Goal: Task Accomplishment & Management: Use online tool/utility

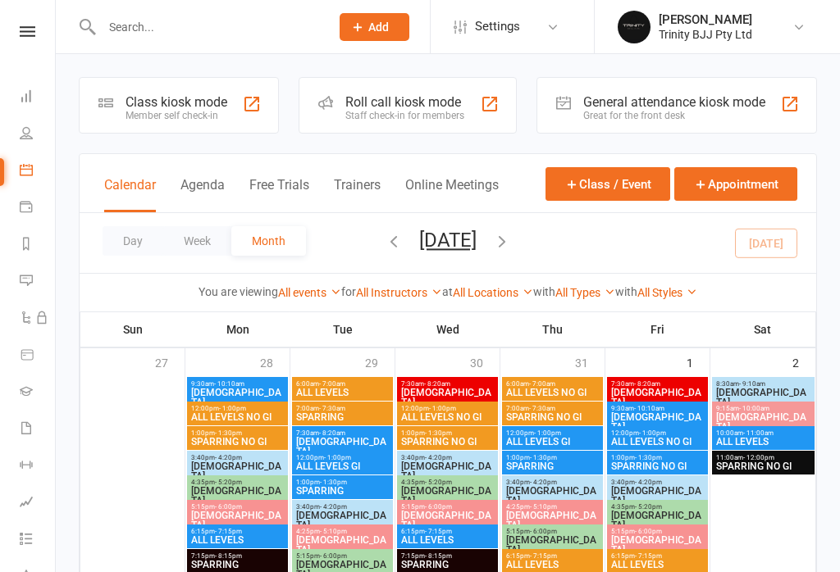
click at [163, 118] on div "Member self check-in" at bounding box center [176, 115] width 102 height 11
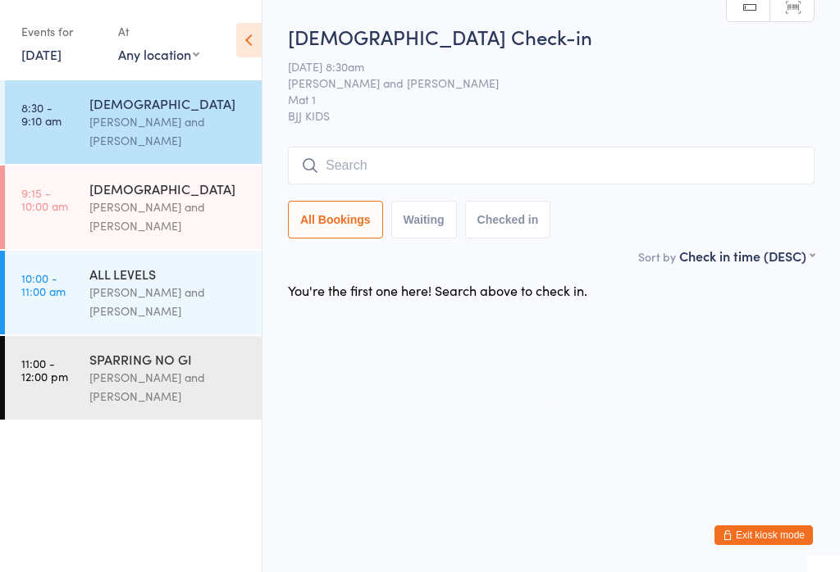
click at [474, 184] on input "search" at bounding box center [551, 166] width 526 height 38
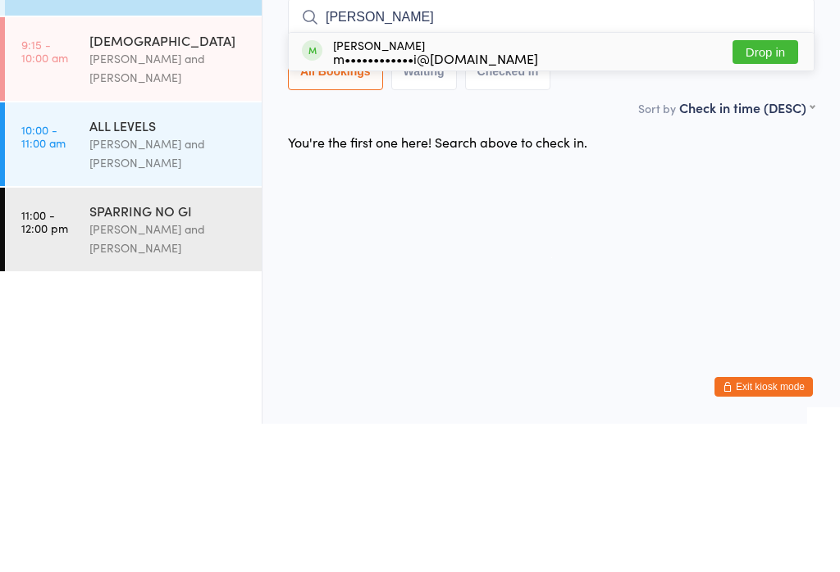
type input "Leo"
click at [778, 189] on button "Drop in" at bounding box center [765, 201] width 66 height 24
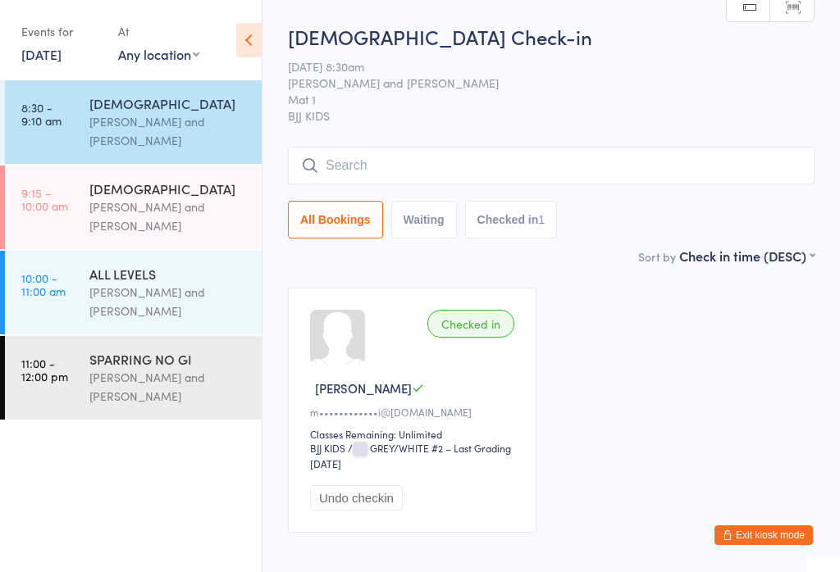
click at [554, 181] on input "search" at bounding box center [551, 166] width 526 height 38
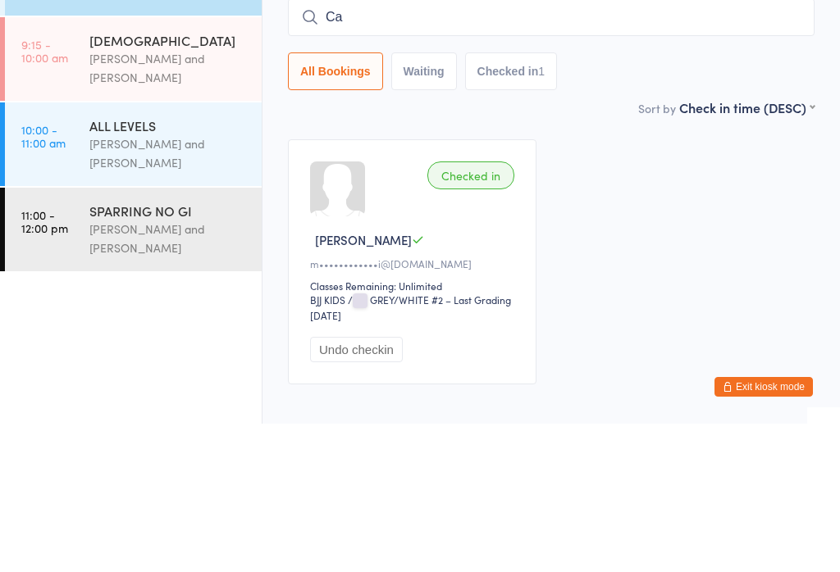
type input "C"
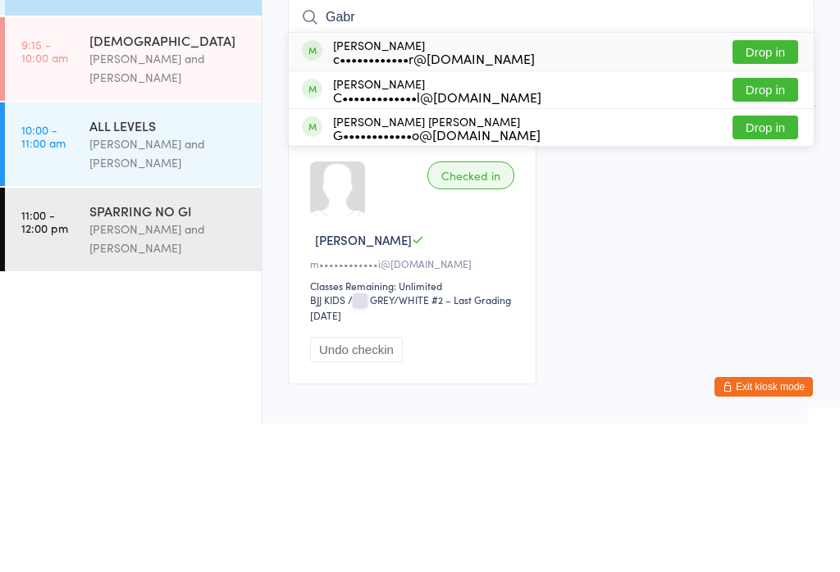
type input "Gabr"
click at [785, 189] on button "Drop in" at bounding box center [765, 201] width 66 height 24
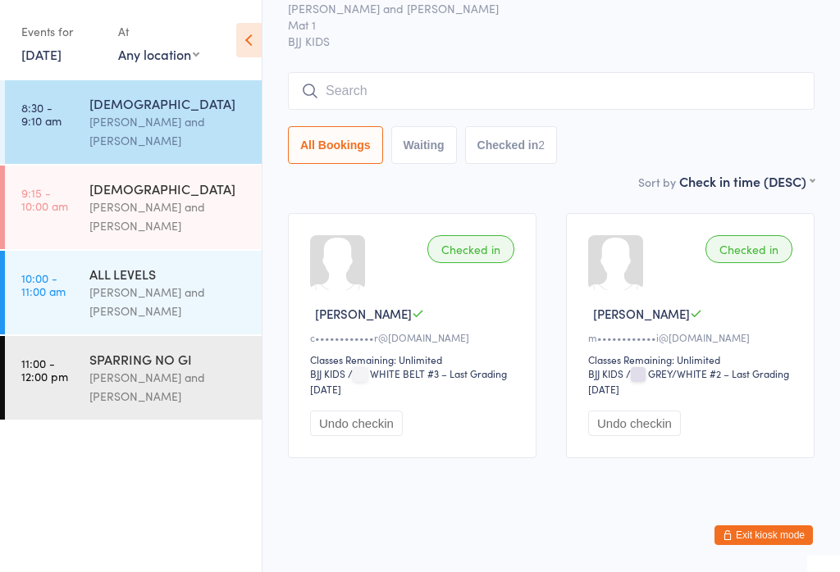
click at [348, 260] on div at bounding box center [337, 262] width 55 height 55
click at [508, 75] on input "search" at bounding box center [551, 91] width 526 height 38
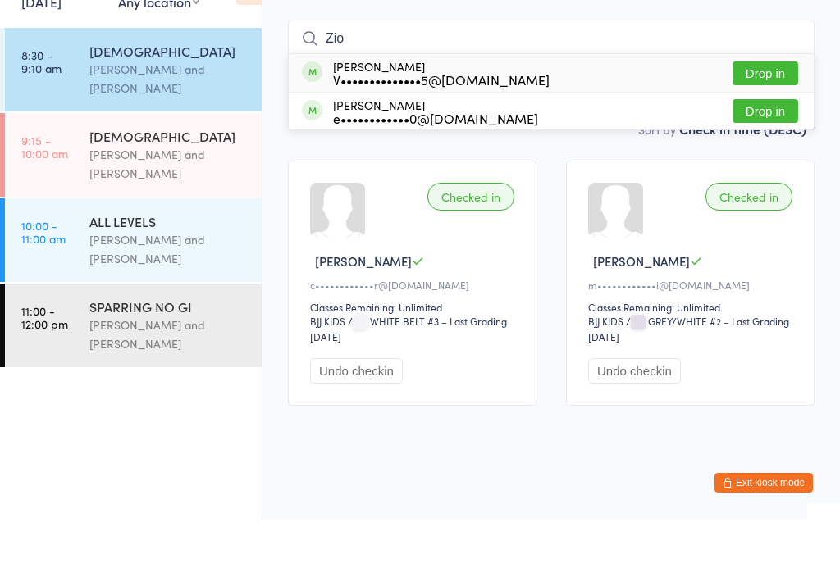
type input "Zio"
click at [754, 114] on button "Drop in" at bounding box center [765, 126] width 66 height 24
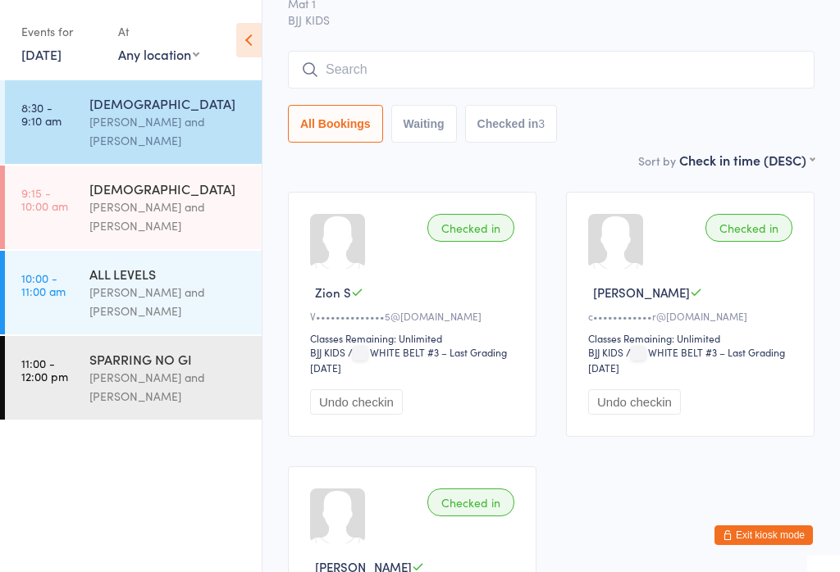
click at [467, 71] on input "search" at bounding box center [551, 70] width 526 height 38
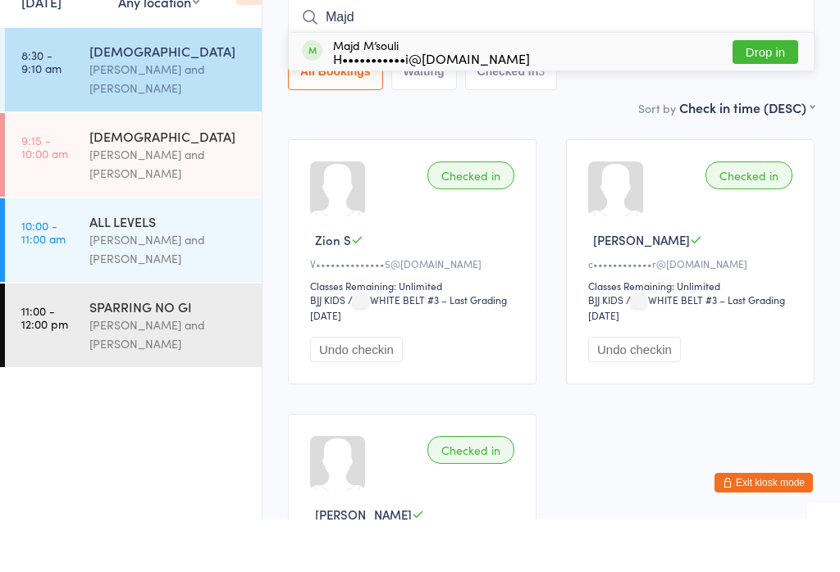
type input "Majd"
click at [759, 93] on button "Drop in" at bounding box center [765, 105] width 66 height 24
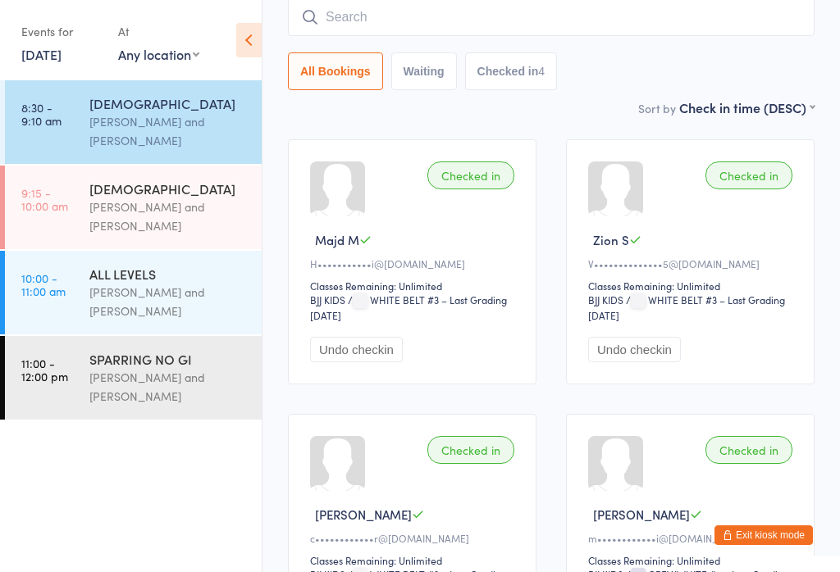
click at [484, 6] on input "search" at bounding box center [551, 17] width 526 height 38
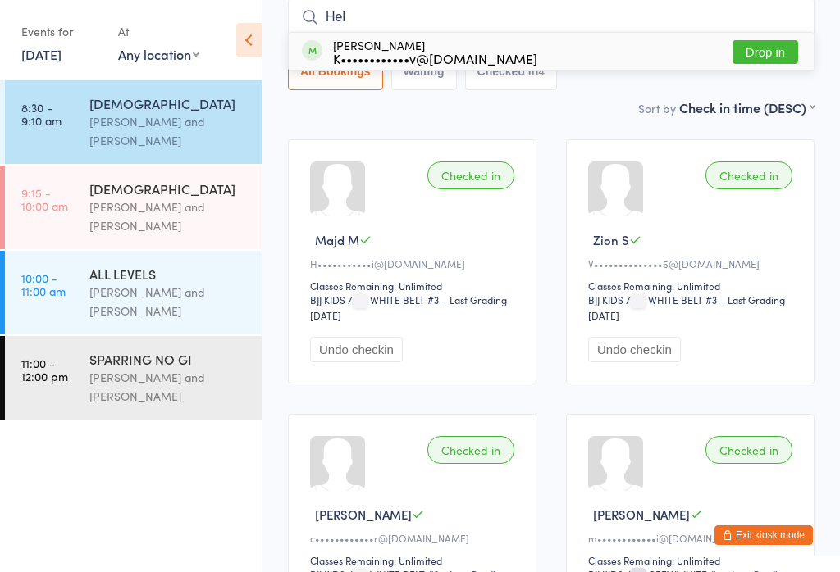
type input "Hel"
click at [778, 59] on button "Drop in" at bounding box center [765, 52] width 66 height 24
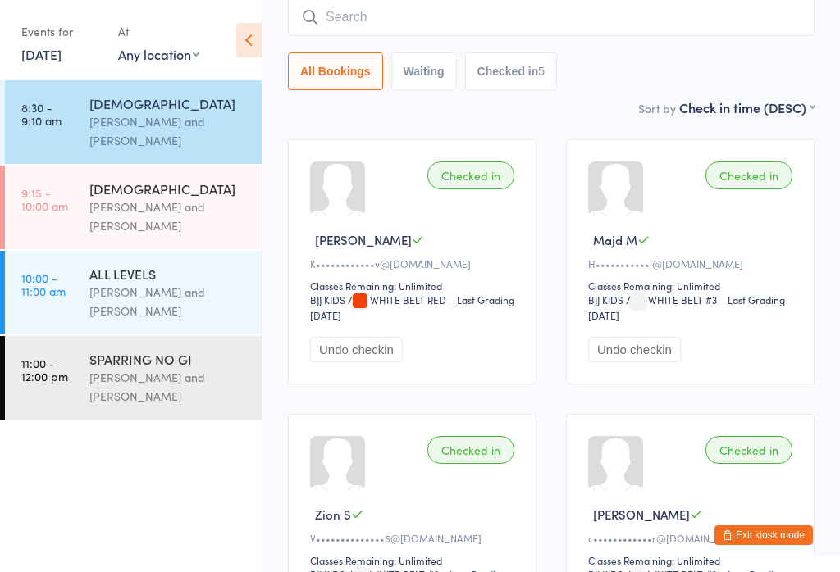
click at [612, 18] on input "search" at bounding box center [551, 17] width 526 height 38
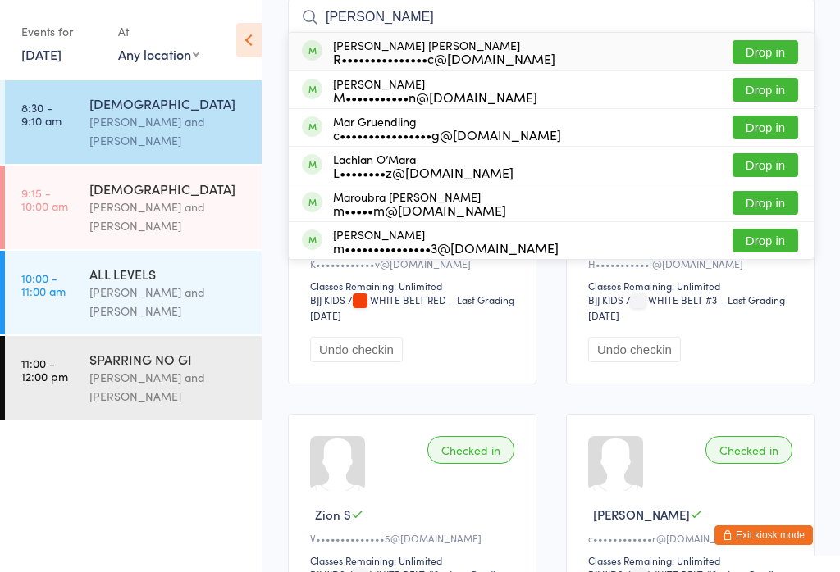
type input "Maria"
click at [785, 47] on button "Drop in" at bounding box center [765, 52] width 66 height 24
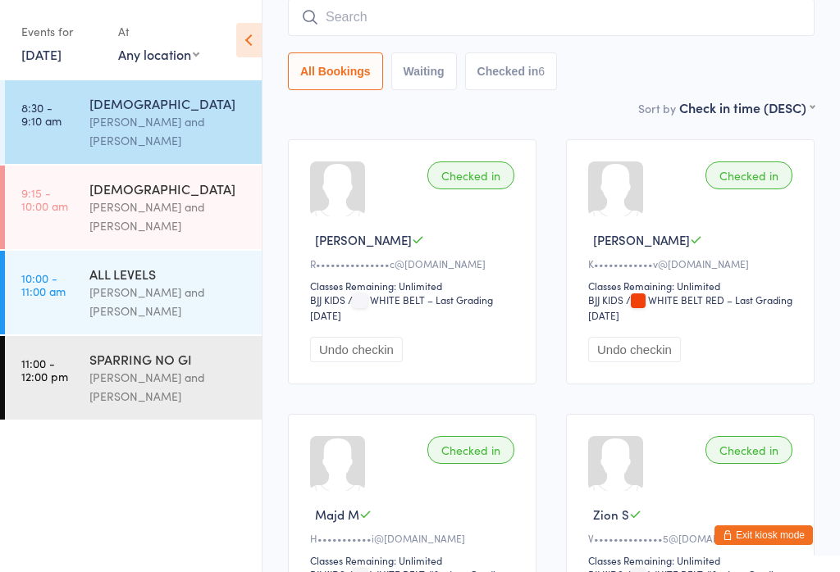
click at [453, 21] on input "search" at bounding box center [551, 17] width 526 height 38
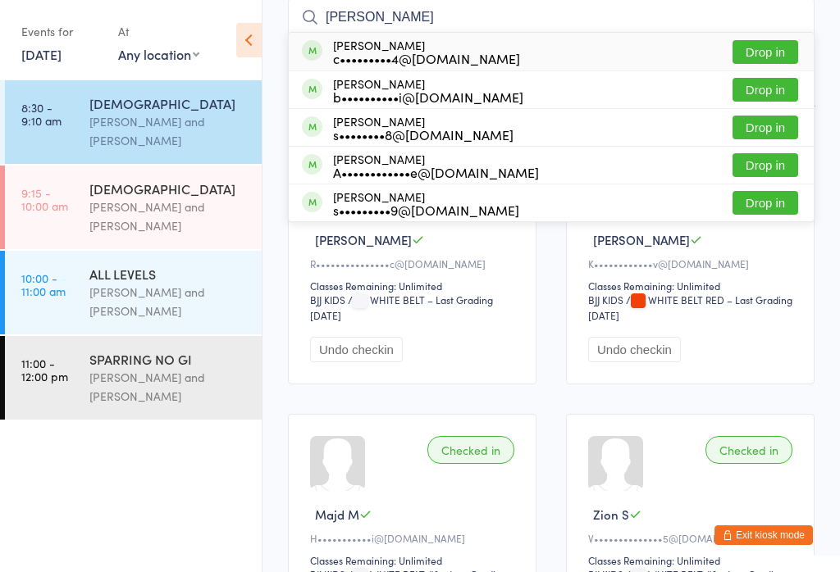
type input "Arthur cass"
click at [771, 89] on button "Drop in" at bounding box center [765, 90] width 66 height 24
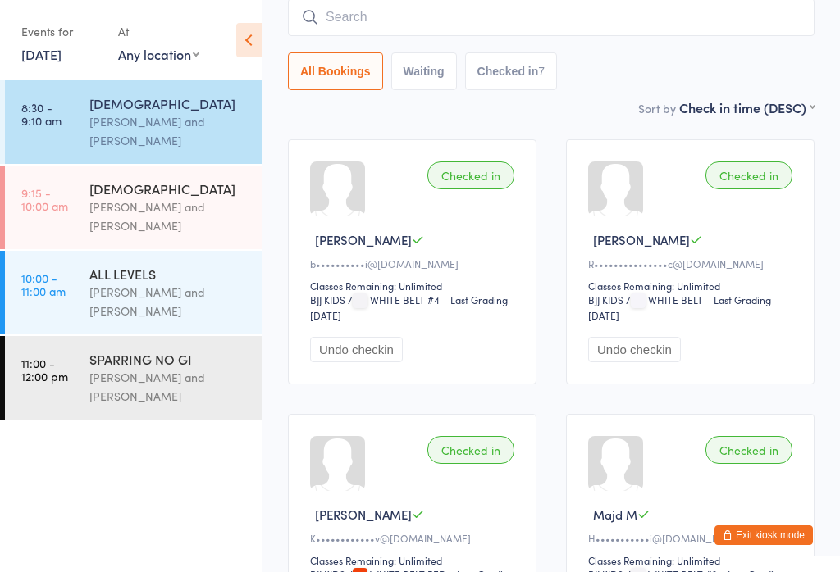
click at [119, 102] on div "[DEMOGRAPHIC_DATA]" at bounding box center [168, 103] width 158 height 18
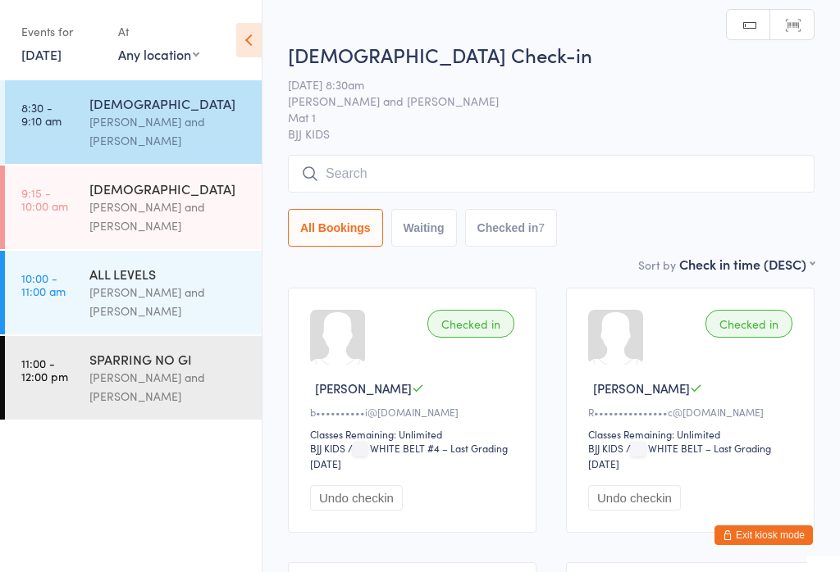
click at [358, 179] on input "search" at bounding box center [551, 174] width 526 height 38
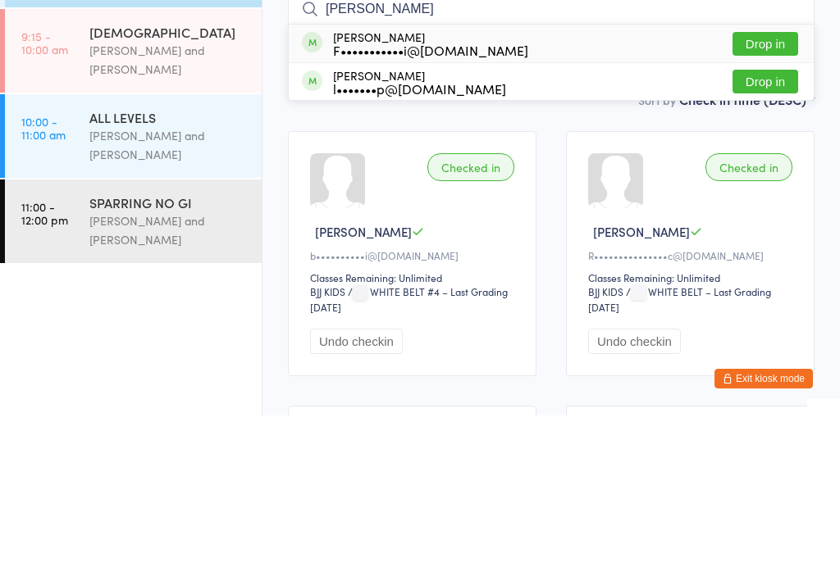
type input "Dant"
click at [745, 189] on button "Drop in" at bounding box center [765, 201] width 66 height 24
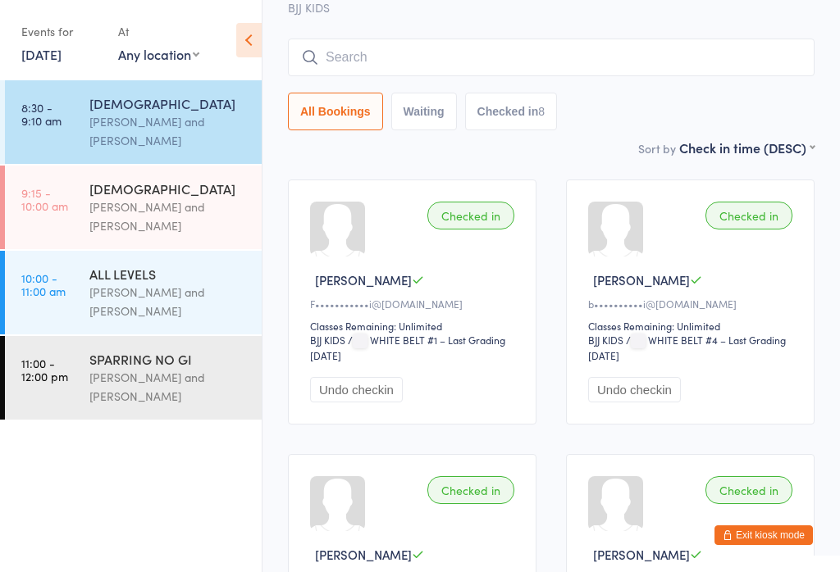
scroll to position [93, 0]
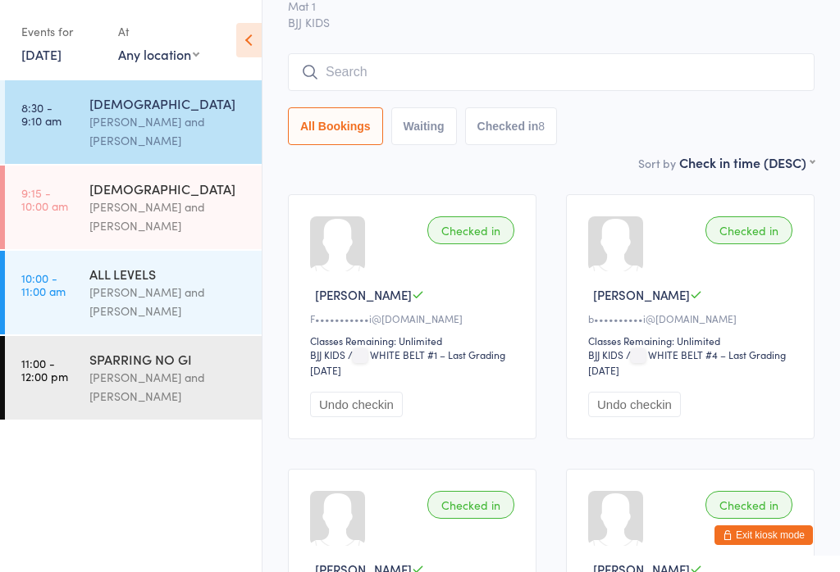
click at [466, 84] on input "search" at bounding box center [551, 72] width 526 height 38
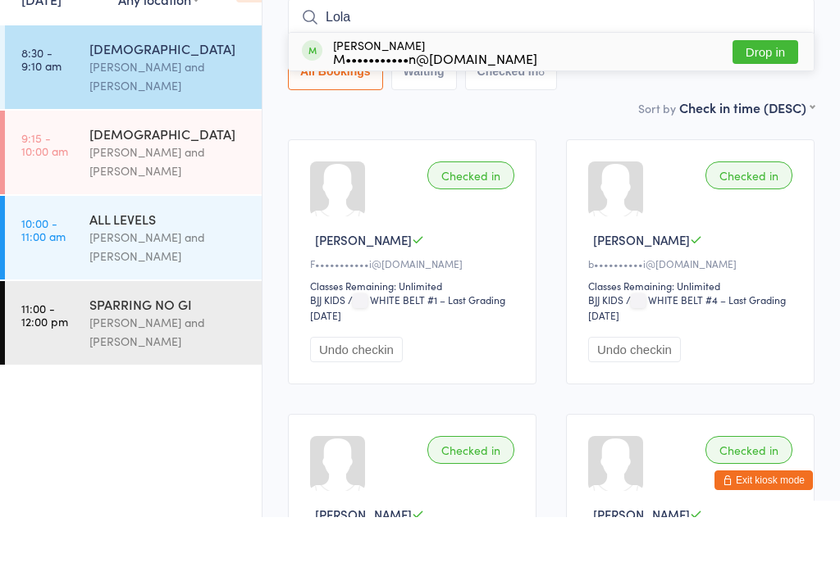
type input "Lola"
click at [753, 95] on button "Drop in" at bounding box center [765, 107] width 66 height 24
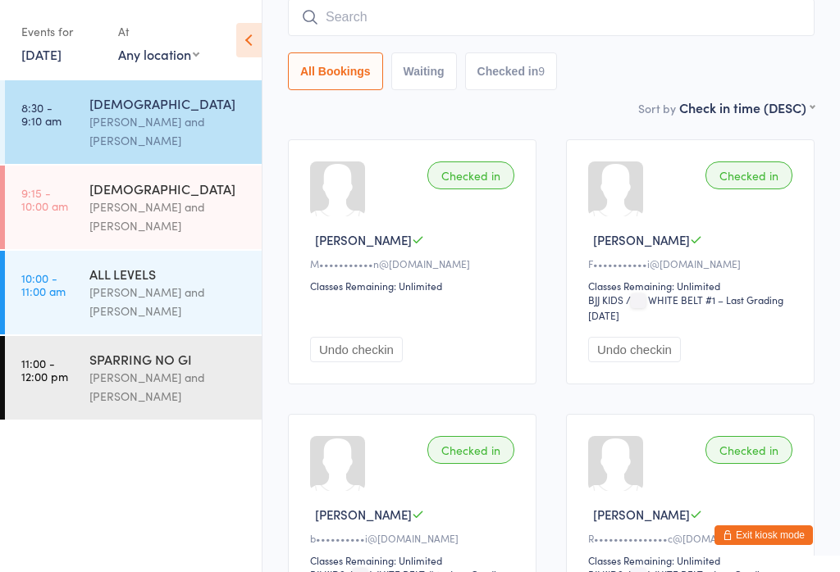
scroll to position [149, 0]
click at [517, 21] on input "search" at bounding box center [551, 17] width 526 height 38
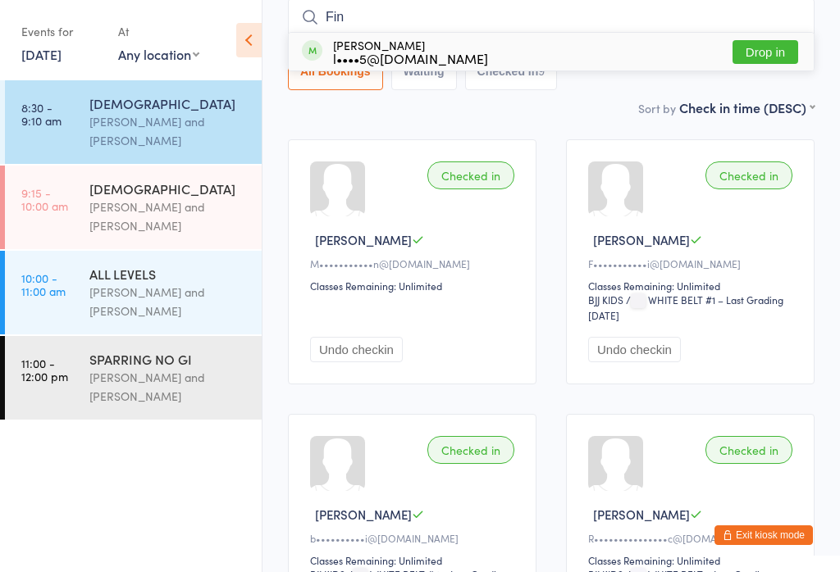
type input "Fin"
click at [766, 56] on button "Drop in" at bounding box center [765, 52] width 66 height 24
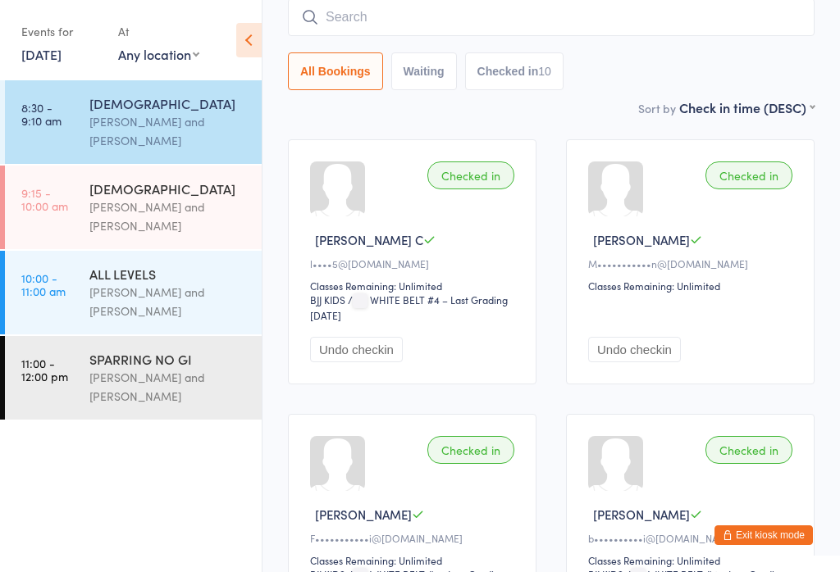
click at [412, 12] on input "search" at bounding box center [551, 17] width 526 height 38
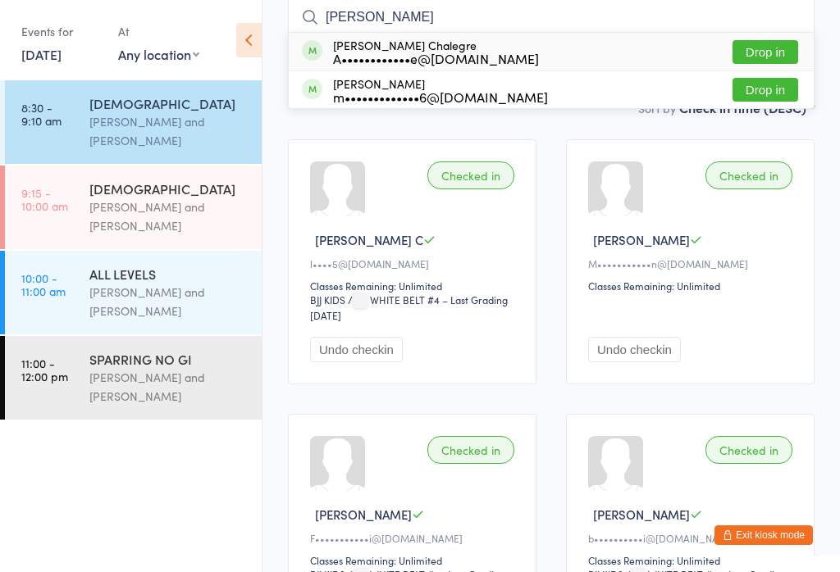
type input "Belinda"
click at [767, 57] on button "Drop in" at bounding box center [765, 52] width 66 height 24
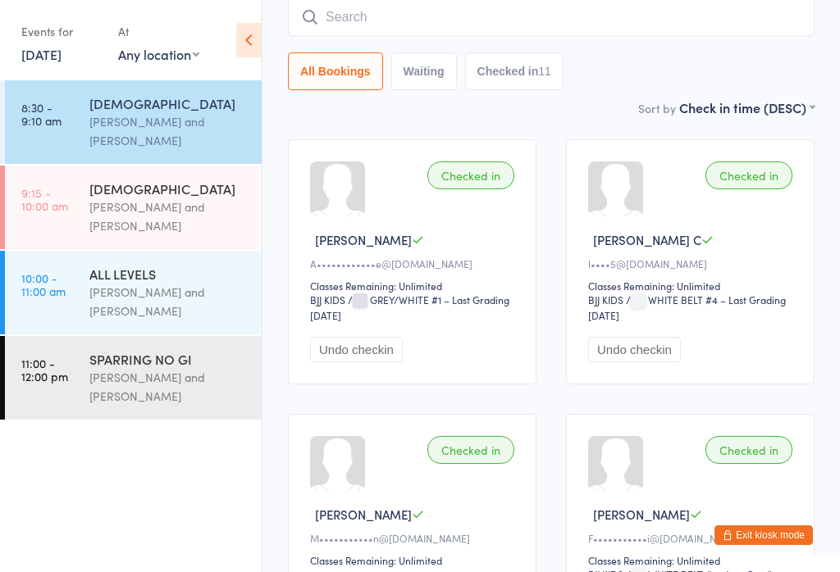
click at [141, 121] on div "Otamar Barreto and Marcelo Gomide" at bounding box center [168, 131] width 158 height 38
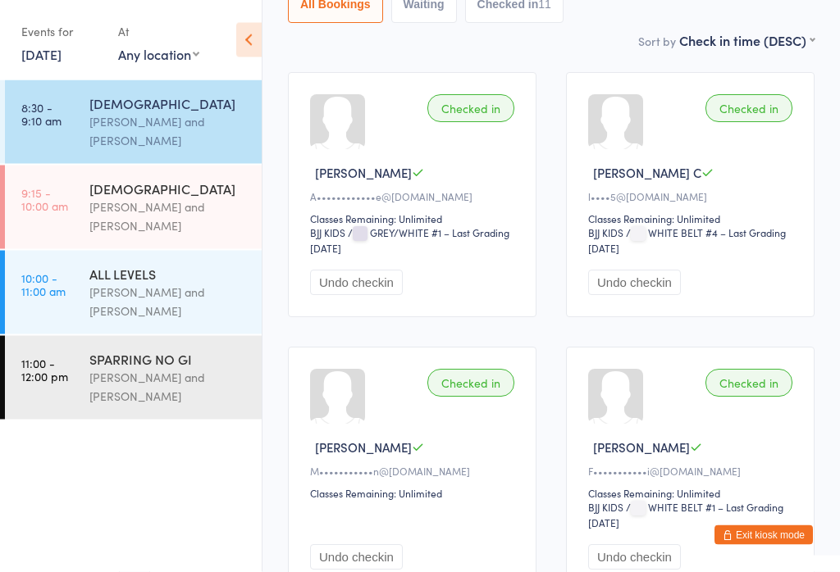
scroll to position [0, 0]
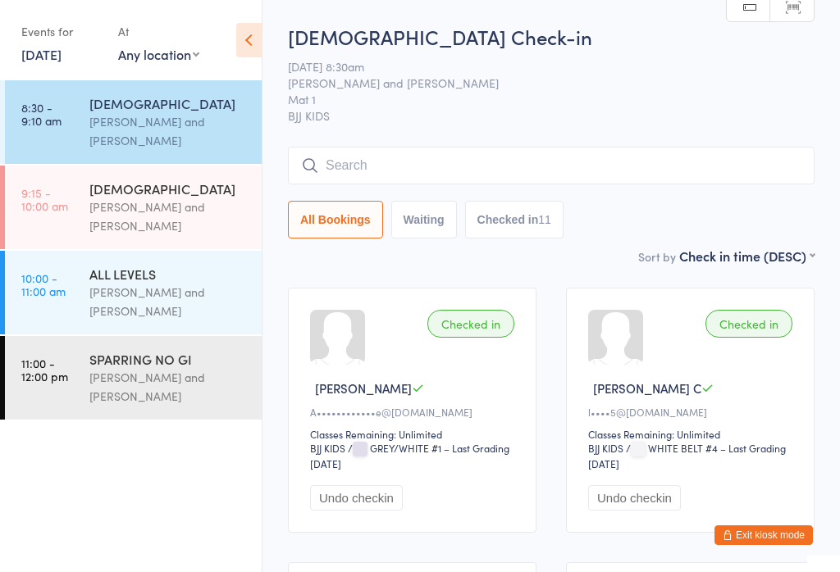
click at [622, 169] on input "search" at bounding box center [551, 166] width 526 height 38
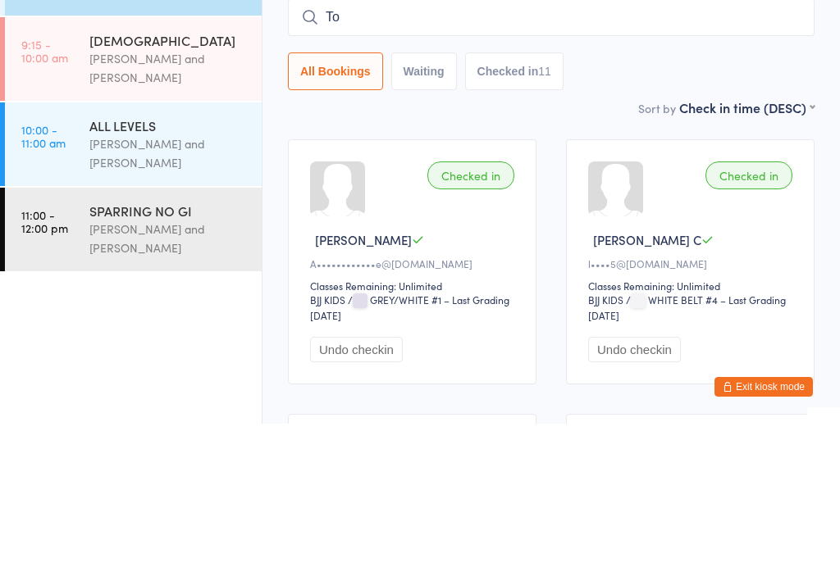
type input "T"
click at [613, 201] on div "All Bookings Waiting Checked in 11" at bounding box center [551, 220] width 526 height 38
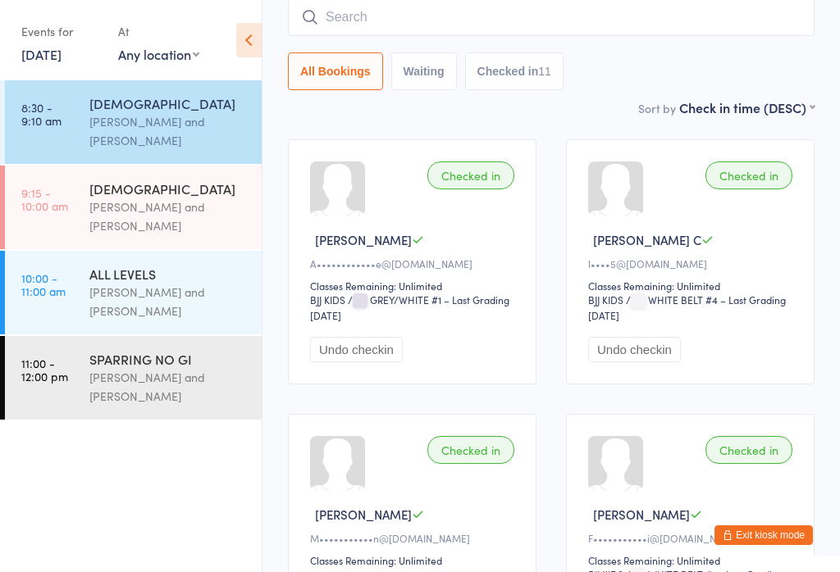
click at [111, 123] on div "Otamar Barreto and Marcelo Gomide" at bounding box center [168, 131] width 158 height 38
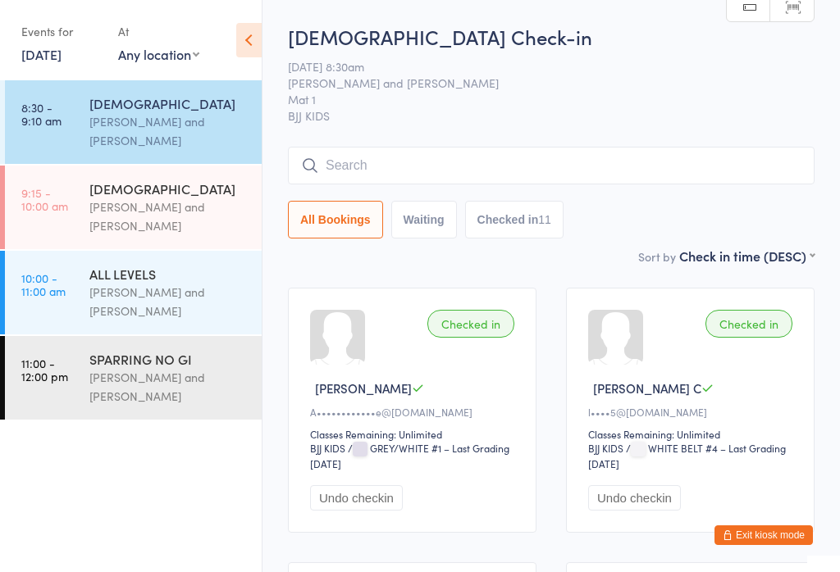
click at [332, 162] on input "search" at bounding box center [551, 166] width 526 height 38
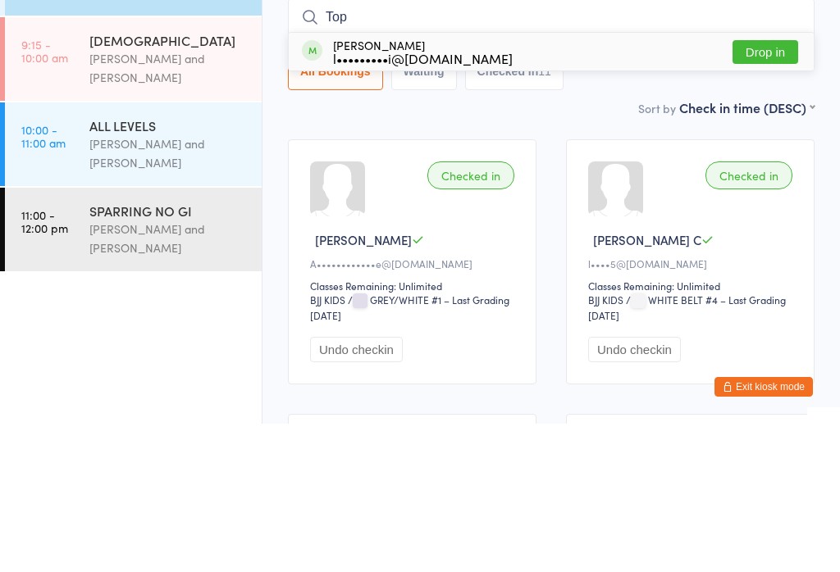
type input "Topd"
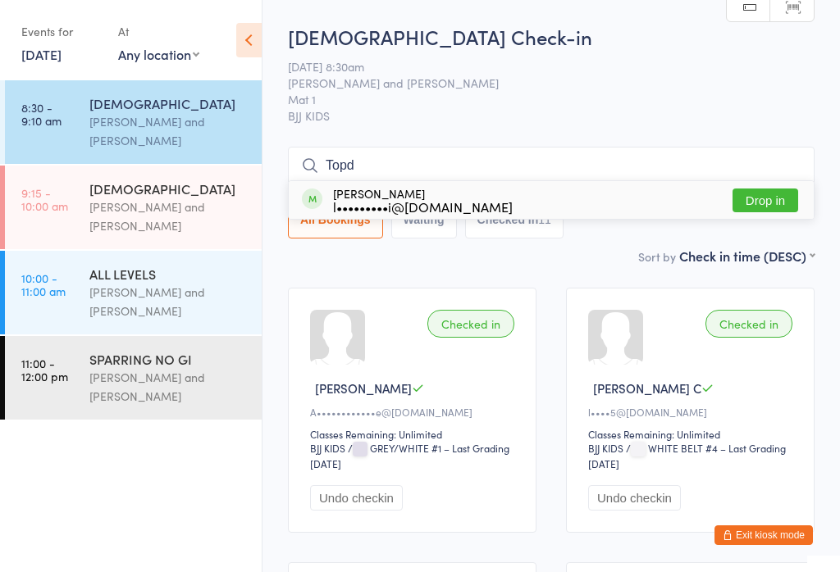
click at [125, 122] on div "Otamar Barreto and Marcelo Gomide" at bounding box center [168, 131] width 158 height 38
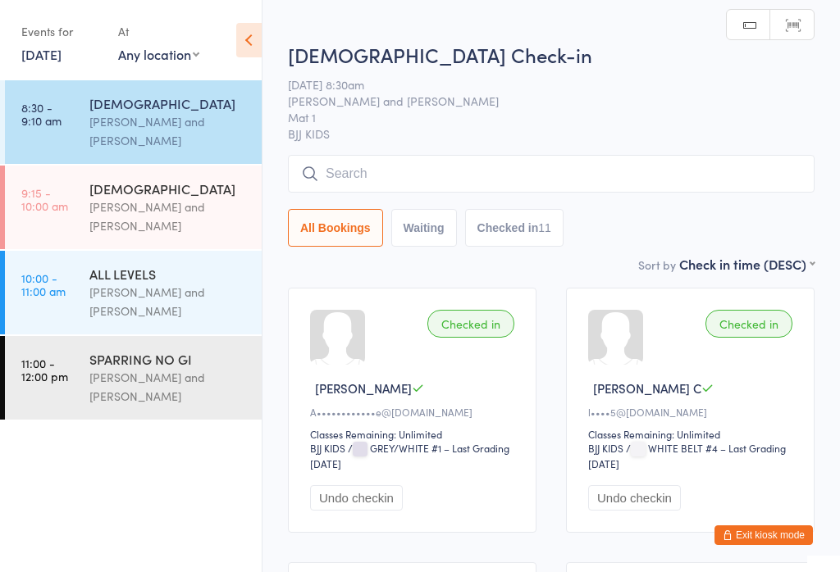
click at [331, 172] on input "search" at bounding box center [551, 174] width 526 height 38
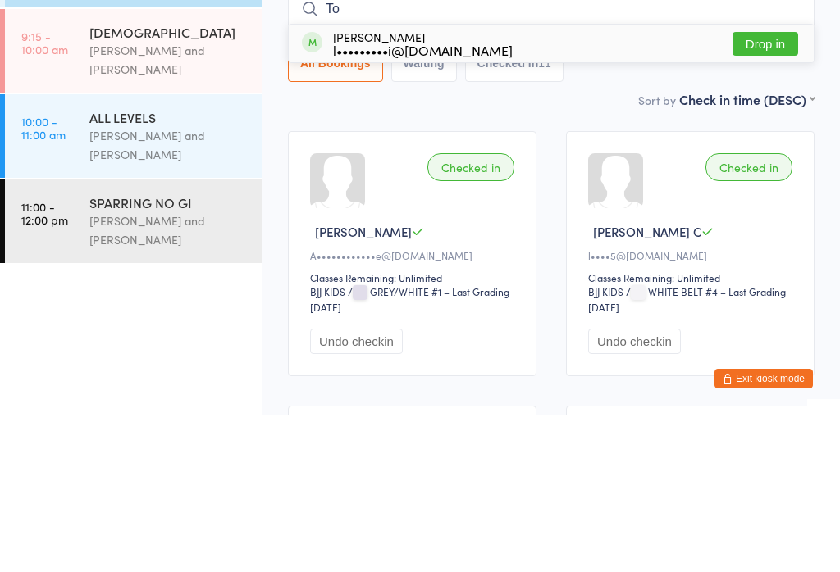
type input "T"
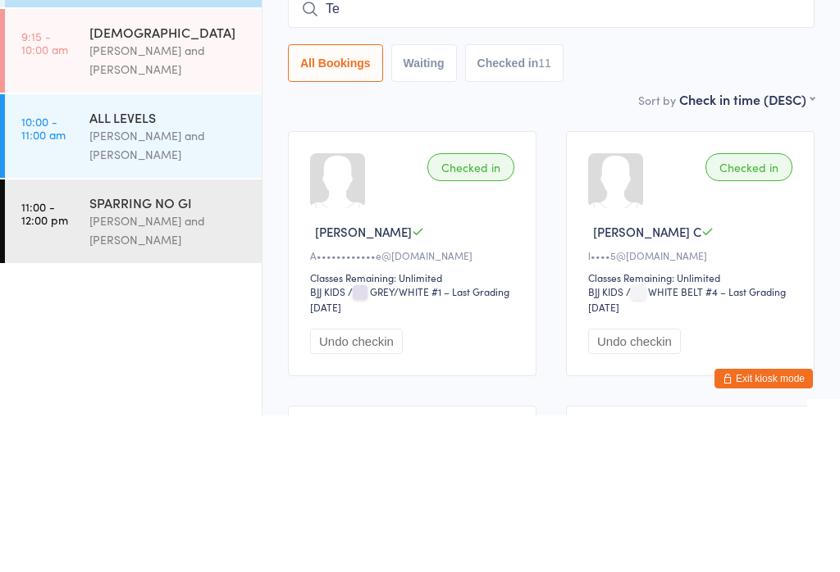
type input "T"
type input "."
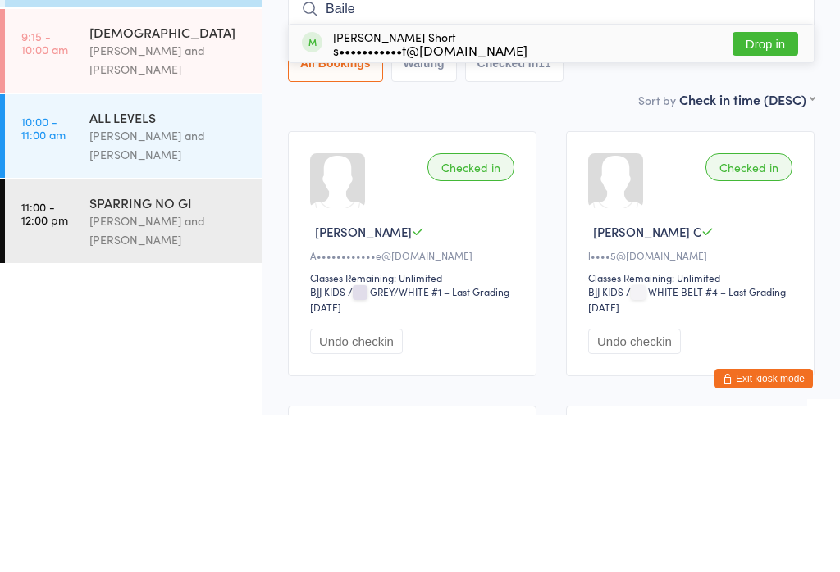
type input "Baile"
click at [759, 189] on button "Drop in" at bounding box center [765, 201] width 66 height 24
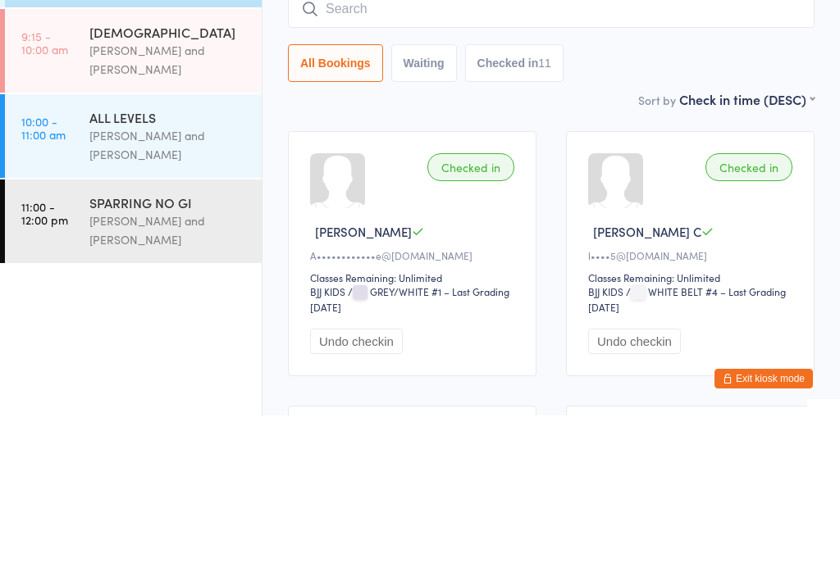
scroll to position [157, 0]
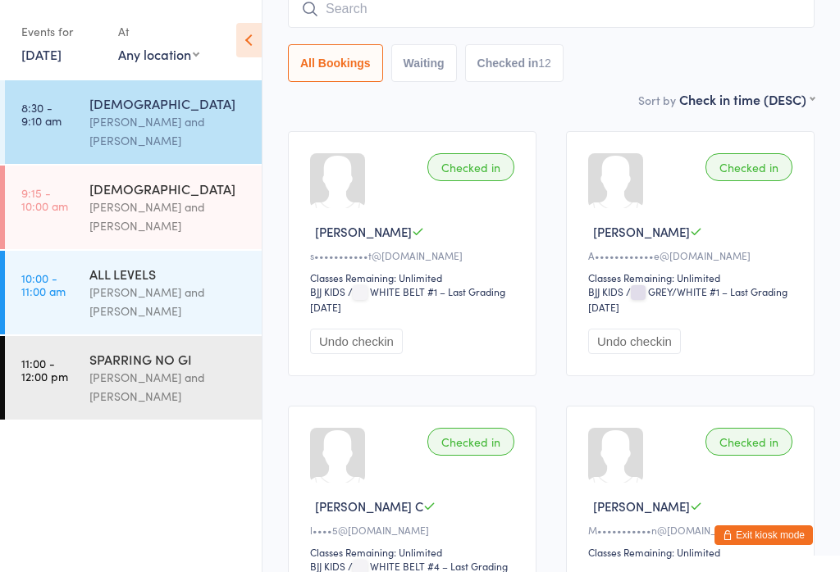
click at [189, 222] on div "Otamar Barreto and Marcelo Gomide" at bounding box center [168, 217] width 158 height 38
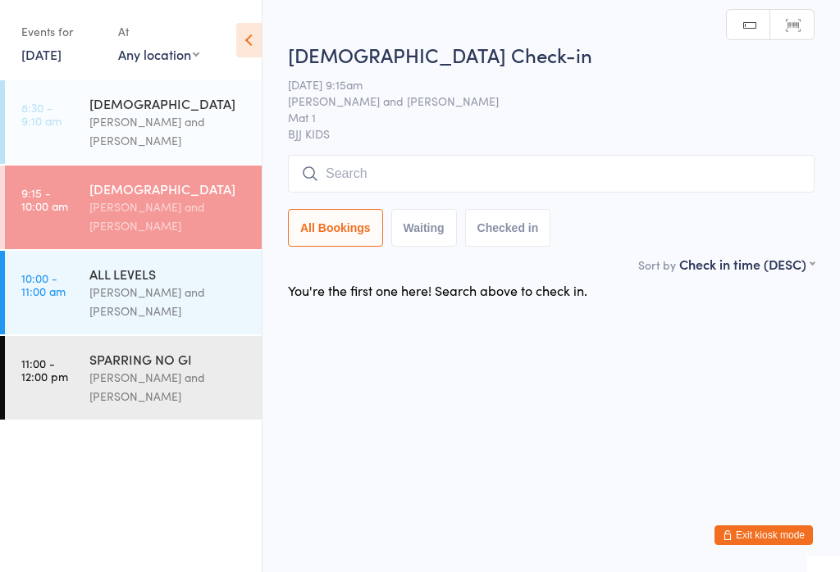
click at [484, 170] on input "search" at bounding box center [551, 174] width 526 height 38
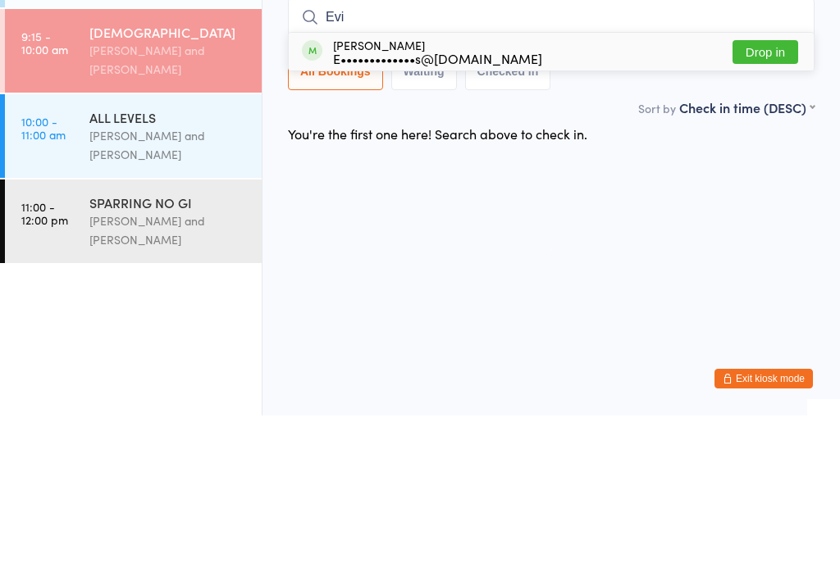
type input "Evi"
click at [782, 197] on button "Drop in" at bounding box center [765, 209] width 66 height 24
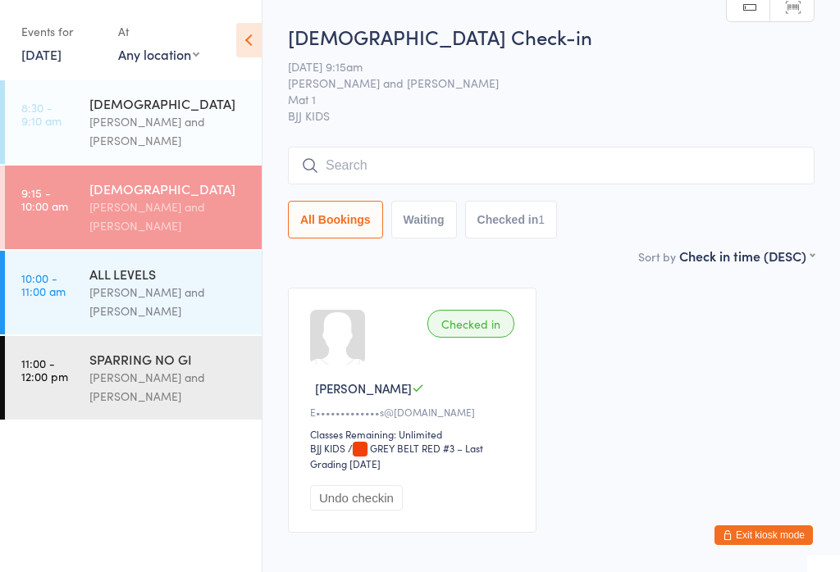
click at [418, 162] on input "search" at bounding box center [551, 166] width 526 height 38
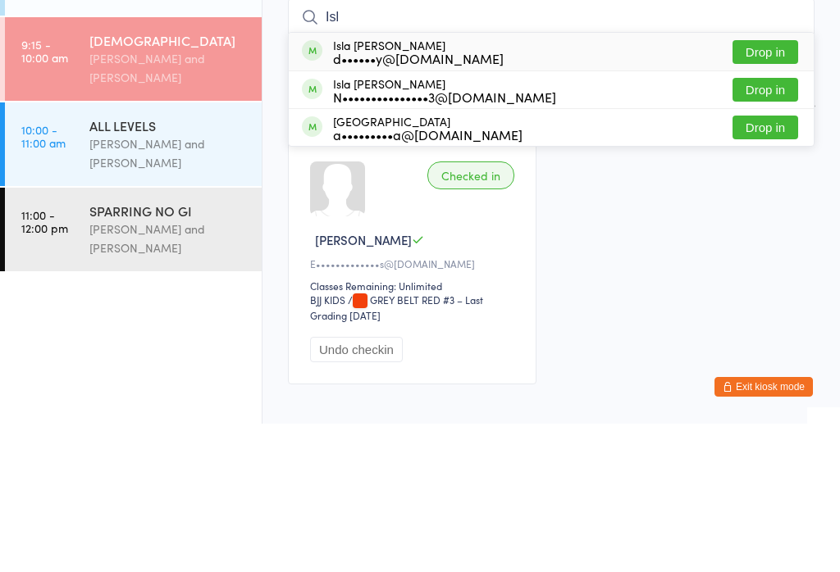
type input "Isl"
click at [765, 264] on button "Drop in" at bounding box center [765, 276] width 66 height 24
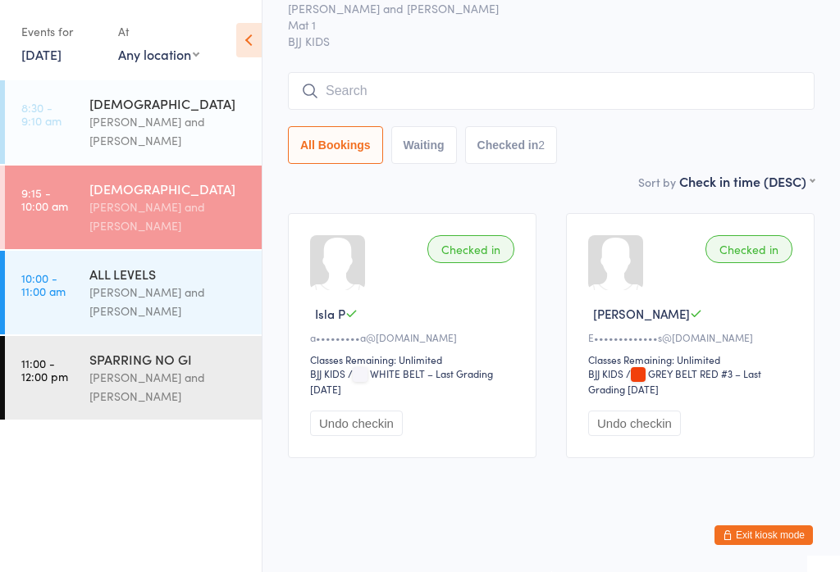
click at [369, 72] on input "search" at bounding box center [551, 91] width 526 height 38
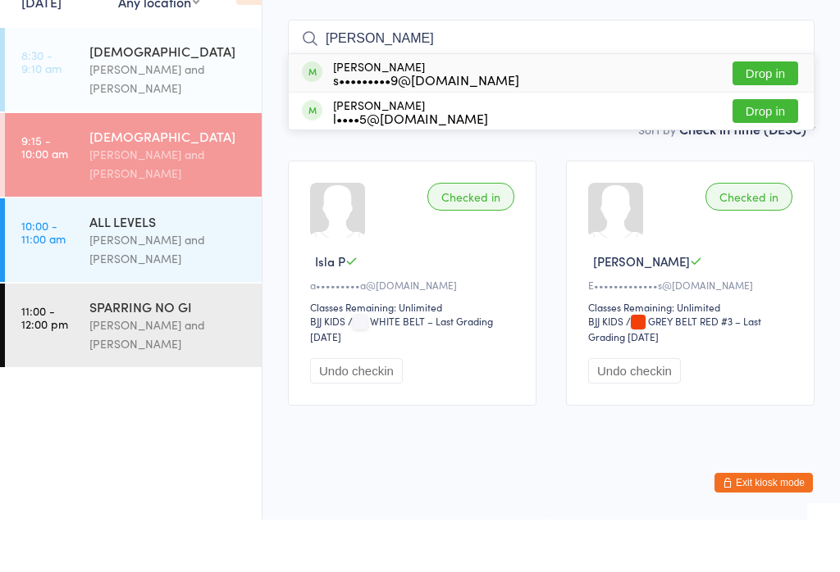
type input "Cass"
click at [407, 125] on div "s•••••••••9@gmail.com" at bounding box center [426, 131] width 186 height 13
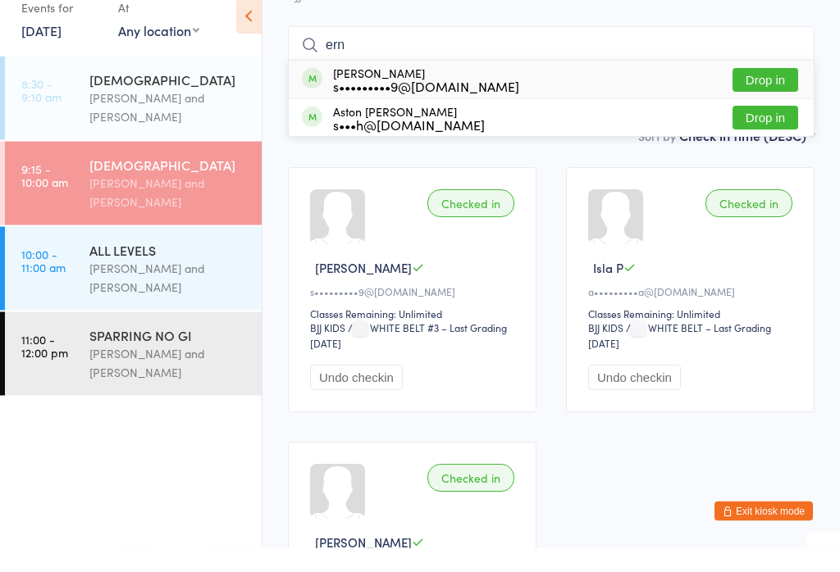
type input "ern"
click at [362, 104] on div "s•••••••••9@gmail.com" at bounding box center [426, 110] width 186 height 13
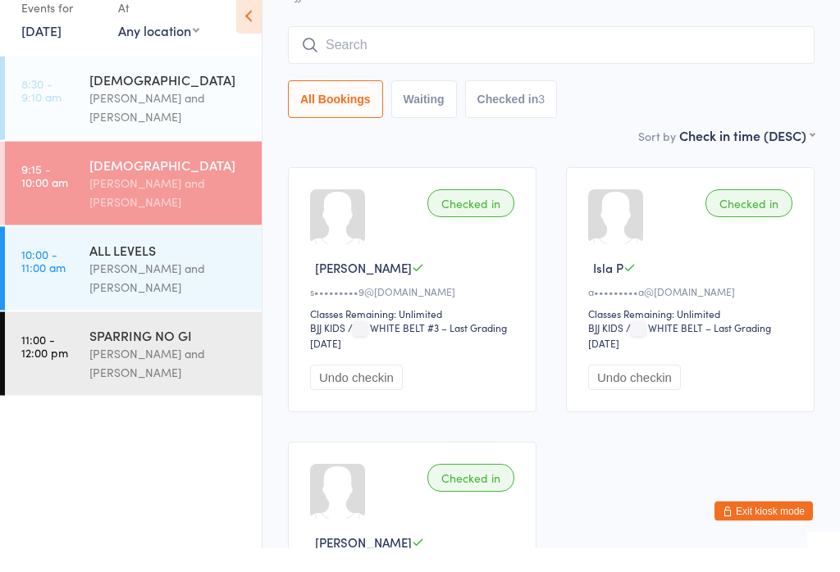
scroll to position [121, 0]
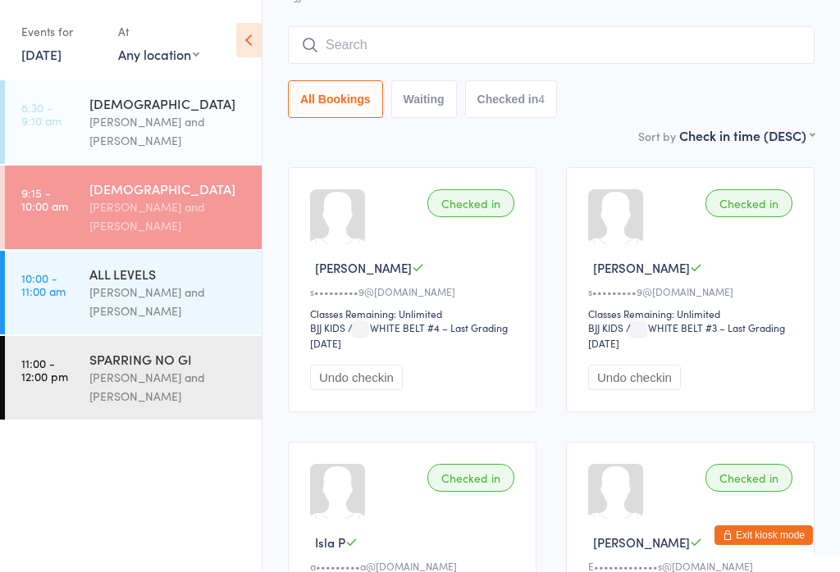
click at [440, 54] on input "search" at bounding box center [551, 45] width 526 height 38
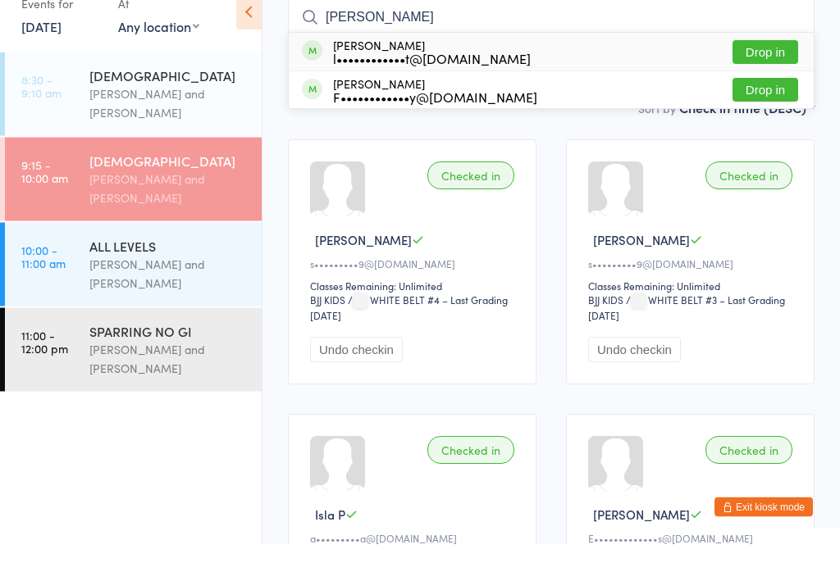
type input "Everly"
click at [788, 69] on button "Drop in" at bounding box center [765, 81] width 66 height 24
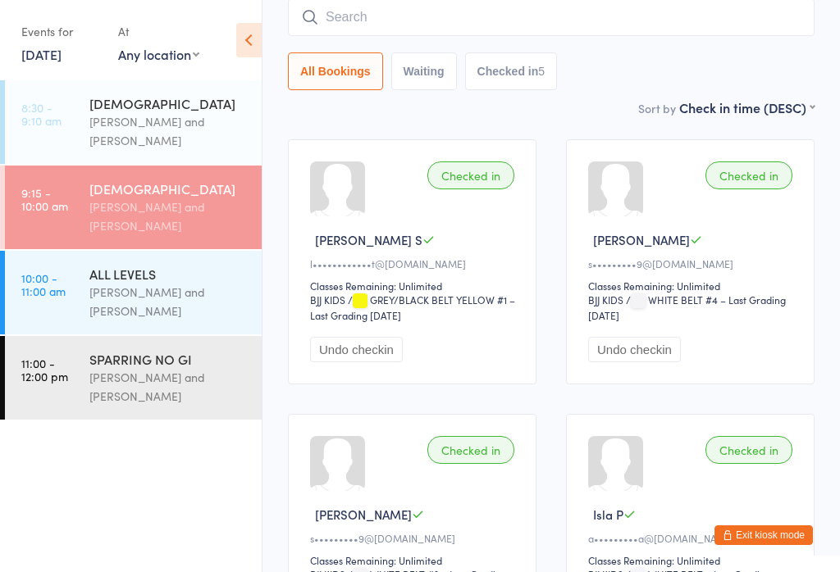
click at [492, 19] on input "search" at bounding box center [551, 17] width 526 height 38
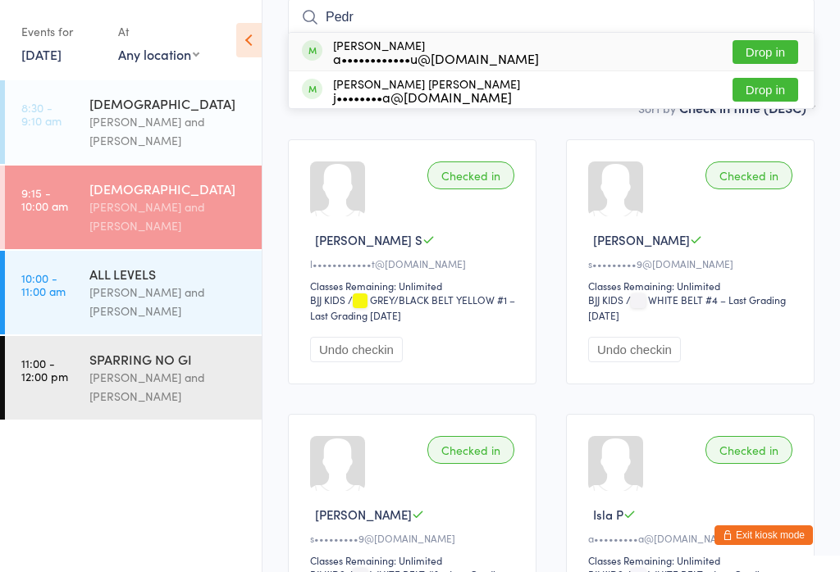
type input "Pedr"
click at [772, 54] on button "Drop in" at bounding box center [765, 52] width 66 height 24
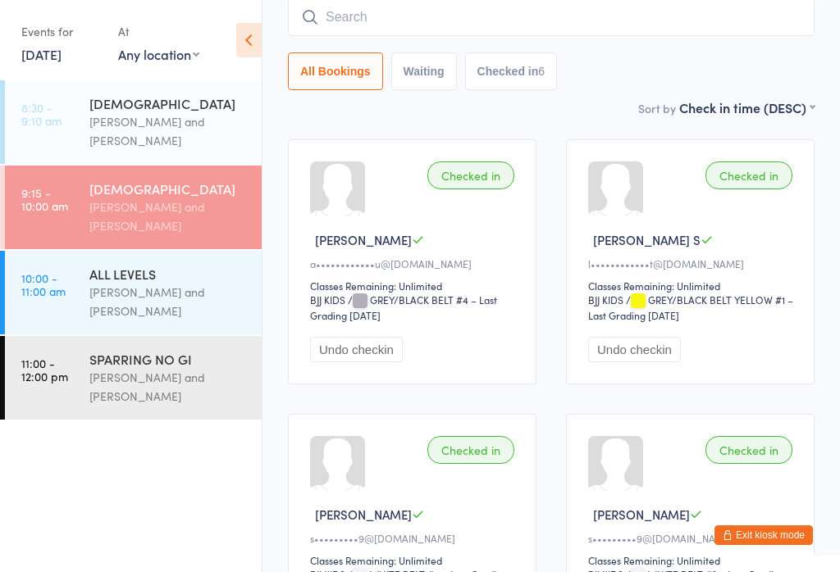
click at [519, 34] on input "search" at bounding box center [551, 17] width 526 height 38
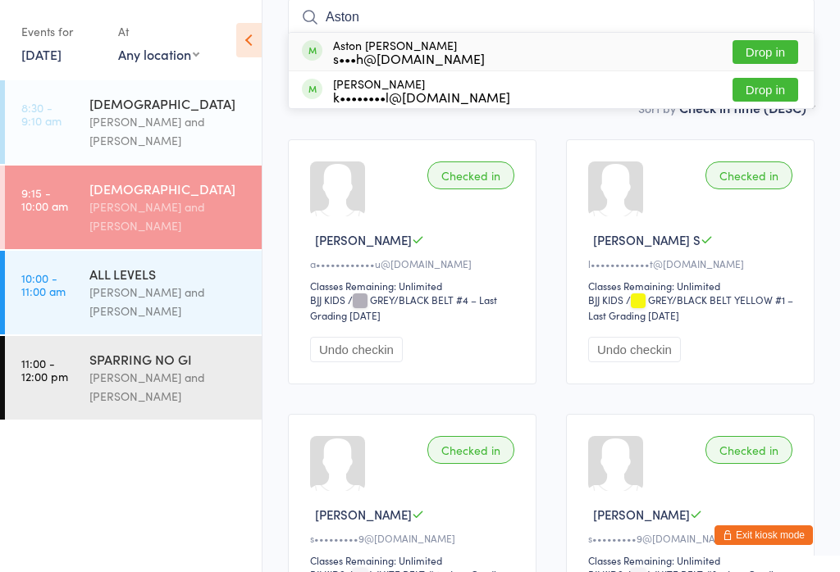
type input "Aston"
click at [760, 53] on button "Drop in" at bounding box center [765, 52] width 66 height 24
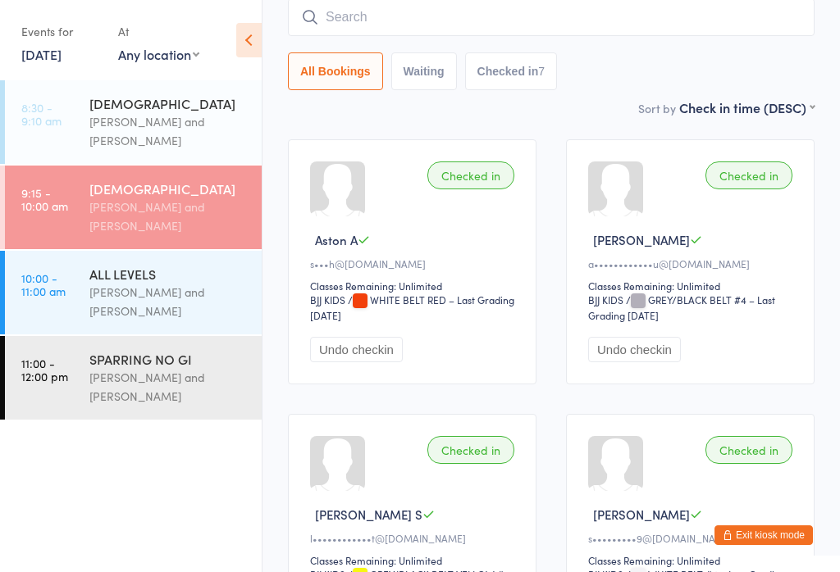
click at [405, 36] on input "search" at bounding box center [551, 17] width 526 height 38
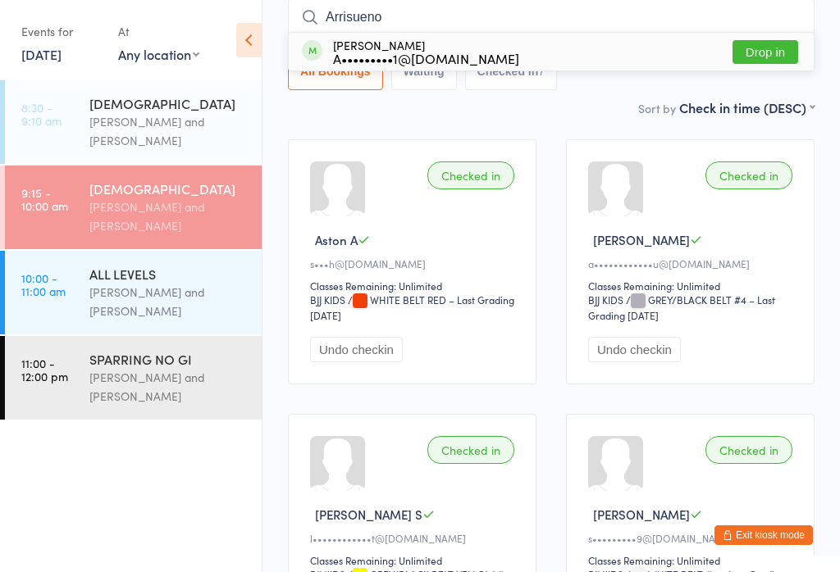
type input "Arrisueno"
click at [766, 48] on button "Drop in" at bounding box center [765, 52] width 66 height 24
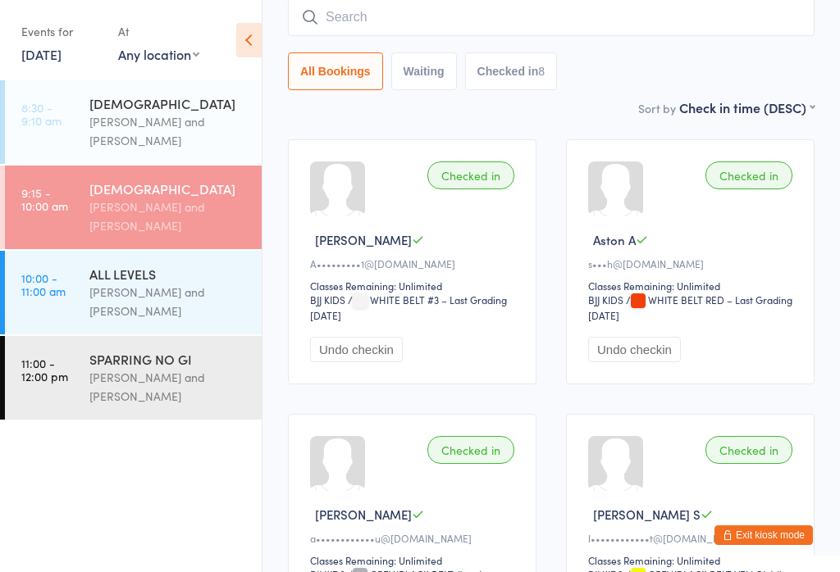
click at [483, 23] on input "search" at bounding box center [551, 17] width 526 height 38
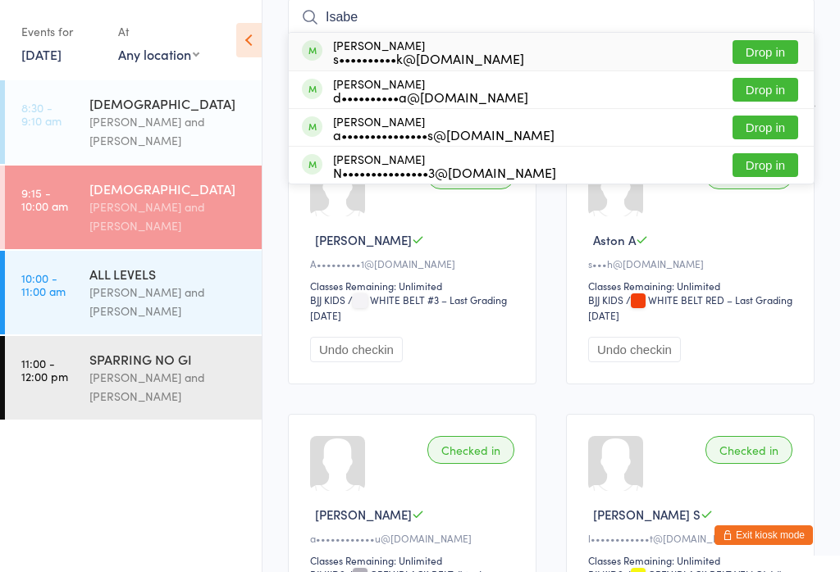
type input "Isabe"
click at [773, 48] on button "Drop in" at bounding box center [765, 52] width 66 height 24
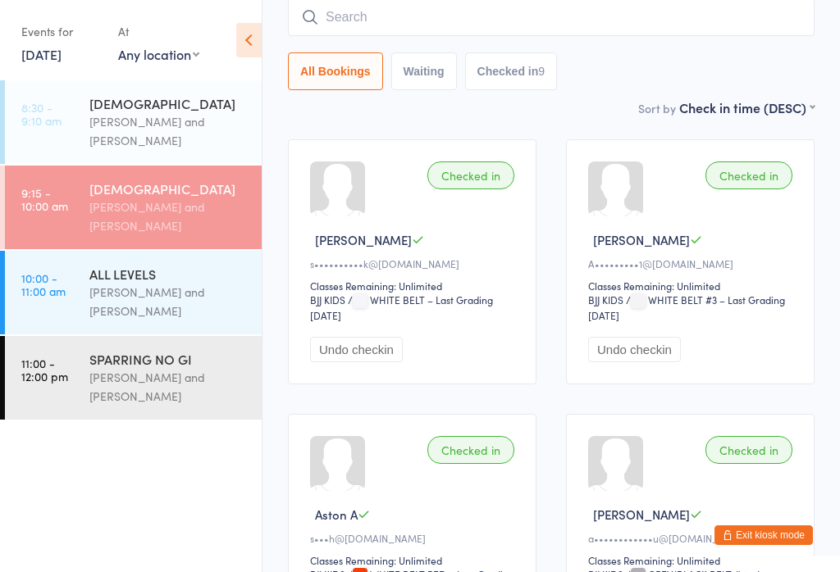
click at [180, 207] on div "[PERSON_NAME] and [PERSON_NAME]" at bounding box center [168, 217] width 158 height 38
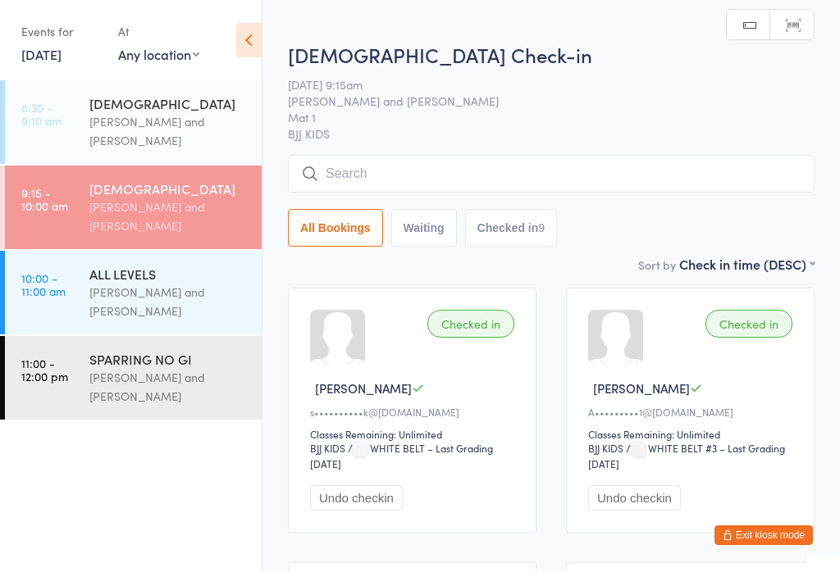
click at [527, 185] on input "search" at bounding box center [551, 174] width 526 height 38
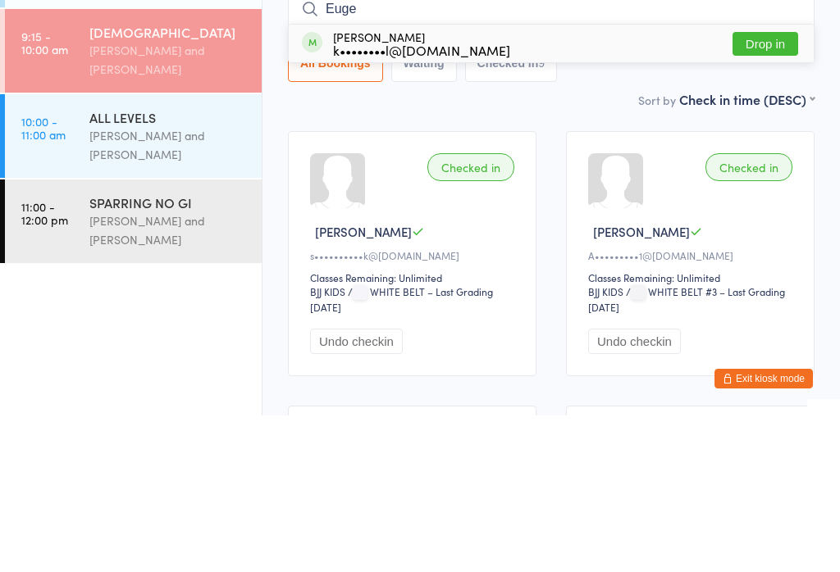
type input "Euge"
click at [767, 189] on button "Drop in" at bounding box center [765, 201] width 66 height 24
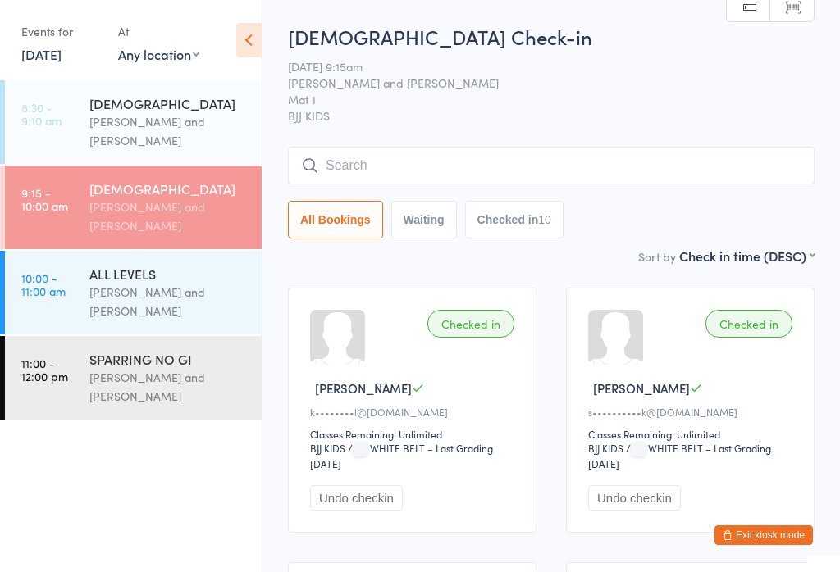
click at [402, 165] on input "search" at bounding box center [551, 166] width 526 height 38
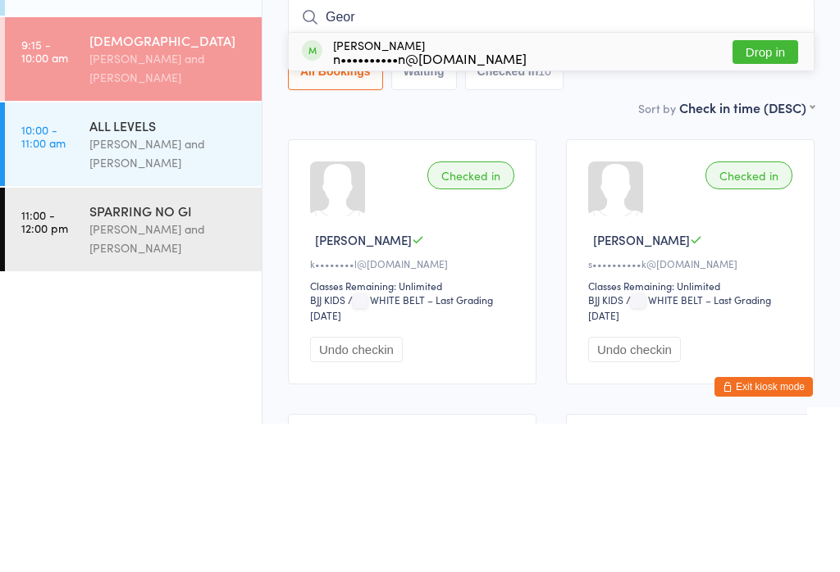
type input "Geor"
click at [357, 200] on div "n••••••••••n@gmail.com" at bounding box center [430, 206] width 194 height 13
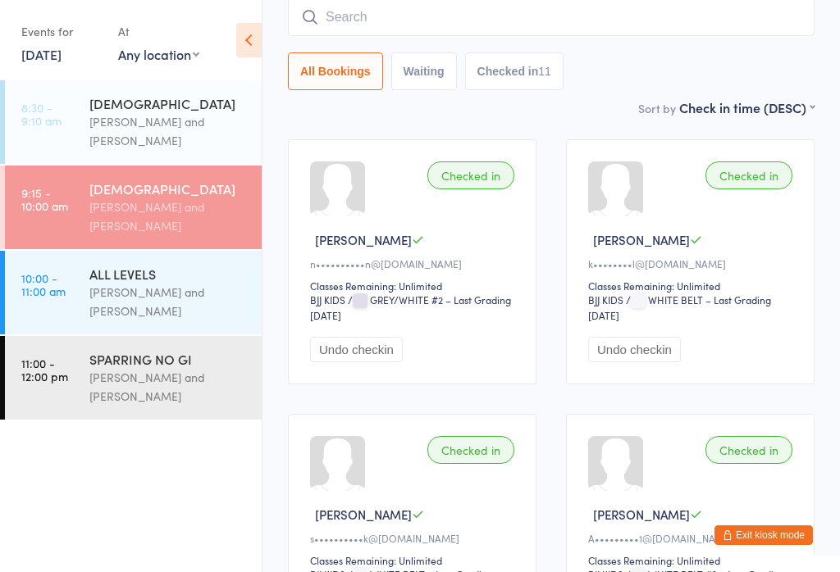
click at [367, 16] on input "search" at bounding box center [551, 17] width 526 height 38
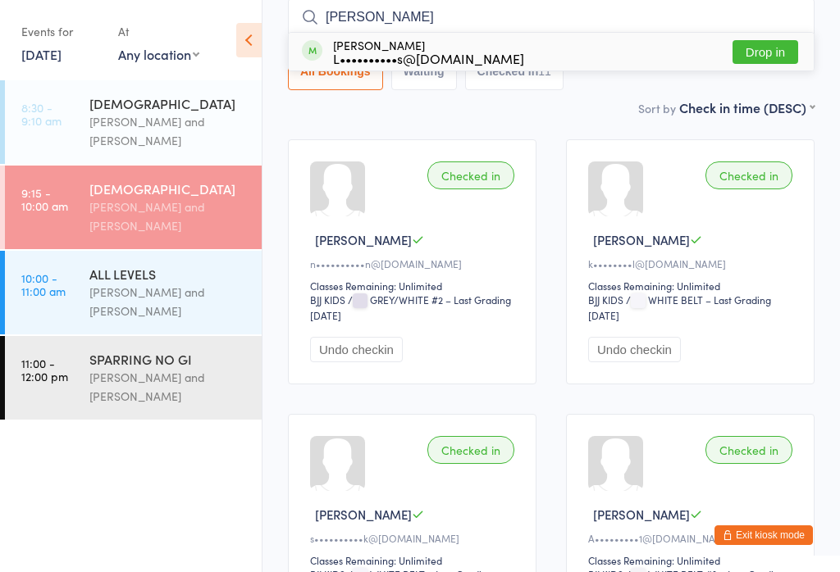
type input "Axel"
click at [757, 55] on button "Drop in" at bounding box center [765, 52] width 66 height 24
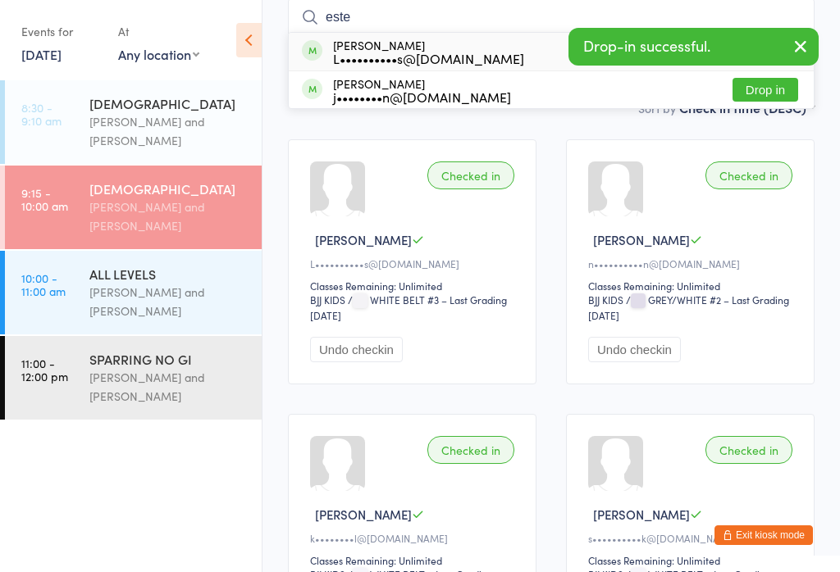
type input "este"
click at [785, 48] on button "Drop in" at bounding box center [765, 52] width 66 height 24
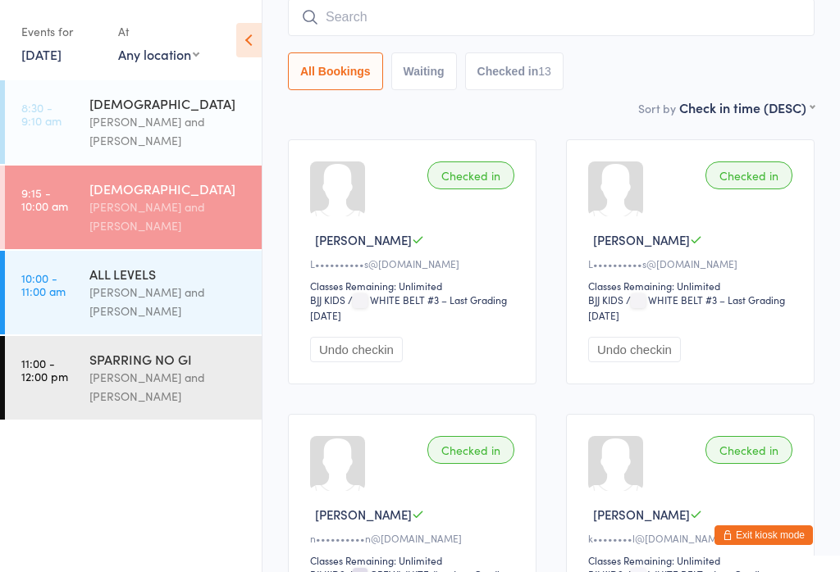
click at [658, 34] on input "search" at bounding box center [551, 17] width 526 height 38
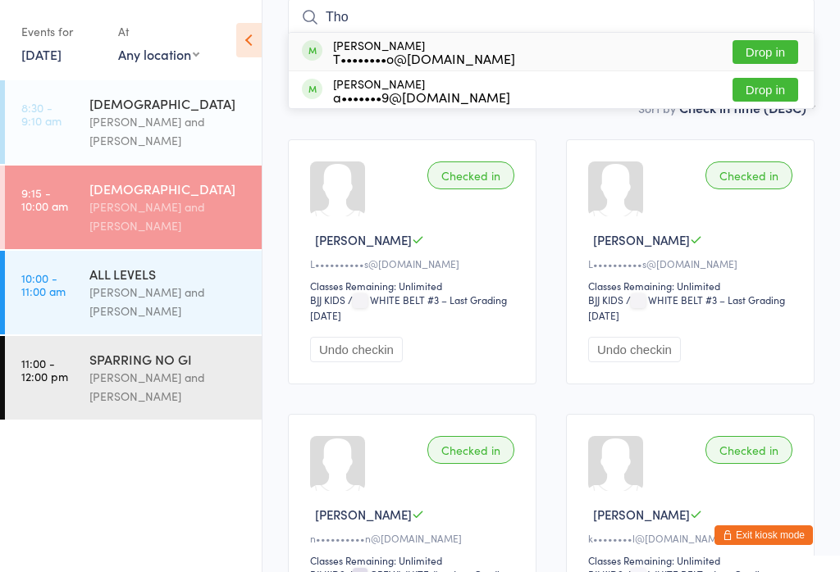
type input "Tho"
click at [772, 89] on button "Drop in" at bounding box center [765, 90] width 66 height 24
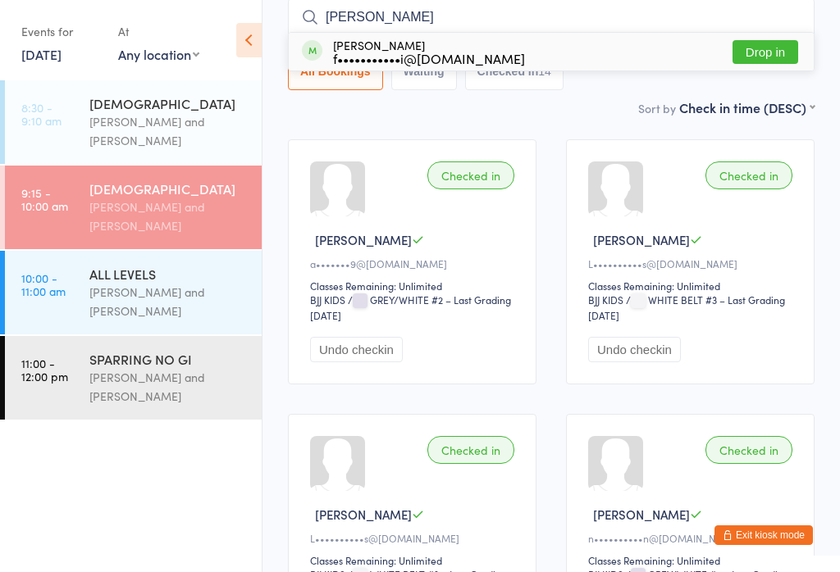
type input "terry"
click at [767, 56] on button "Drop in" at bounding box center [765, 52] width 66 height 24
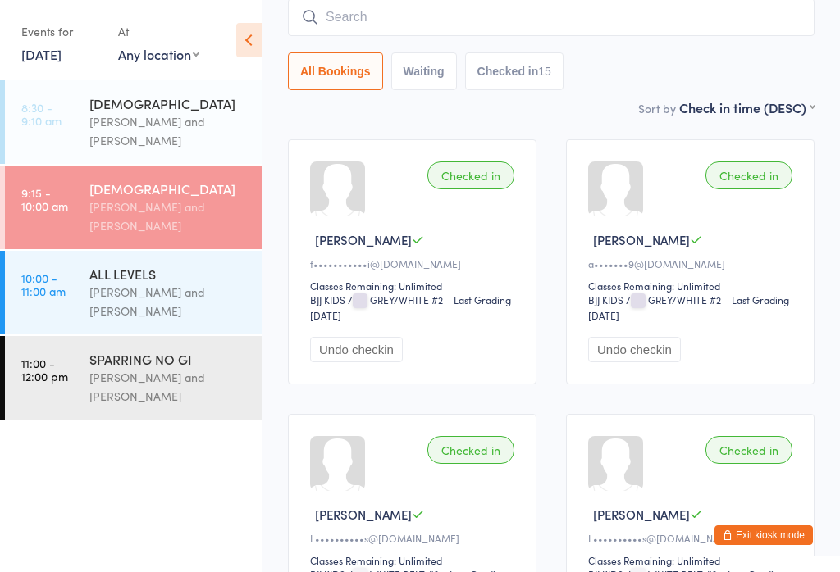
click at [382, 11] on input "search" at bounding box center [551, 17] width 526 height 38
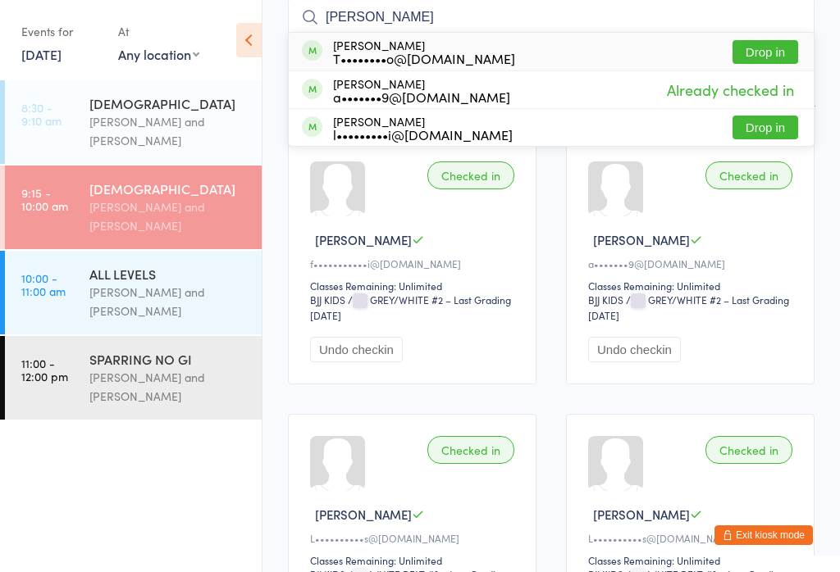
type input "Thom"
click at [452, 87] on div "Thomas Junqueira a•••••••9@hotmail.com" at bounding box center [421, 90] width 177 height 26
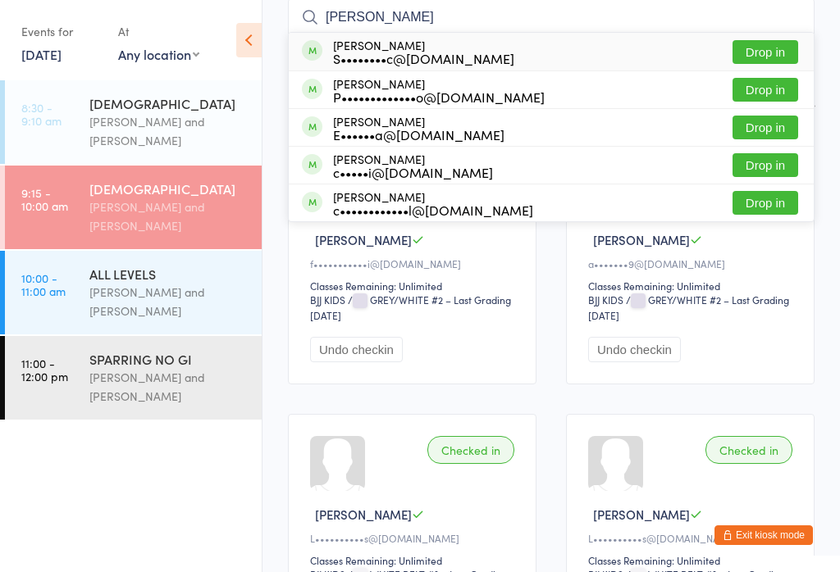
type input "julian"
click at [775, 55] on button "Drop in" at bounding box center [765, 52] width 66 height 24
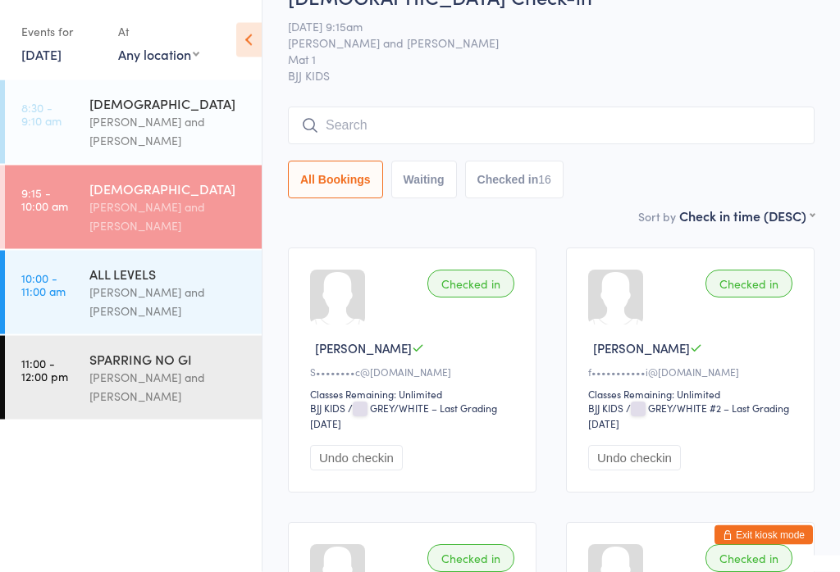
scroll to position [0, 0]
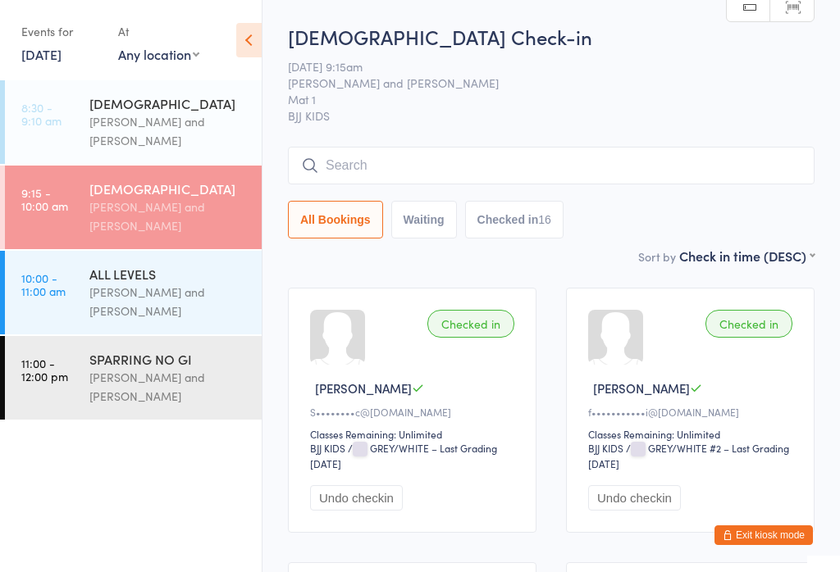
click at [521, 167] on input "search" at bounding box center [551, 166] width 526 height 38
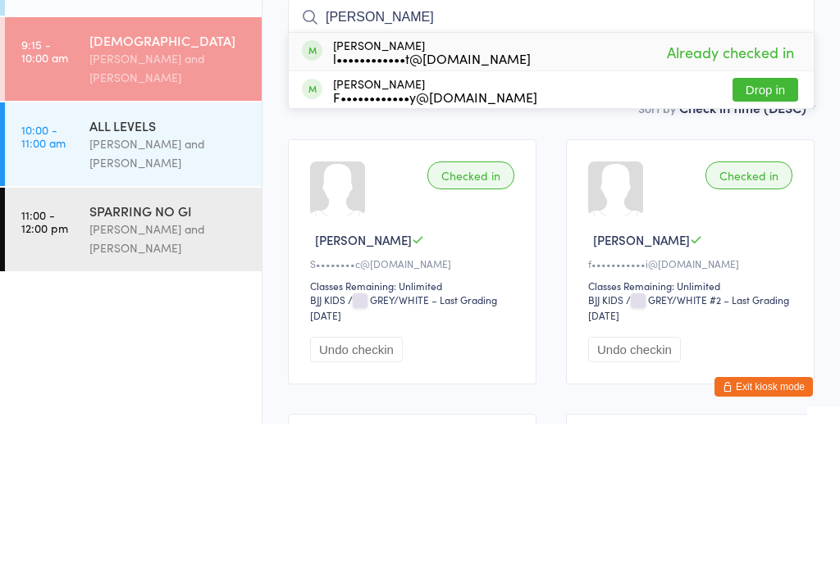
type input "Everly"
click at [446, 187] on div "Everly Stewart l••••••••••••t@y7mail.com" at bounding box center [432, 200] width 198 height 26
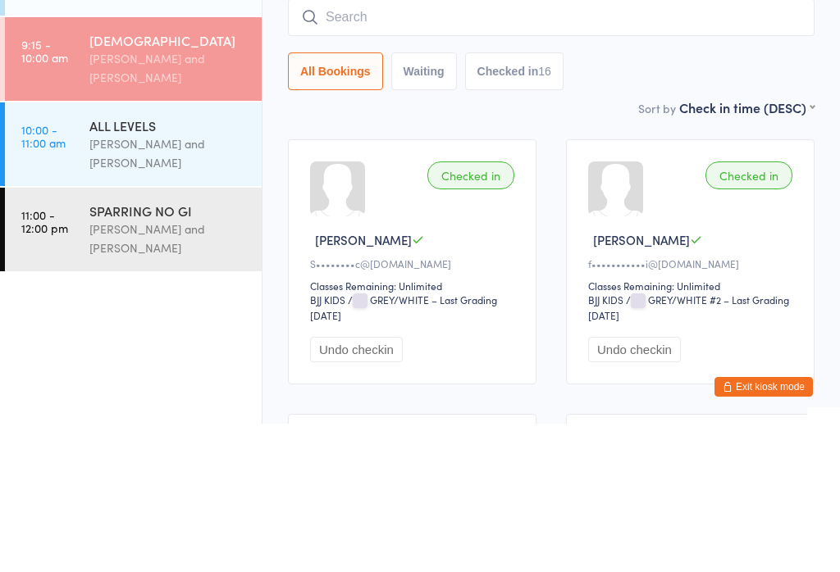
scroll to position [148, 0]
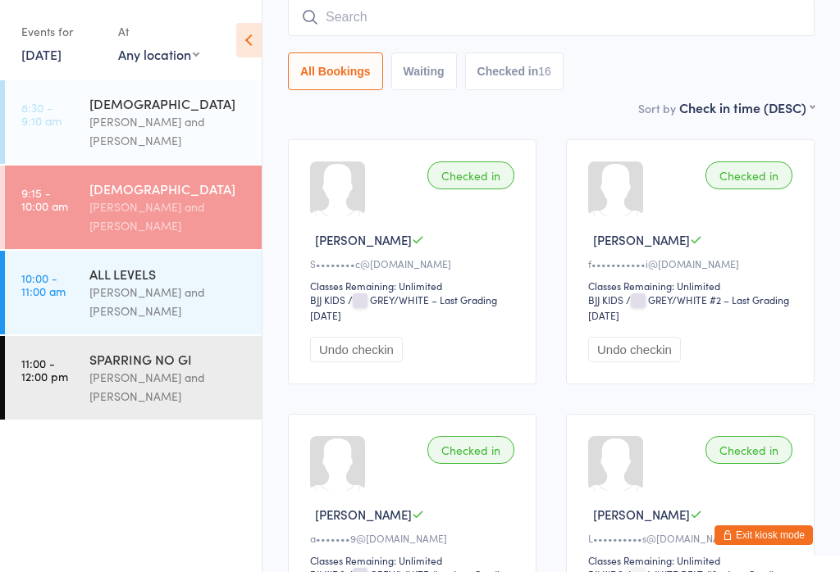
click at [754, 531] on button "Exit kiosk mode" at bounding box center [763, 536] width 98 height 20
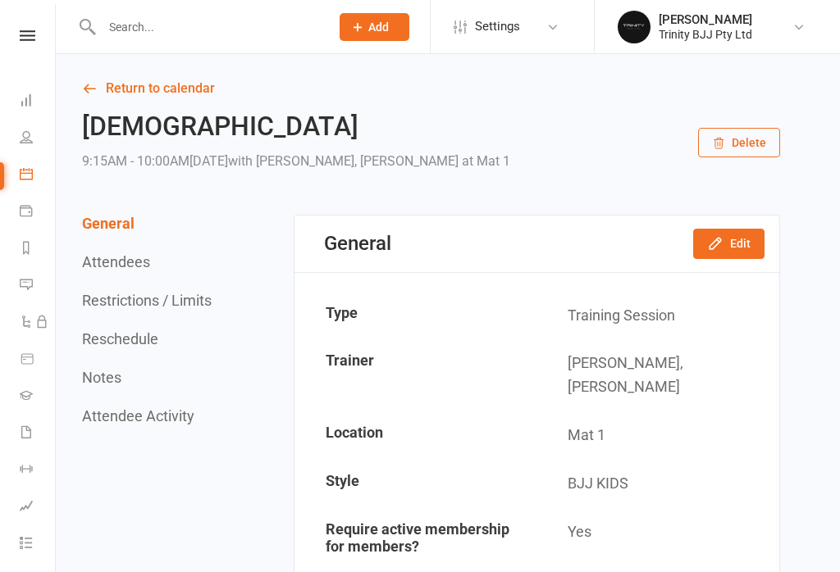
click at [23, 131] on icon at bounding box center [26, 136] width 13 height 13
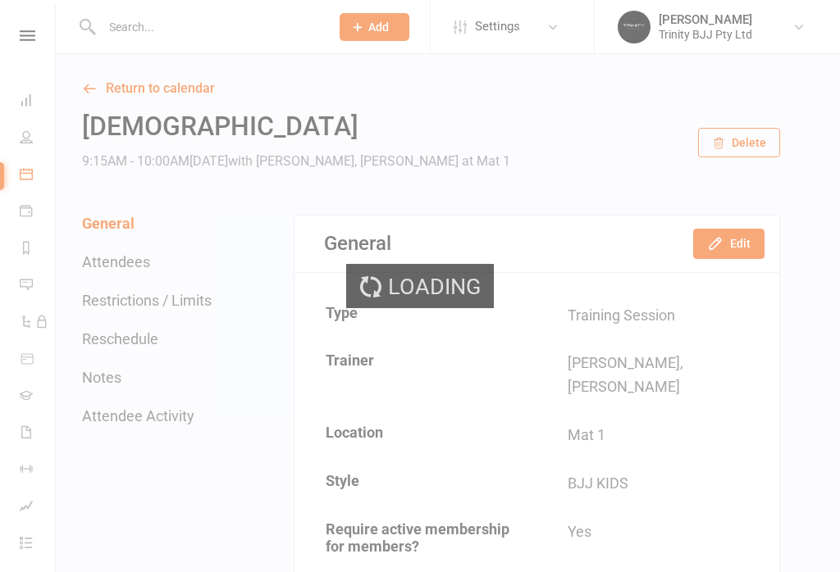
select select "100"
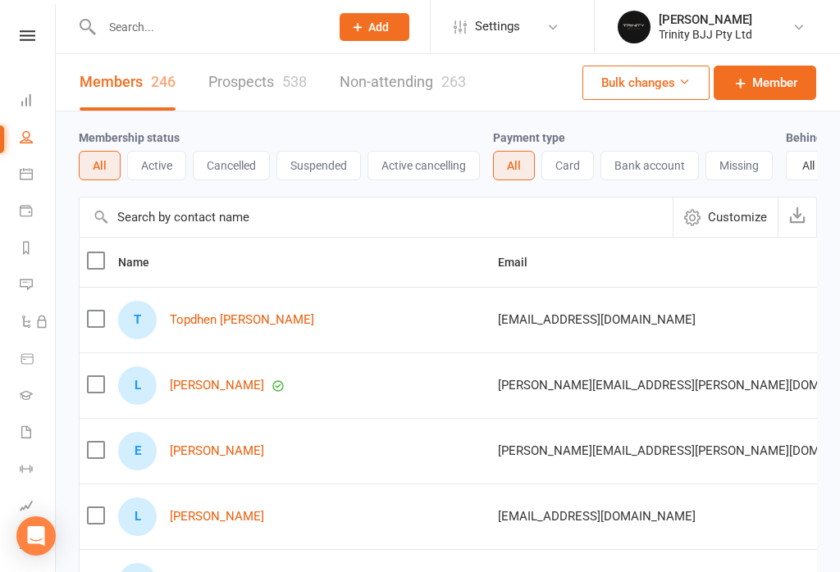
click at [258, 84] on link "Prospects 538" at bounding box center [257, 82] width 98 height 57
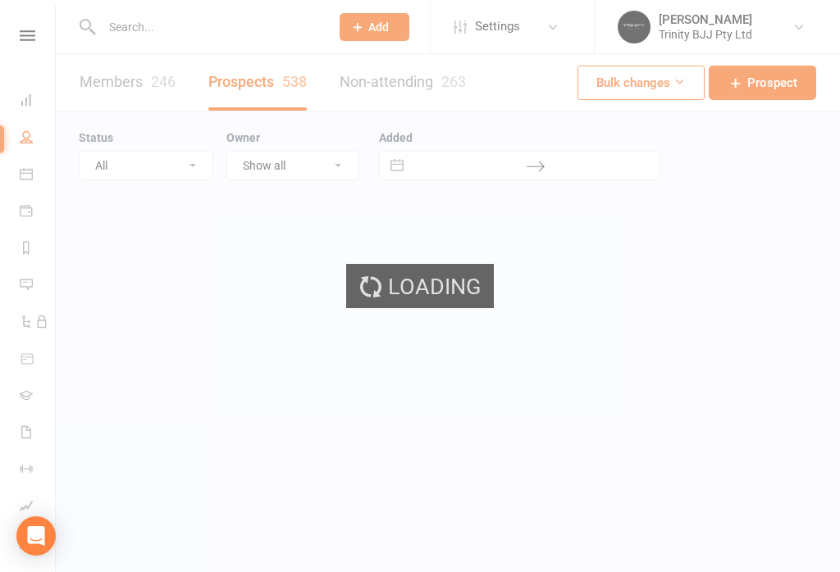
select select "100"
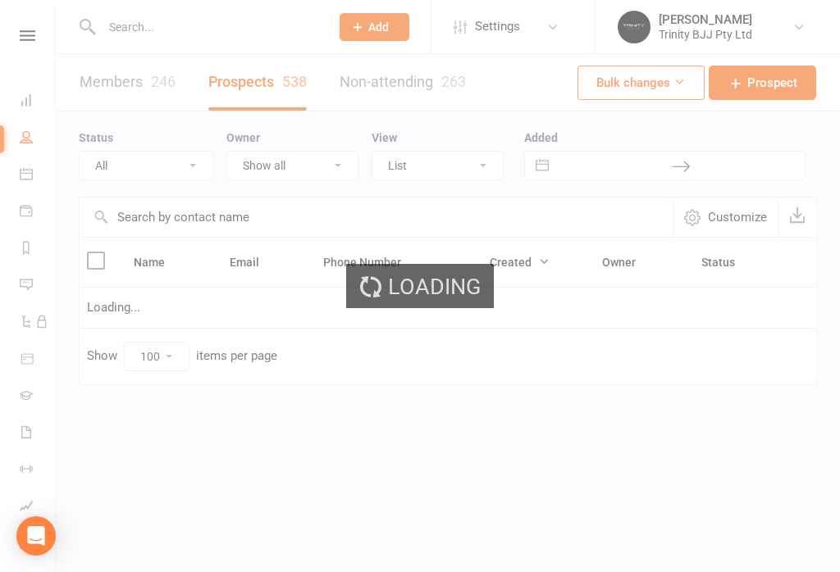
click at [207, 221] on input "text" at bounding box center [376, 217] width 593 height 39
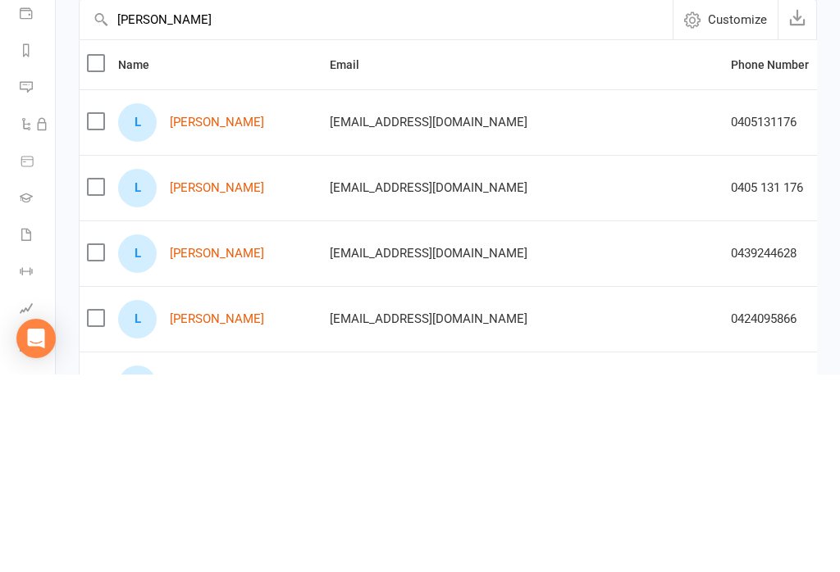
type input "Lauriane"
click at [221, 313] on link "Lauriane Dhakak" at bounding box center [217, 320] width 94 height 14
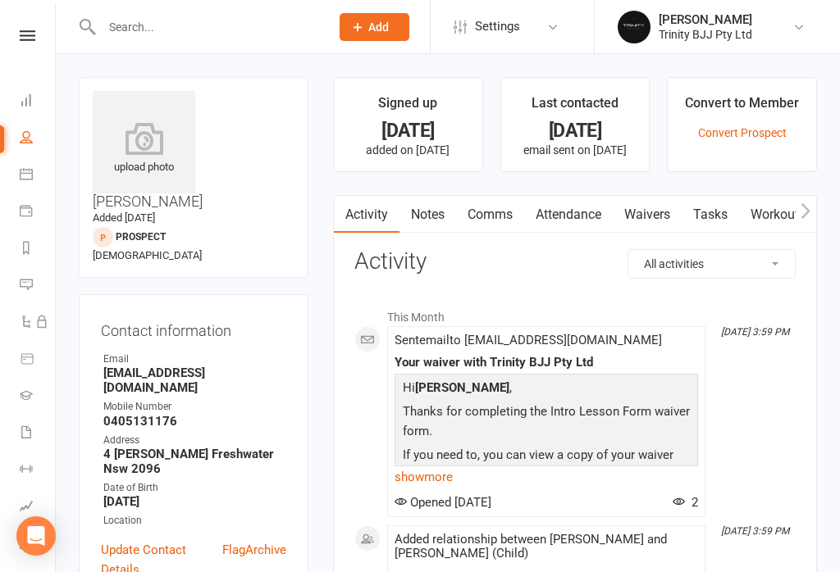
click at [649, 219] on link "Waivers" at bounding box center [647, 215] width 69 height 38
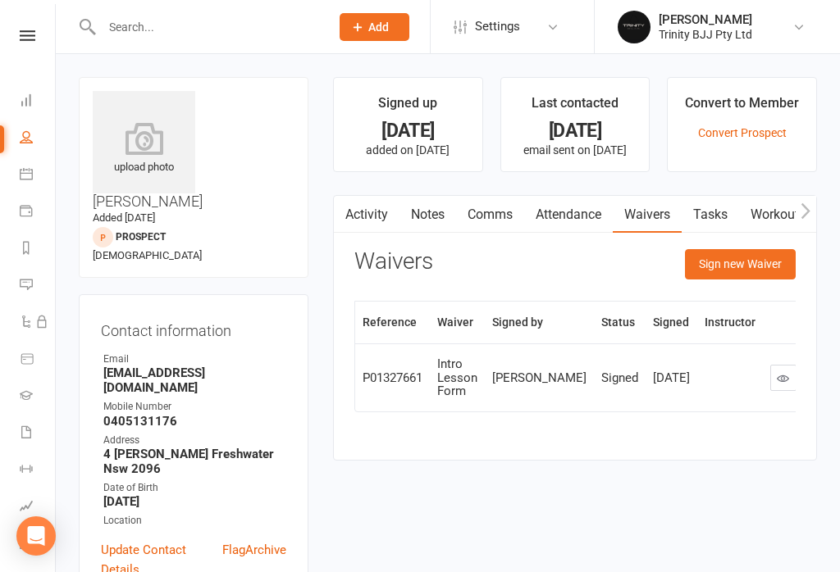
click at [757, 266] on button "Sign new Waiver" at bounding box center [740, 264] width 111 height 30
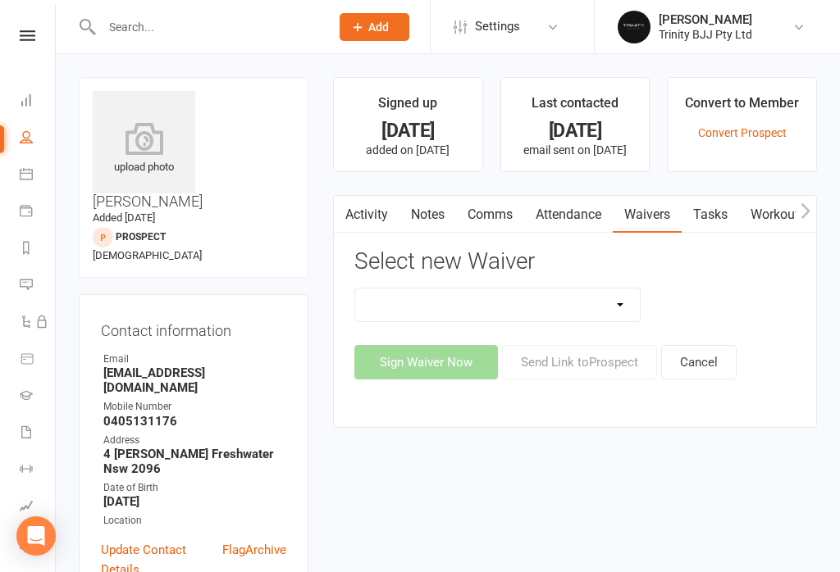
click at [571, 305] on select "Intro Lesson Form MEMBERSHIP AGREEMENT MEMBERSHIP AGREEMENT FOUNDATION Payment …" at bounding box center [497, 305] width 285 height 33
select select "11525"
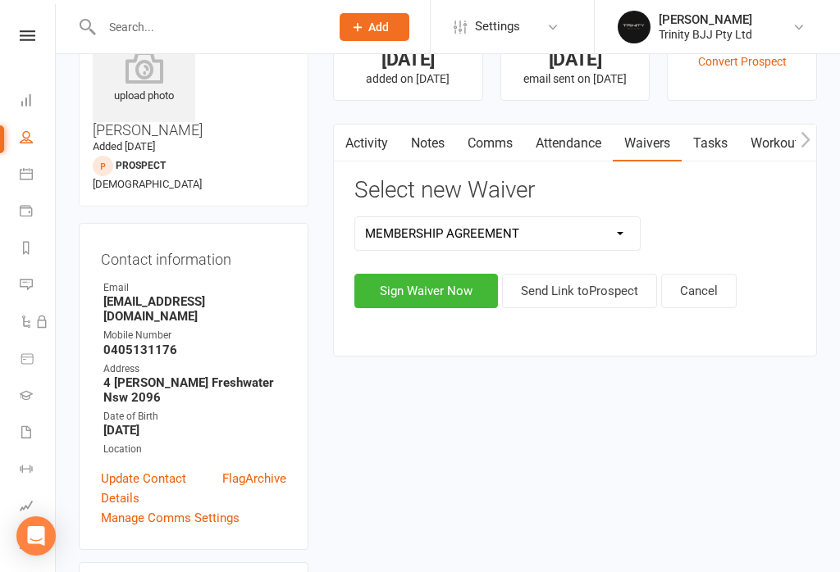
scroll to position [71, 0]
click at [422, 294] on button "Sign Waiver Now" at bounding box center [426, 291] width 144 height 34
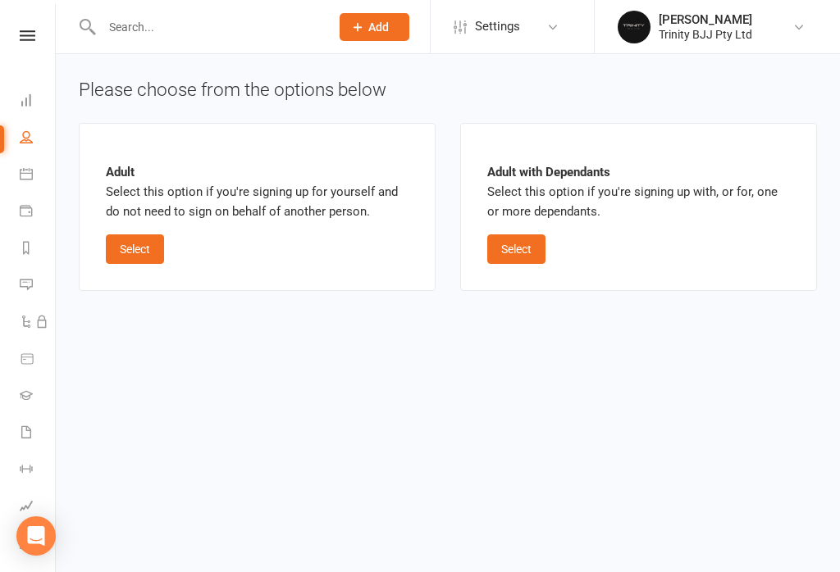
click at [505, 247] on button "Select" at bounding box center [516, 250] width 58 height 30
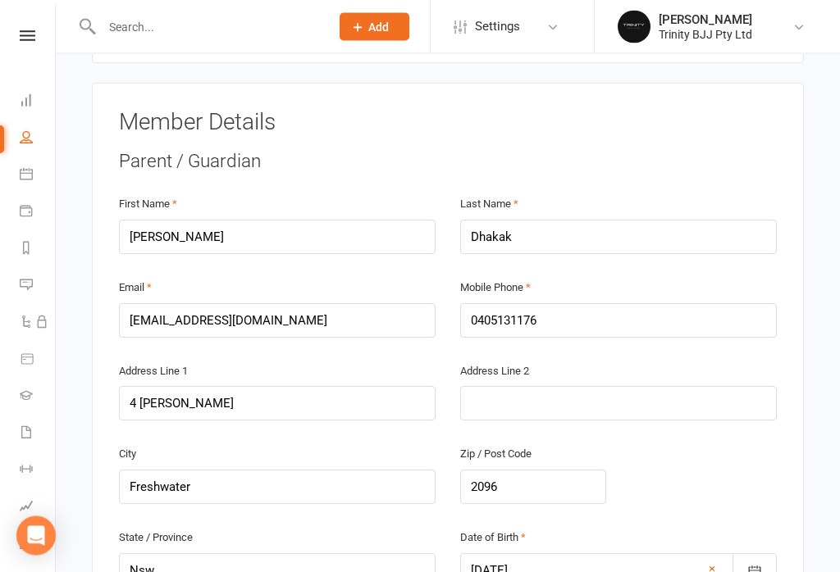
scroll to position [279, 0]
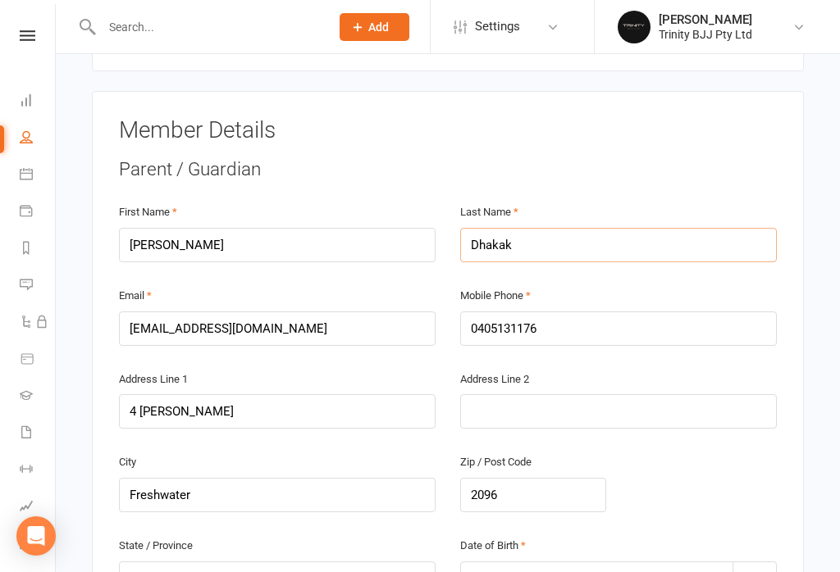
click at [551, 228] on input "Dhakak" at bounding box center [618, 245] width 317 height 34
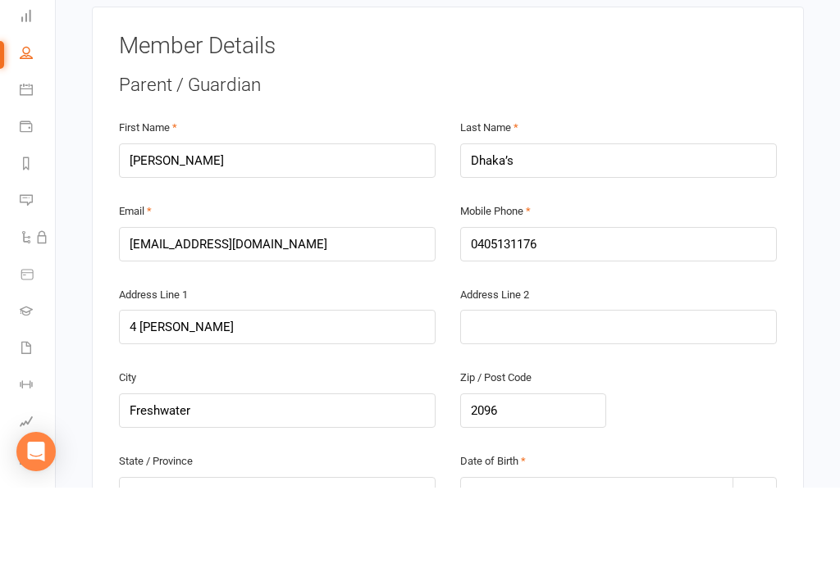
scroll to position [363, 0]
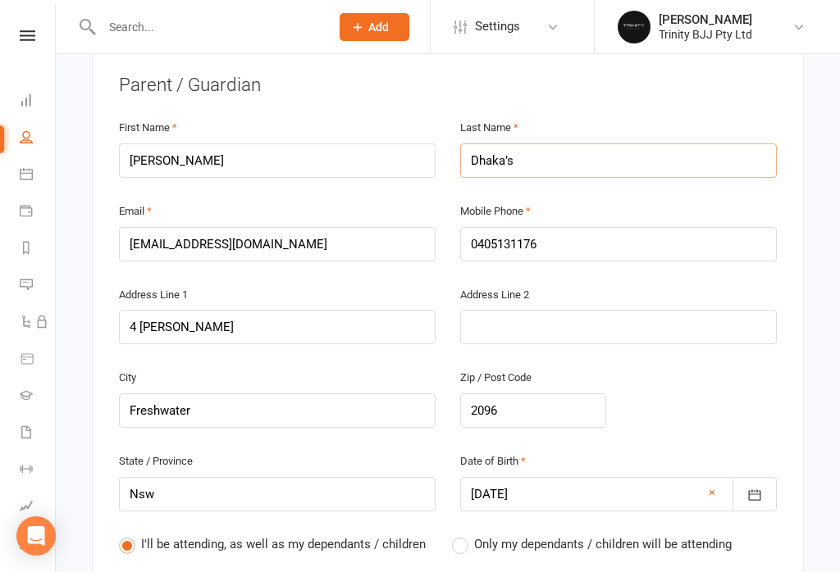
click at [549, 144] on input "Dhaka’s" at bounding box center [618, 161] width 317 height 34
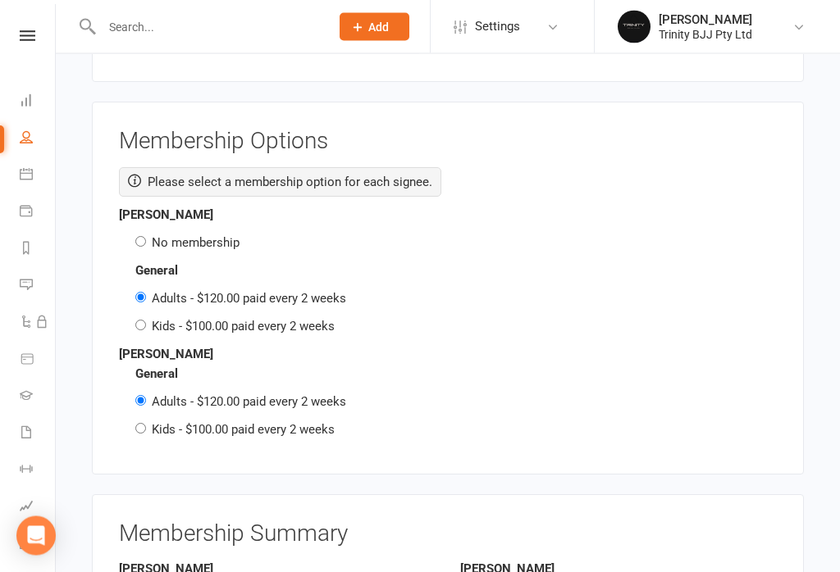
scroll to position [2377, 0]
type input "Dhakal"
click at [145, 235] on input "No membership" at bounding box center [140, 240] width 11 height 11
radio input "true"
radio input "false"
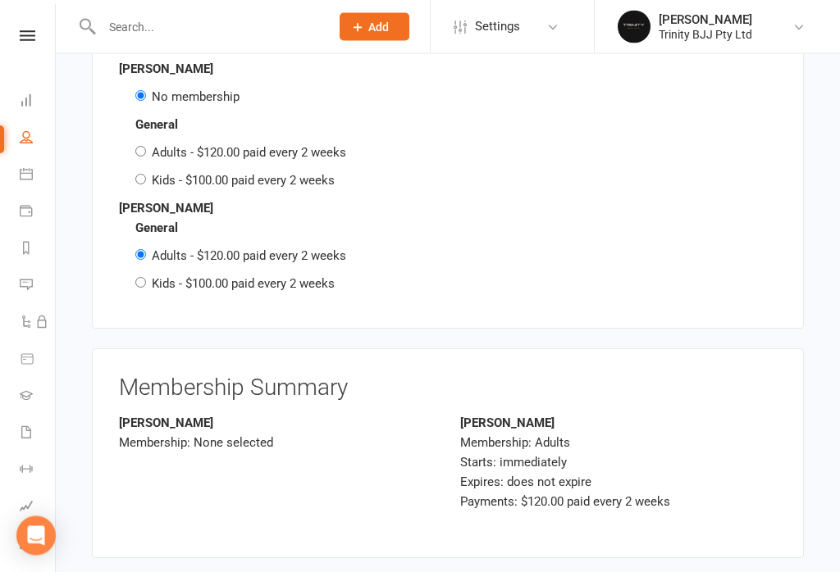
click at [141, 278] on input "Kids - $100.00 paid every 2 weeks" at bounding box center [140, 283] width 11 height 11
radio input "true"
radio input "false"
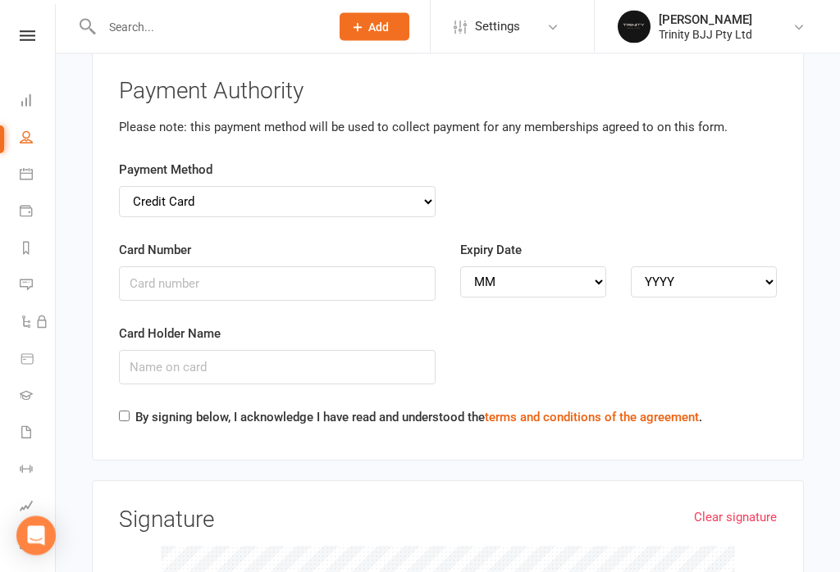
scroll to position [3279, 0]
click at [278, 267] on input "Card Number" at bounding box center [277, 284] width 317 height 34
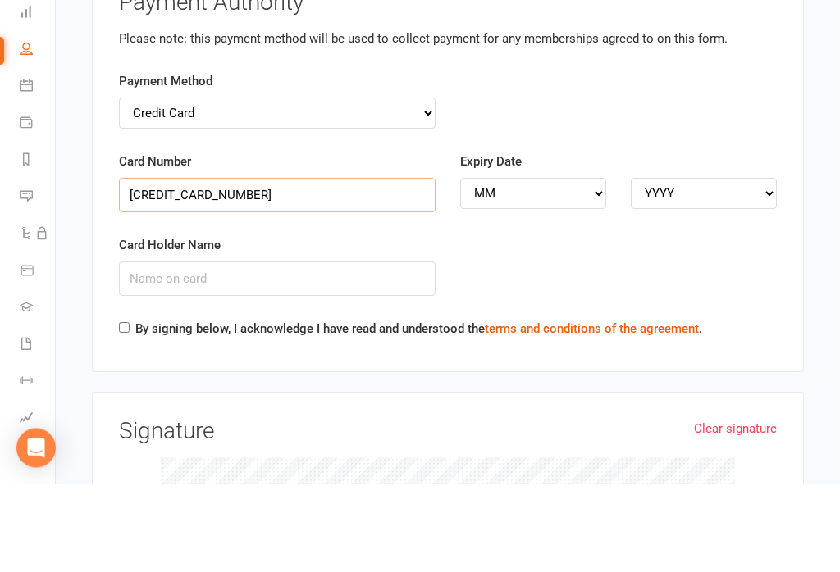
type input "4530307025698754"
click at [376, 350] on input "Card Holder Name" at bounding box center [277, 367] width 317 height 34
type input "Laurianne Dhakal"
click at [564, 267] on select "MM 01 02 03 04 05 06 07 08 09 10 11 12" at bounding box center [533, 282] width 146 height 31
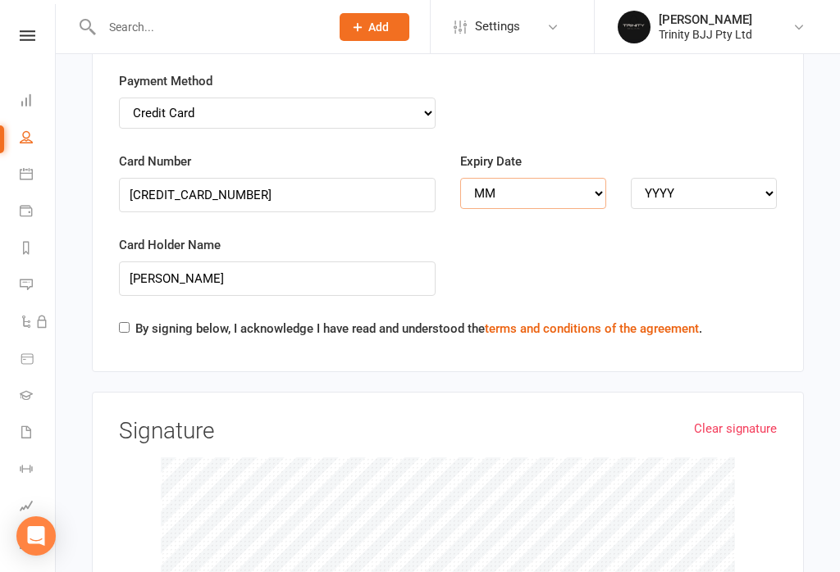
select select "03"
click at [743, 178] on select "YYYY 2025 2026 2027 2028 2029 2030 2031 2032 2033 2034" at bounding box center [704, 193] width 146 height 31
select select "2028"
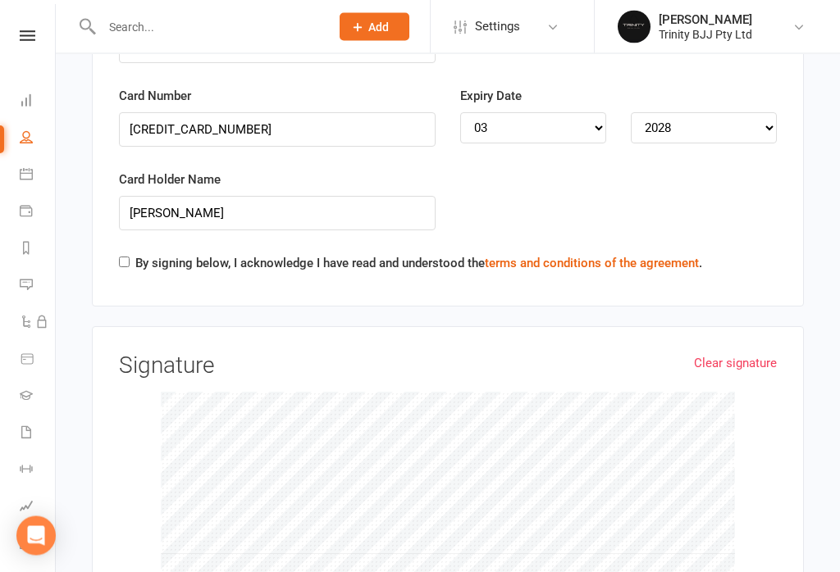
click at [124, 189] on div "Card Holder Name Laurianne Dhakal" at bounding box center [277, 213] width 341 height 84
click at [139, 253] on label "By signing below, I acknowledge I have read and understood the terms and condit…" at bounding box center [418, 263] width 567 height 20
click at [130, 257] on input "By signing below, I acknowledge I have read and understood the terms and condit…" at bounding box center [124, 262] width 11 height 11
checkbox input "true"
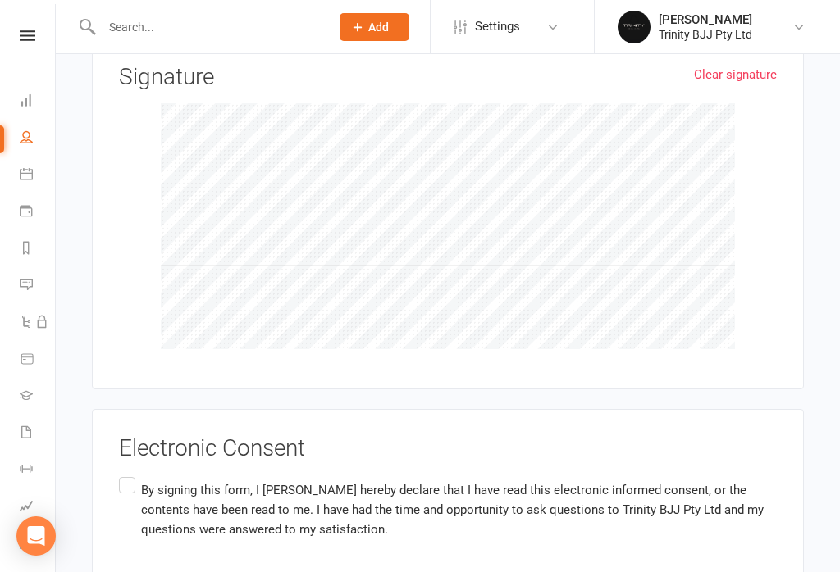
scroll to position [3772, 0]
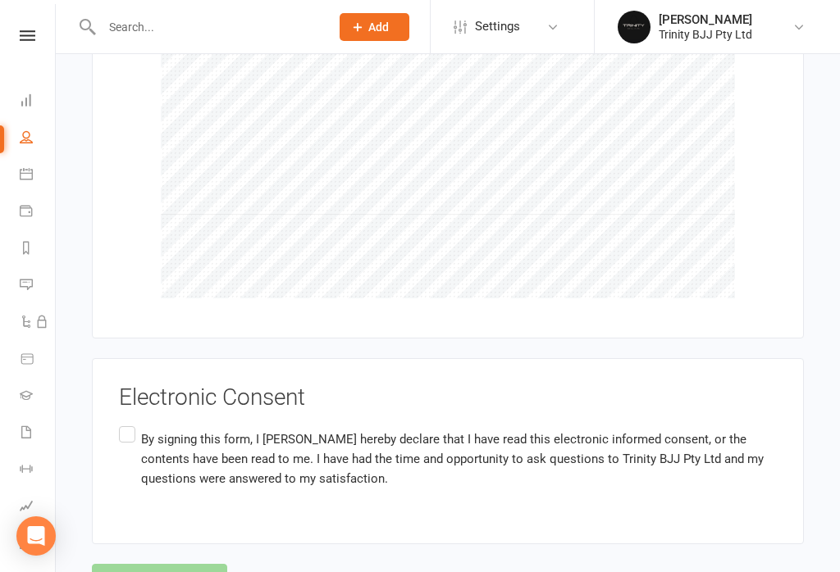
click at [131, 423] on label "By signing this form, I LaurianeDhakal hereby declare that I have read this ele…" at bounding box center [448, 458] width 658 height 71
click at [130, 423] on input "By signing this form, I LaurianeDhakal hereby declare that I have read this ele…" at bounding box center [124, 423] width 11 height 0
click at [186, 564] on button "Agree & Submit" at bounding box center [159, 581] width 135 height 34
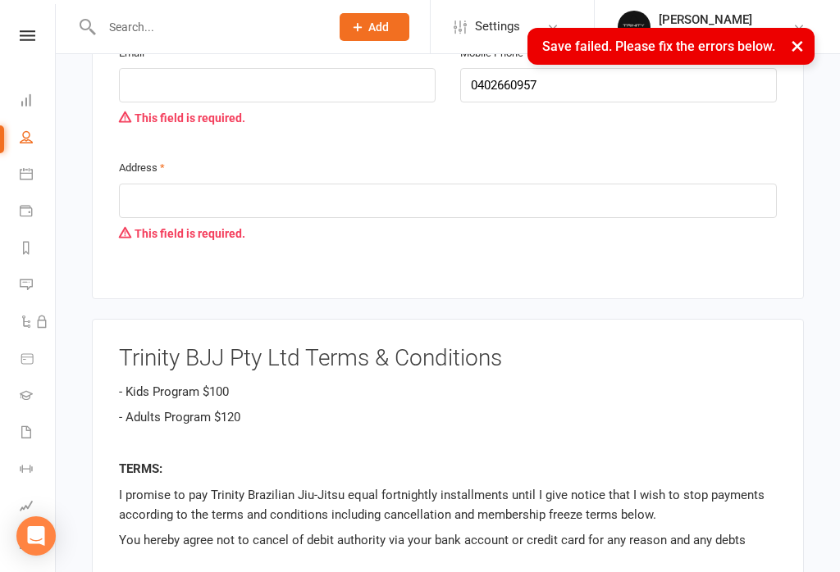
scroll to position [1475, 0]
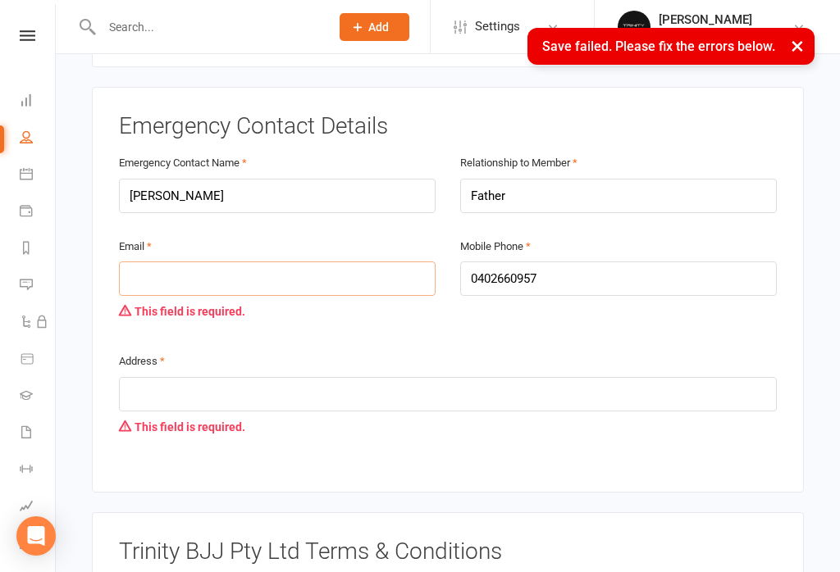
click at [325, 262] on input "email" at bounding box center [277, 279] width 317 height 34
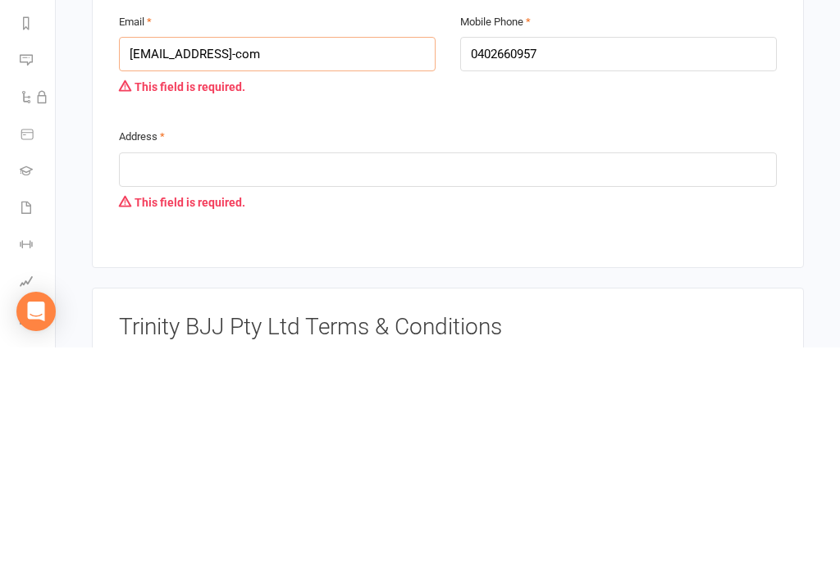
type input "milendra@gmail-com"
click at [489, 377] on input "text" at bounding box center [448, 394] width 658 height 34
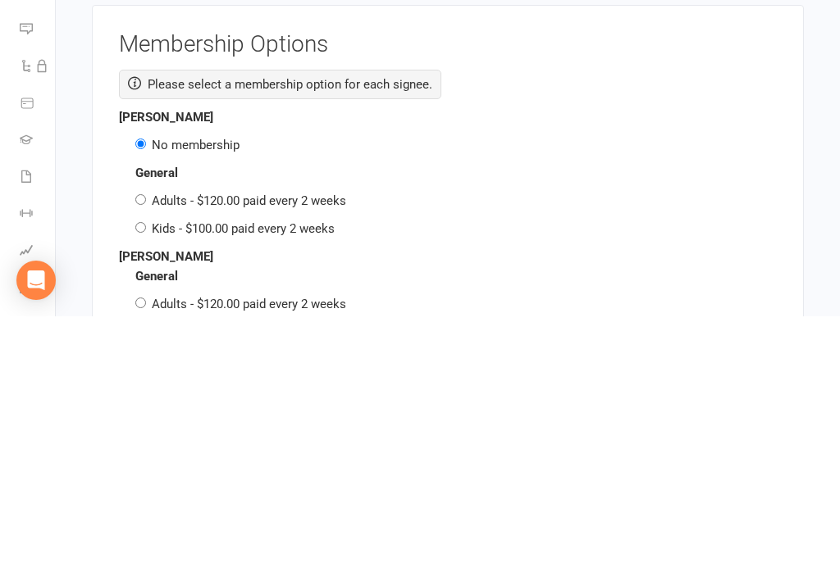
scroll to position [2287, 0]
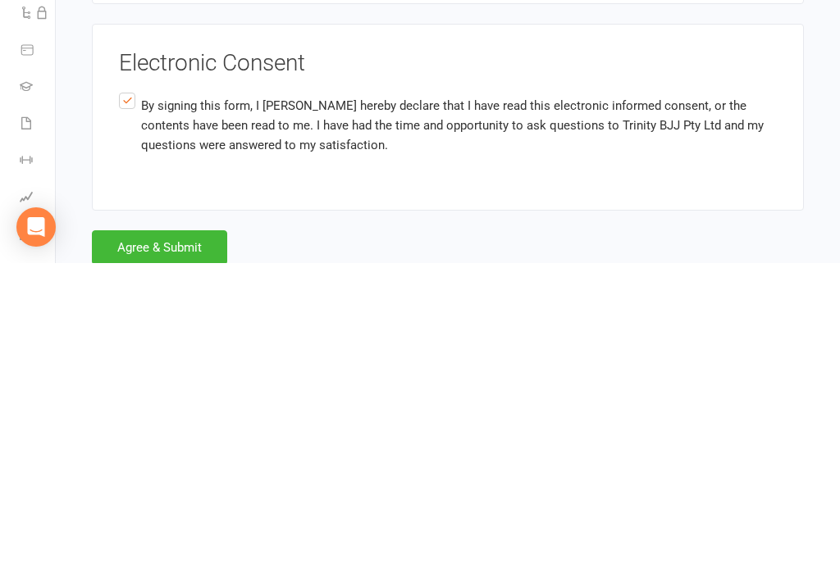
type input "4 greenwood place freshwater nsw 2096"
click at [182, 540] on button "Agree & Submit" at bounding box center [159, 557] width 135 height 34
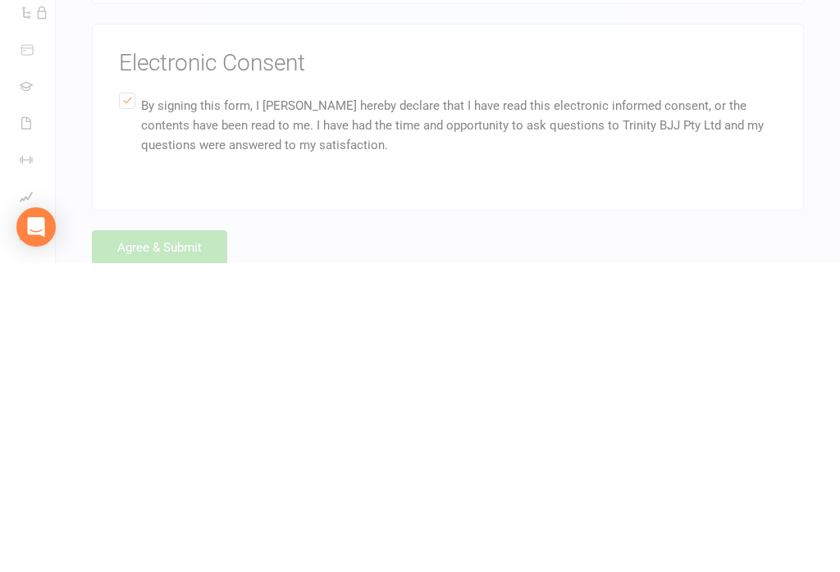
scroll to position [3835, 0]
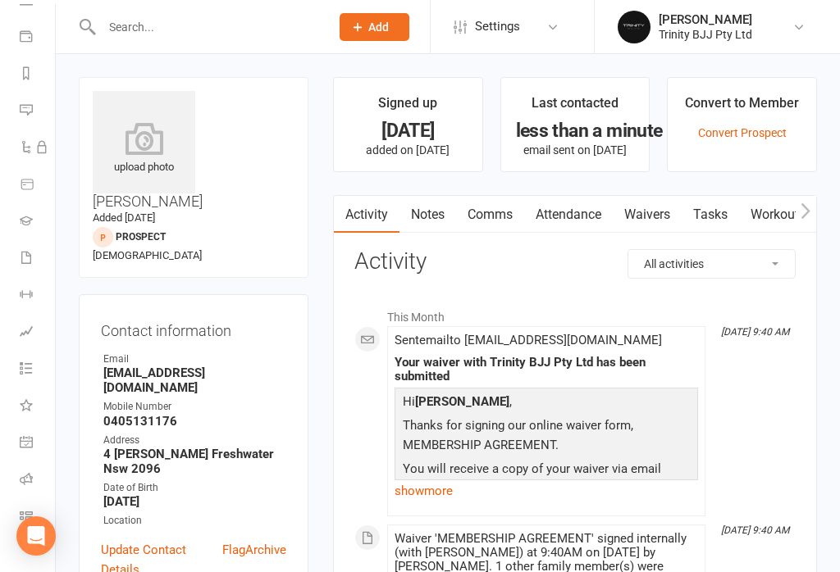
scroll to position [175, 0]
click at [34, 508] on link "Class check-in" at bounding box center [38, 517] width 37 height 37
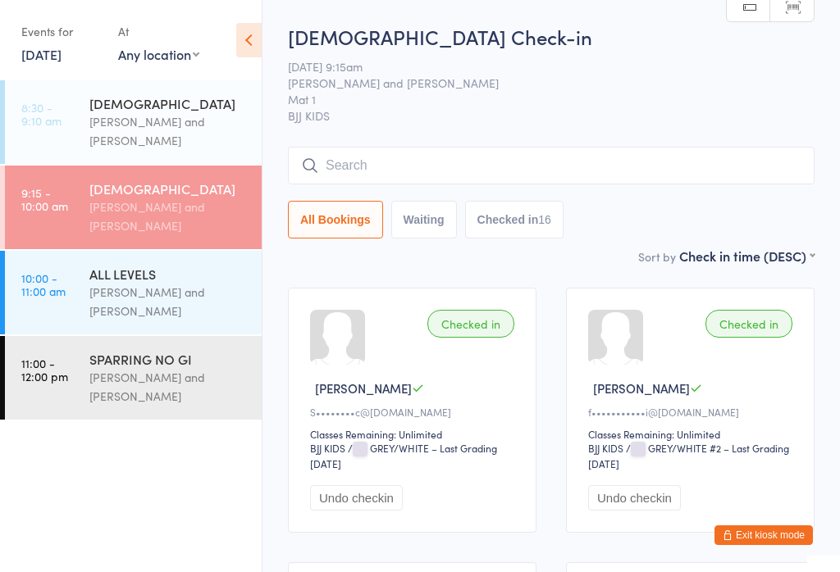
click at [397, 168] on input "search" at bounding box center [551, 166] width 526 height 38
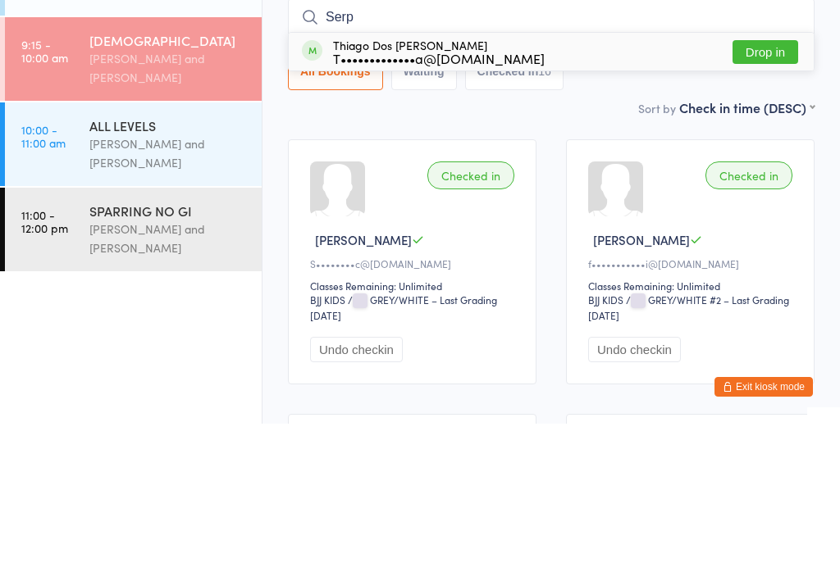
type input "Serp"
click at [464, 187] on div "[PERSON_NAME] T•••••••••••••a@[DOMAIN_NAME]" at bounding box center [439, 200] width 212 height 26
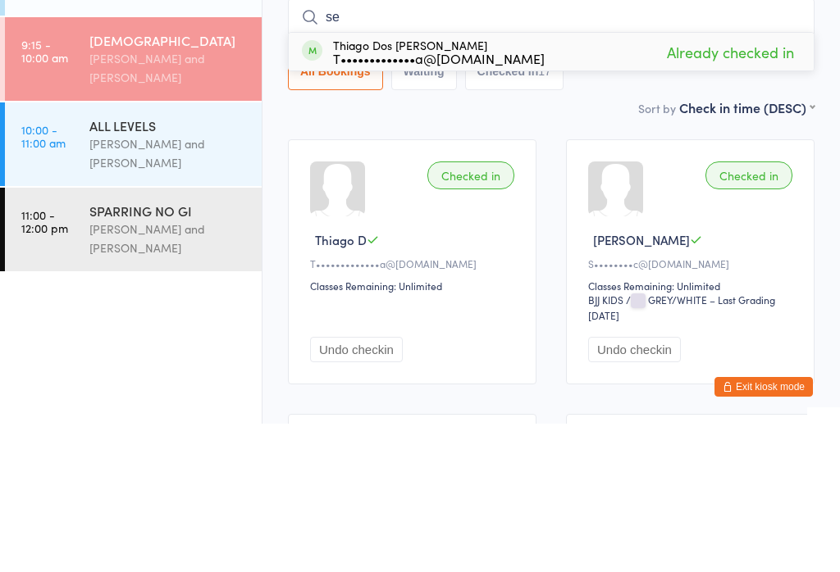
type input "s"
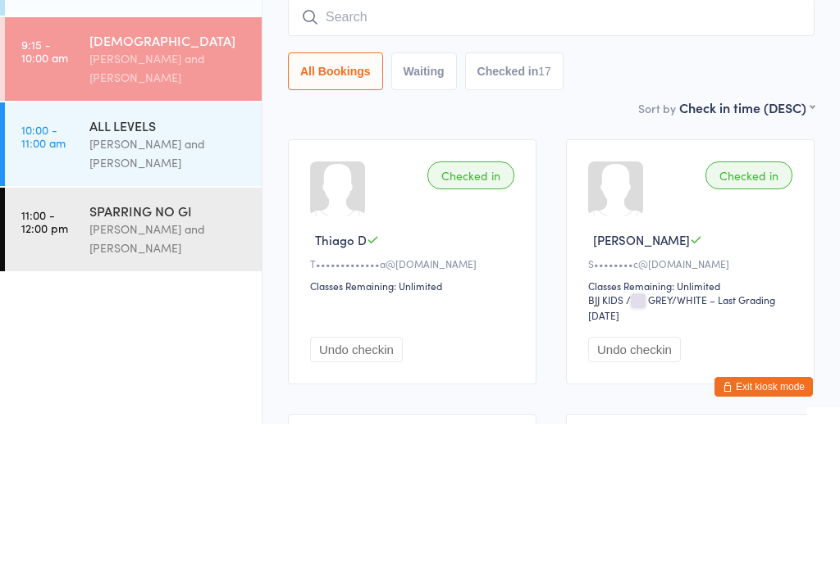
click at [172, 283] on div "Otamar Barreto and Marcelo Gomide" at bounding box center [168, 302] width 158 height 38
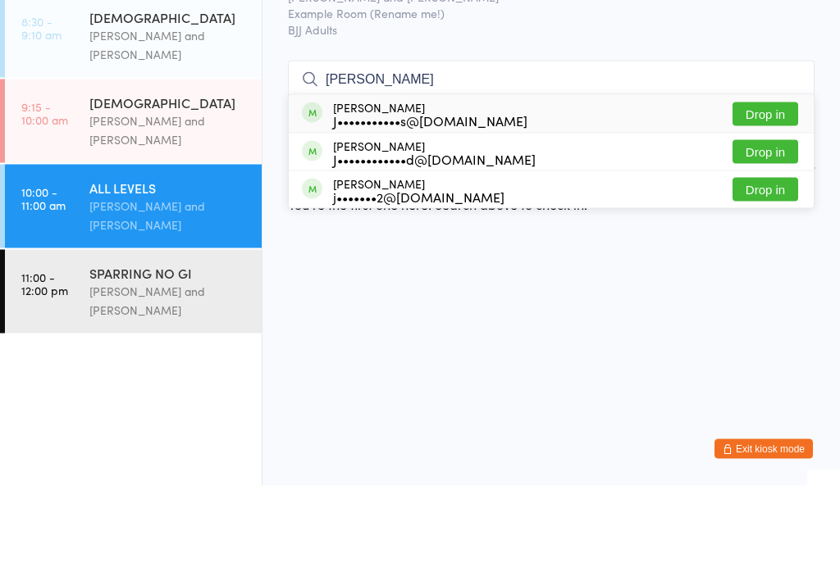
type input "Josh"
click at [789, 226] on button "Drop in" at bounding box center [765, 238] width 66 height 24
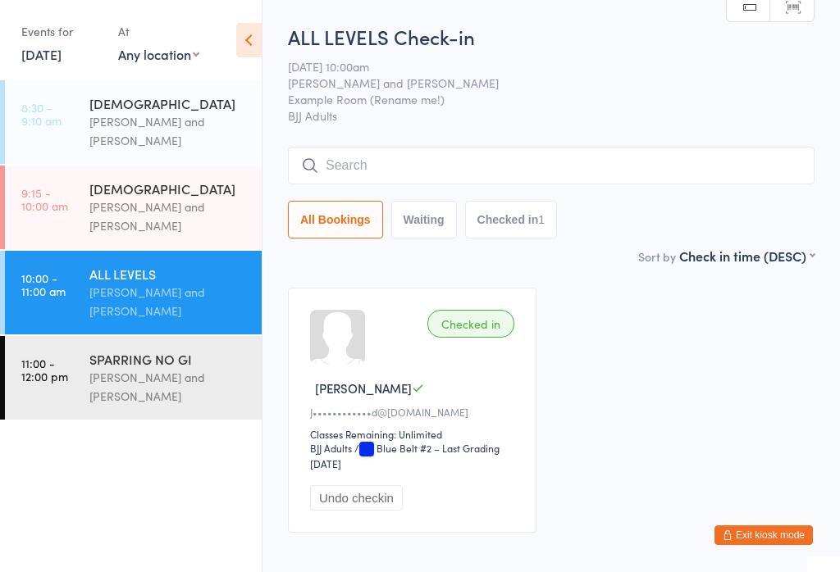
click at [654, 170] on input "search" at bounding box center [551, 166] width 526 height 38
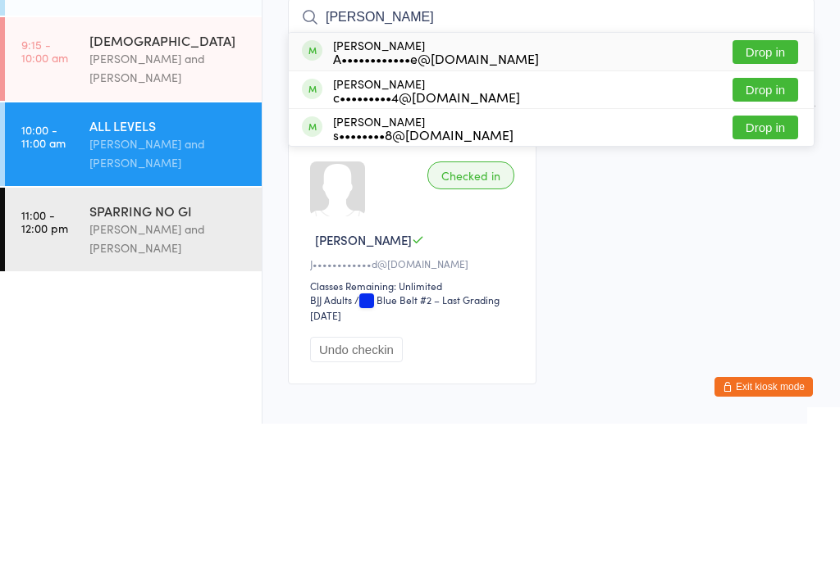
type input "Artur"
click at [775, 189] on button "Drop in" at bounding box center [765, 201] width 66 height 24
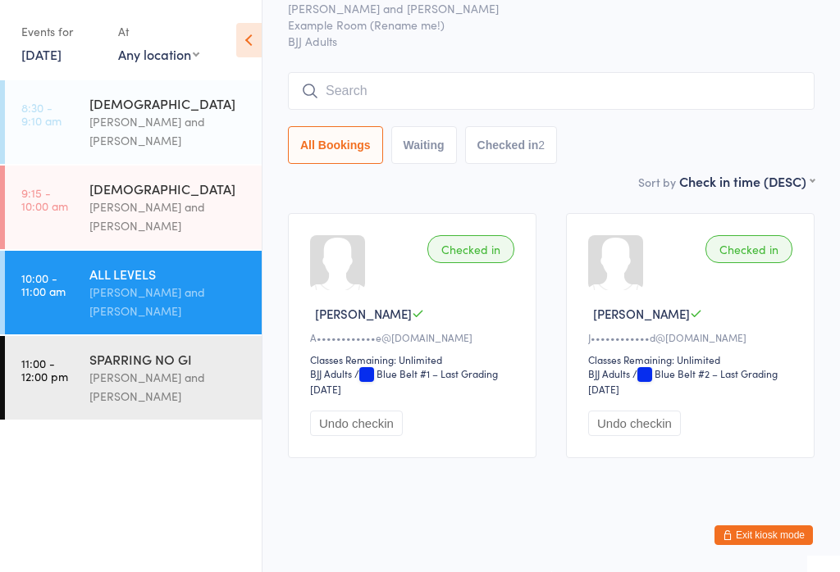
click at [556, 72] on input "search" at bounding box center [551, 91] width 526 height 38
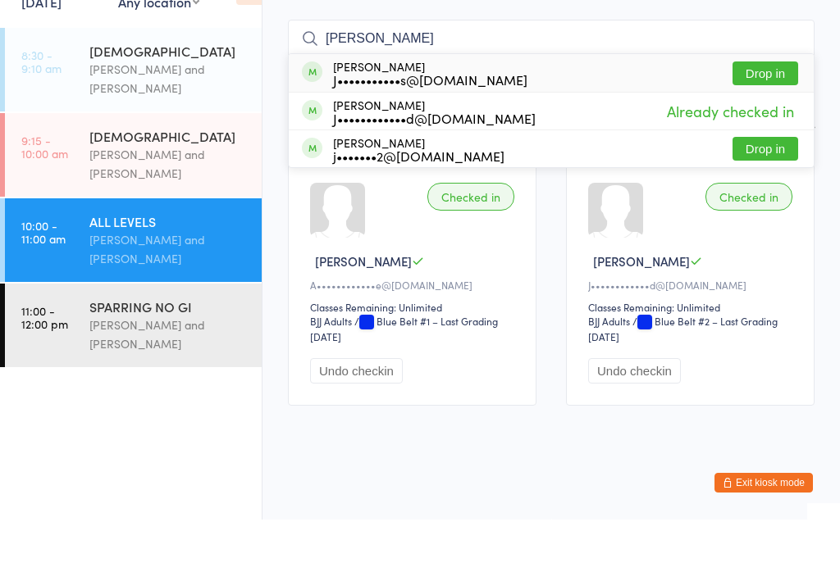
type input "Josh"
click at [774, 114] on button "Drop in" at bounding box center [765, 126] width 66 height 24
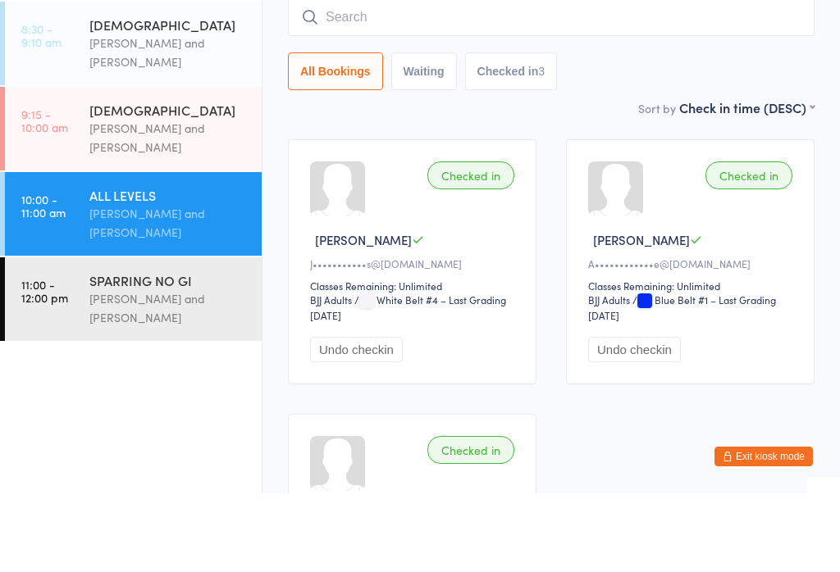
scroll to position [66, 0]
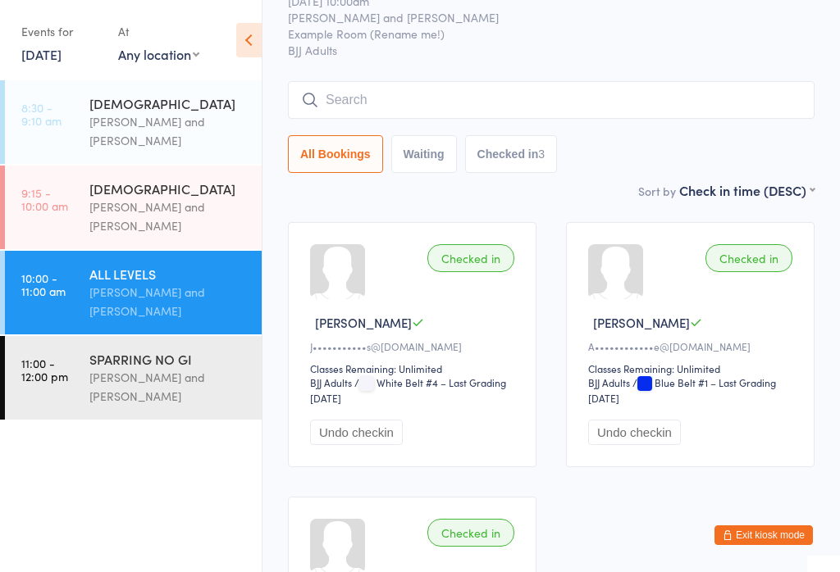
click at [559, 192] on div "Sort by Check in time (DESC) First name (ASC) First name (DESC) Last name (ASC)…" at bounding box center [551, 190] width 526 height 18
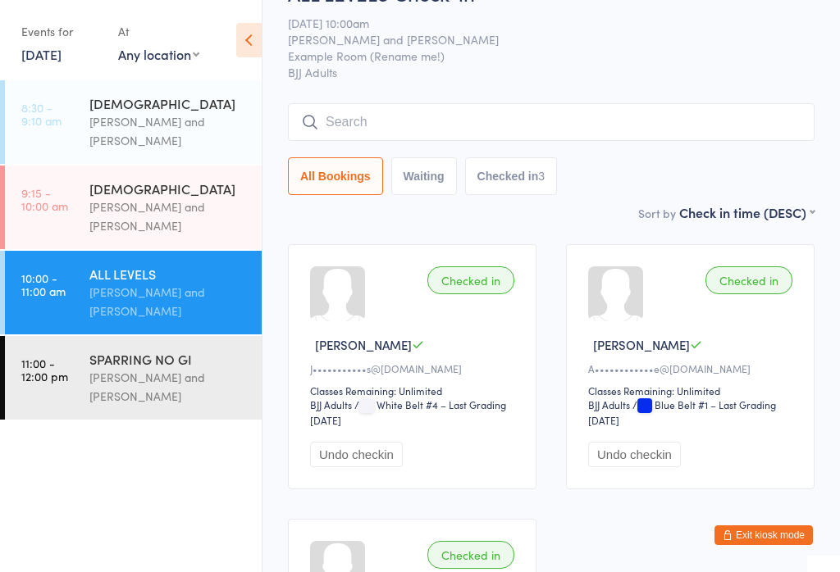
scroll to position [0, 0]
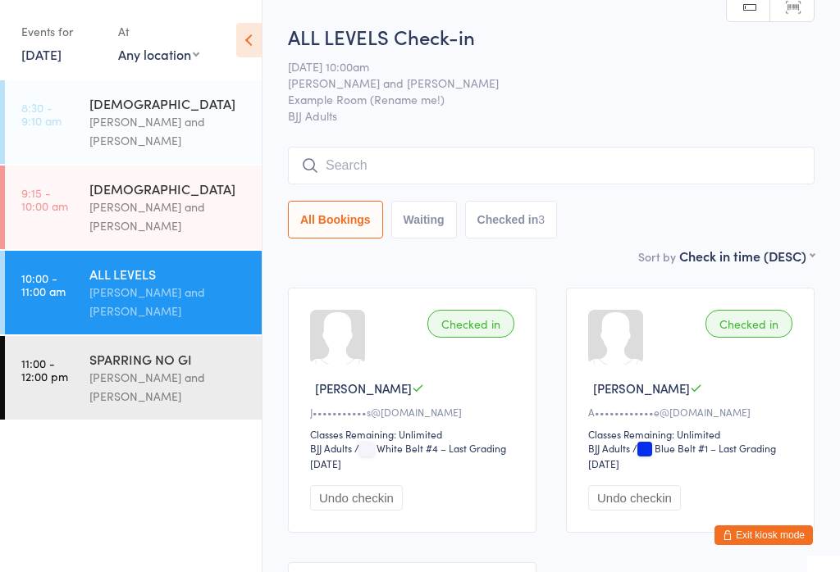
click at [153, 210] on div "[PERSON_NAME] and [PERSON_NAME]" at bounding box center [168, 217] width 158 height 38
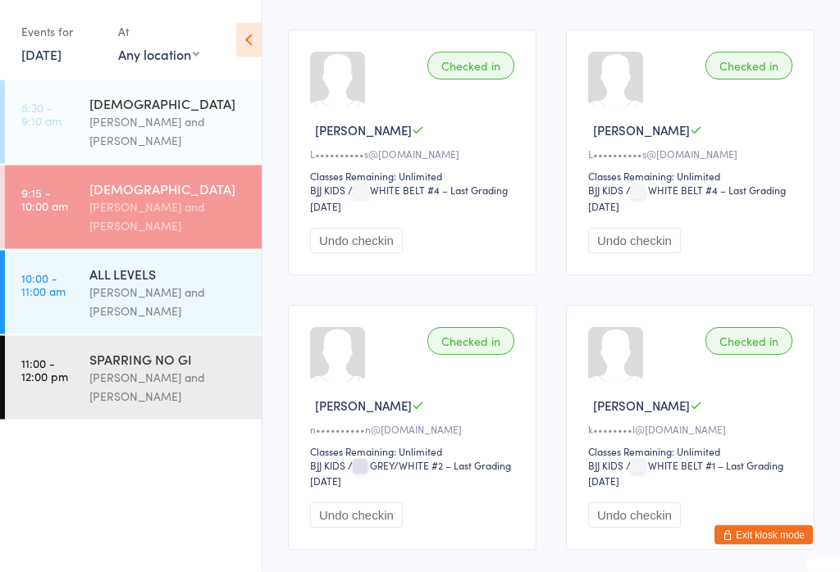
scroll to position [805, 0]
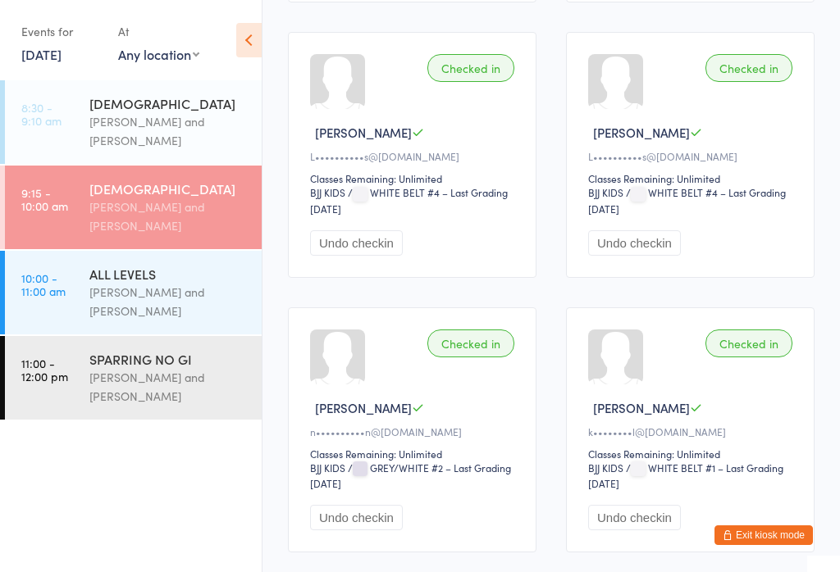
click at [140, 283] on div "ALL LEVELS" at bounding box center [168, 274] width 158 height 18
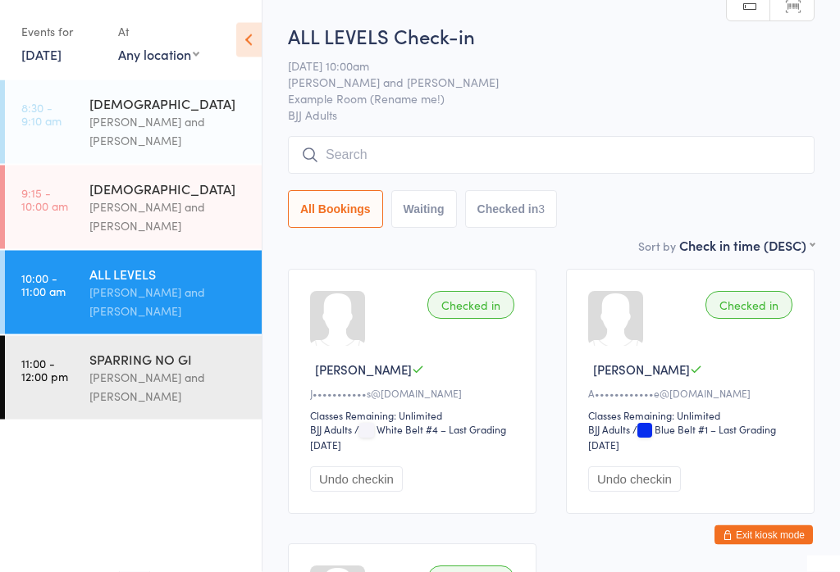
scroll to position [16, 0]
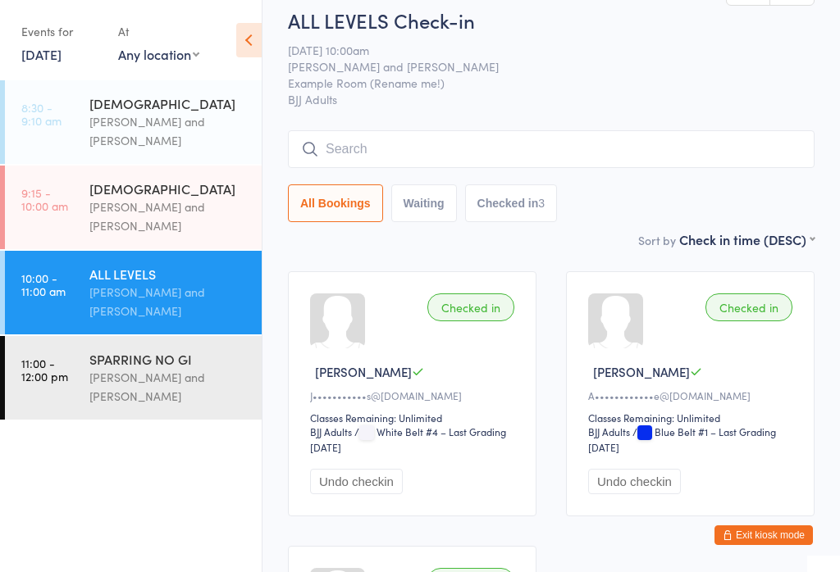
click at [623, 162] on input "search" at bounding box center [551, 149] width 526 height 38
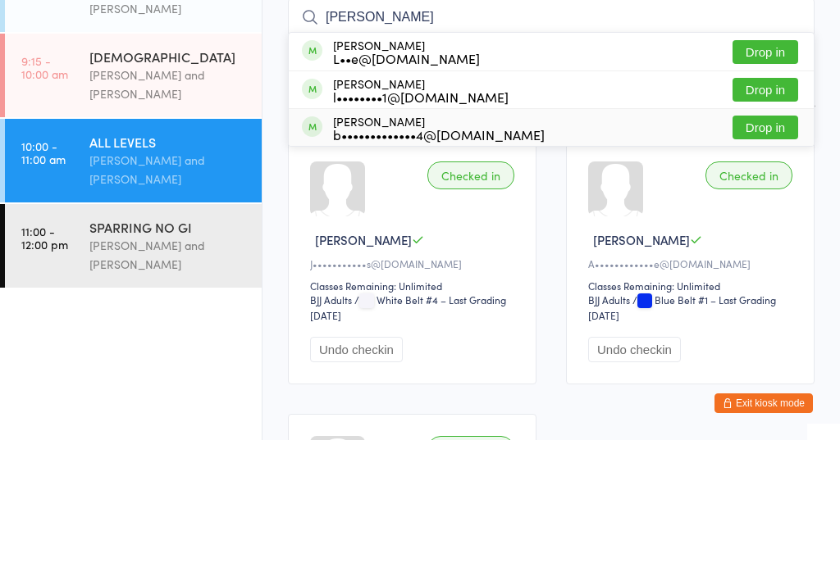
type input "Luke"
click at [773, 241] on div "Lukas Buday b•••••••••••••4@gmail.com Drop in" at bounding box center [551, 259] width 525 height 37
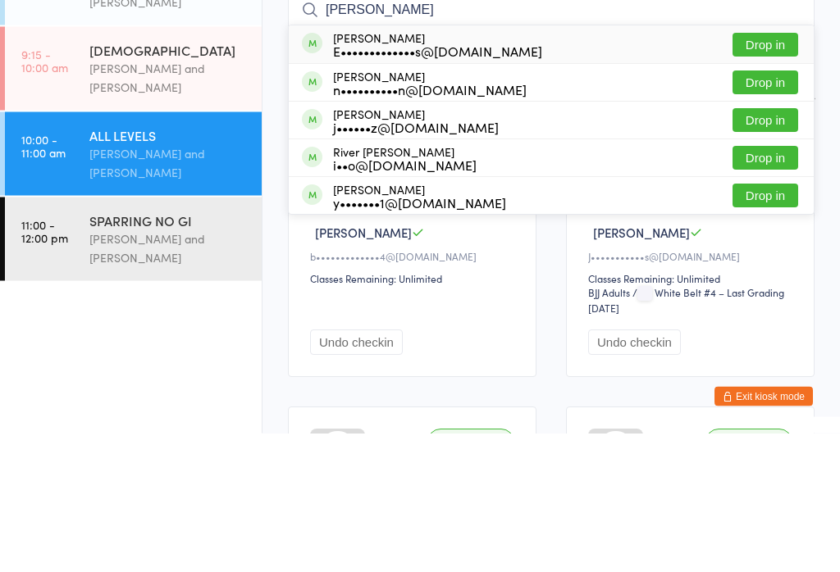
type input "james"
click at [774, 248] on button "Drop in" at bounding box center [765, 260] width 66 height 24
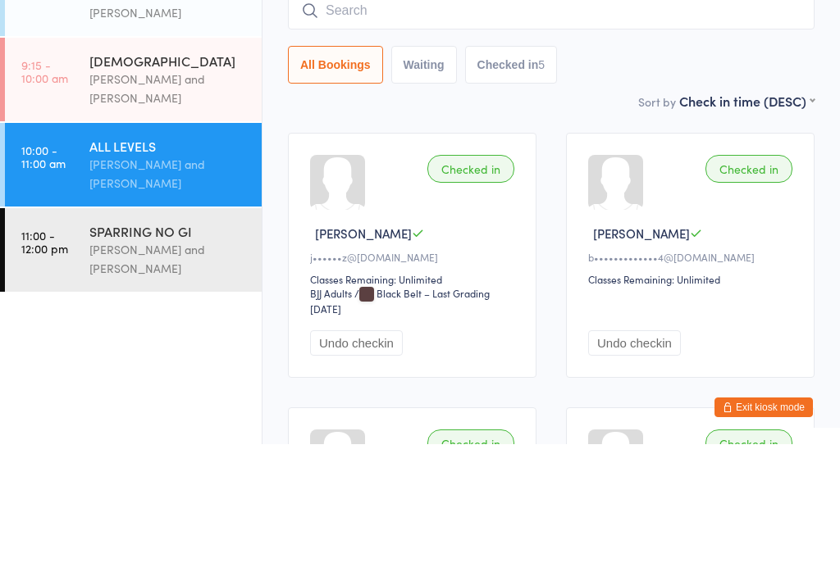
scroll to position [13, 0]
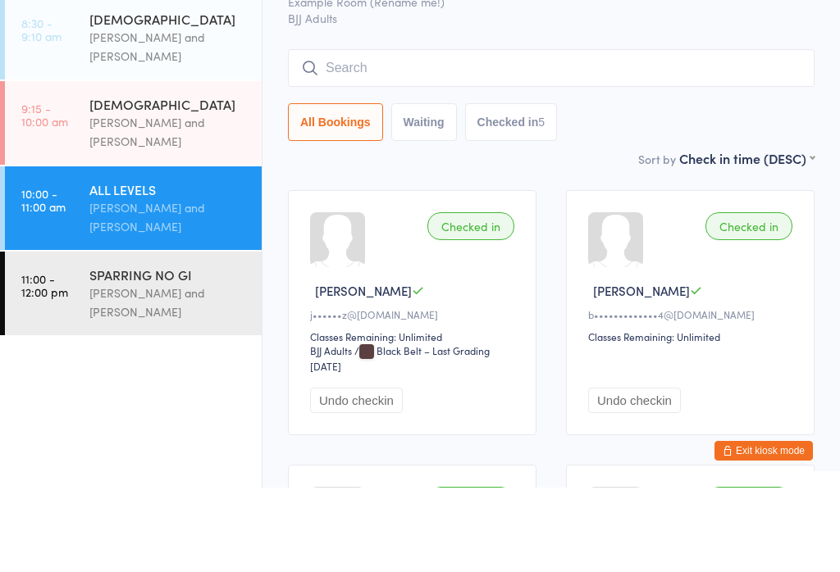
click at [98, 198] on div "[PERSON_NAME] and [PERSON_NAME]" at bounding box center [168, 217] width 158 height 38
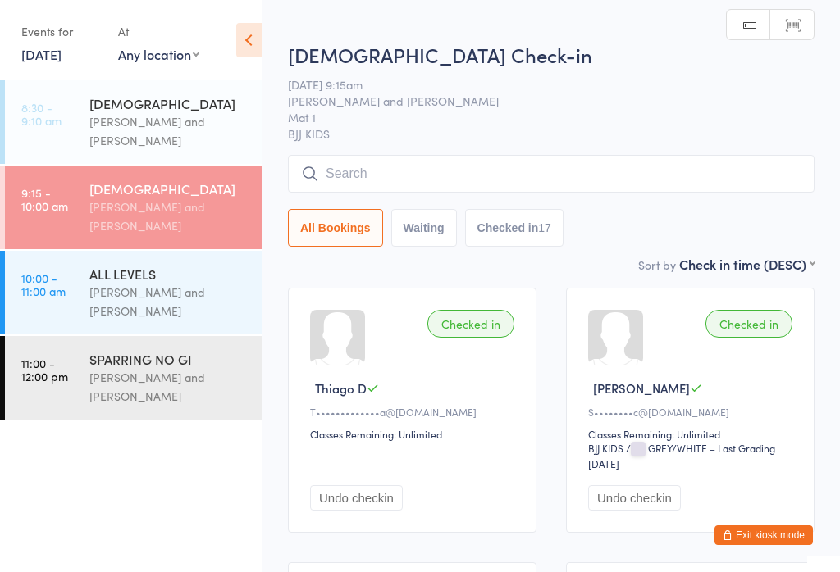
click at [356, 149] on div "6 - 15 YO Check-in 16 Aug 9:15am Otamar Barreto and Marcelo Gomide Mat 1 BJJ KI…" at bounding box center [551, 148] width 526 height 214
click at [358, 182] on input "search" at bounding box center [551, 174] width 526 height 38
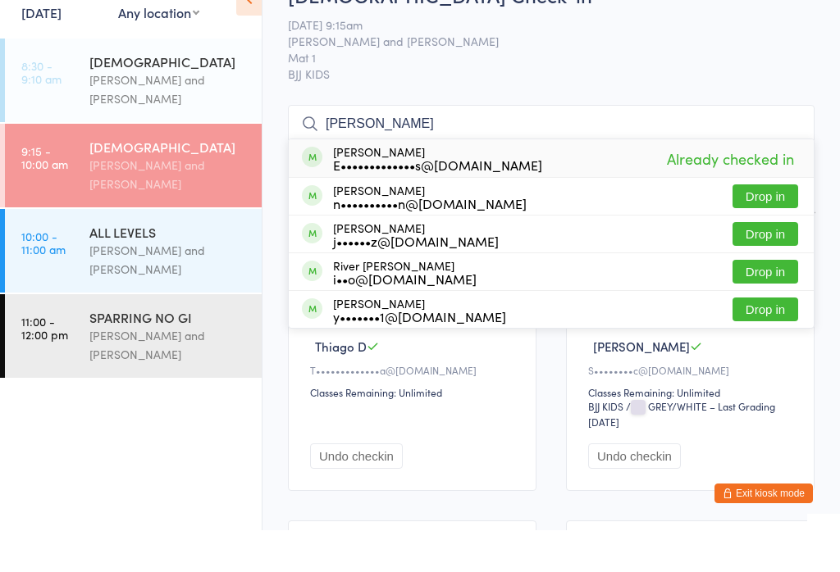
type input "James"
click at [372, 239] on div "n••••••••••n@gmail.com" at bounding box center [430, 245] width 194 height 13
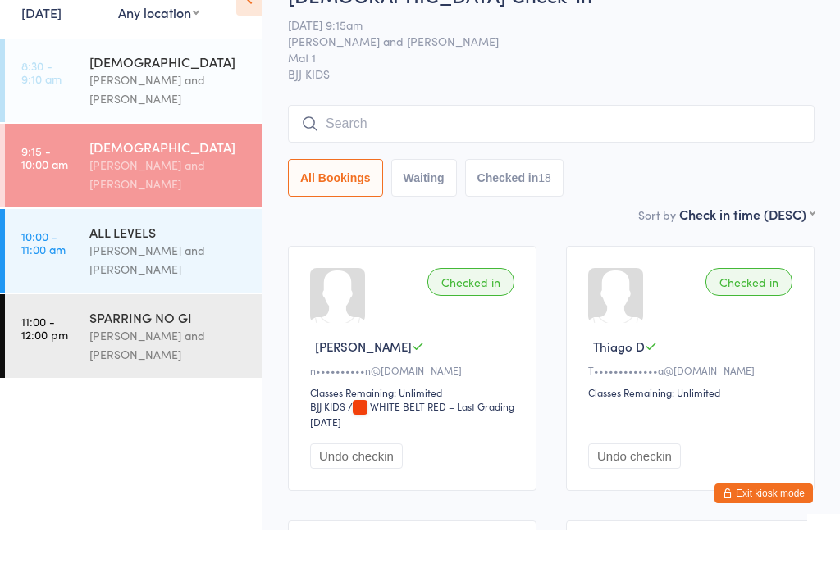
scroll to position [42, 0]
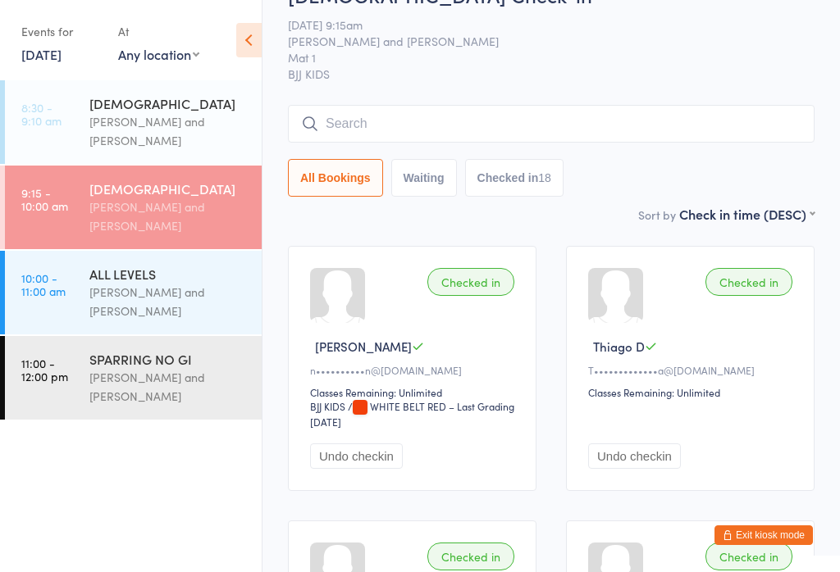
click at [792, 545] on button "Exit kiosk mode" at bounding box center [763, 536] width 98 height 20
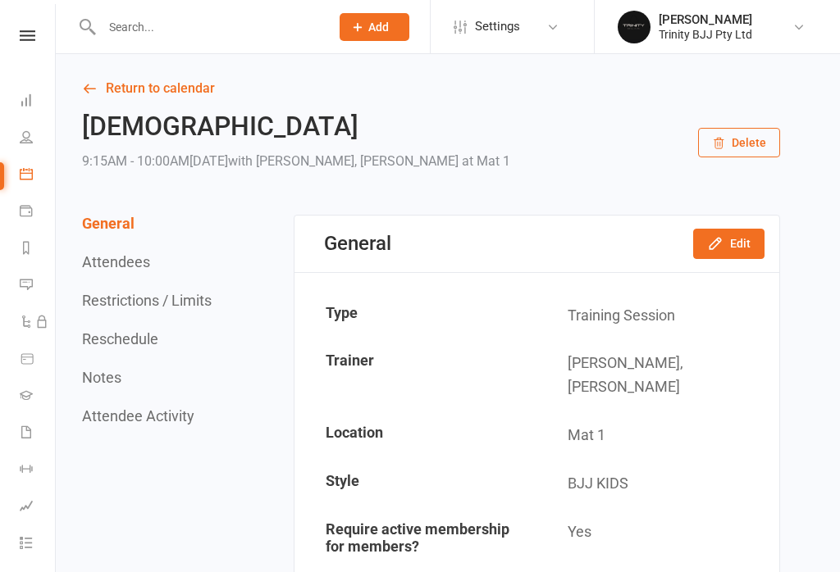
click at [33, 40] on icon at bounding box center [28, 35] width 16 height 11
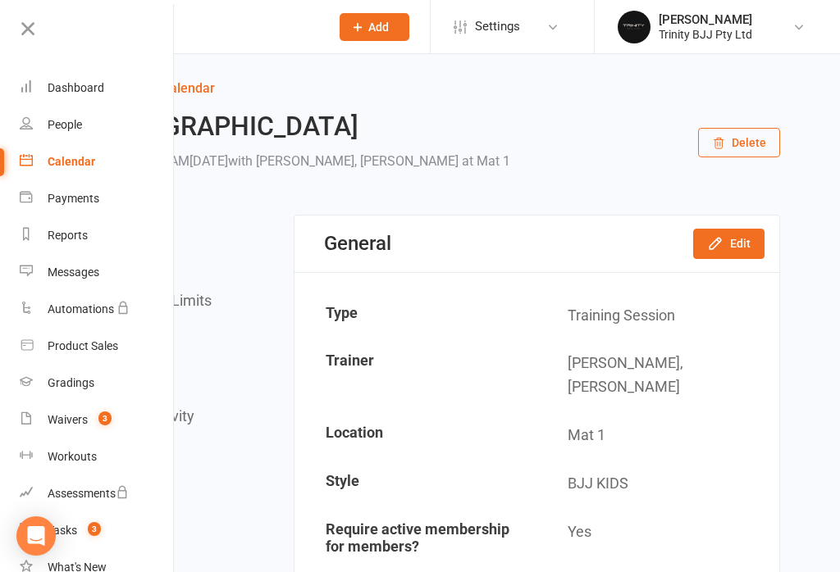
click at [51, 121] on div "People" at bounding box center [65, 124] width 34 height 13
select select "100"
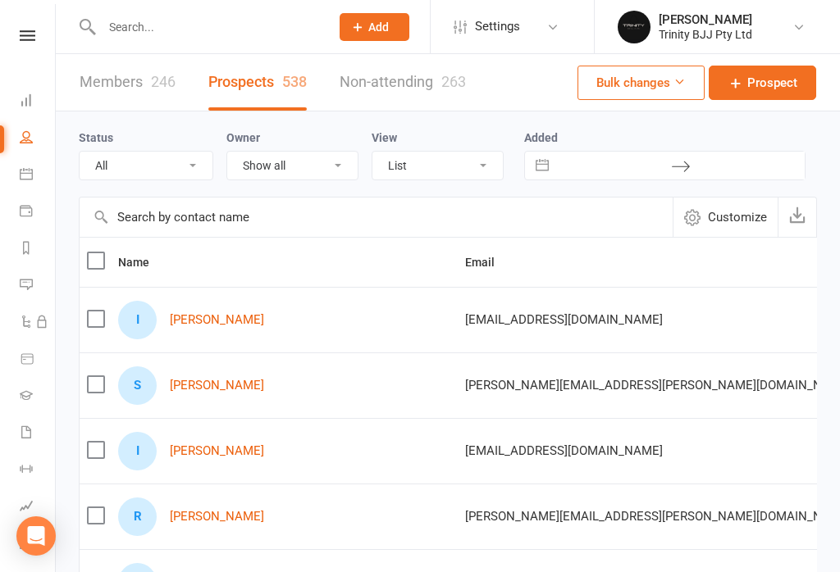
click at [189, 262] on th "Name" at bounding box center [284, 262] width 347 height 49
click at [211, 224] on input "text" at bounding box center [376, 217] width 593 height 39
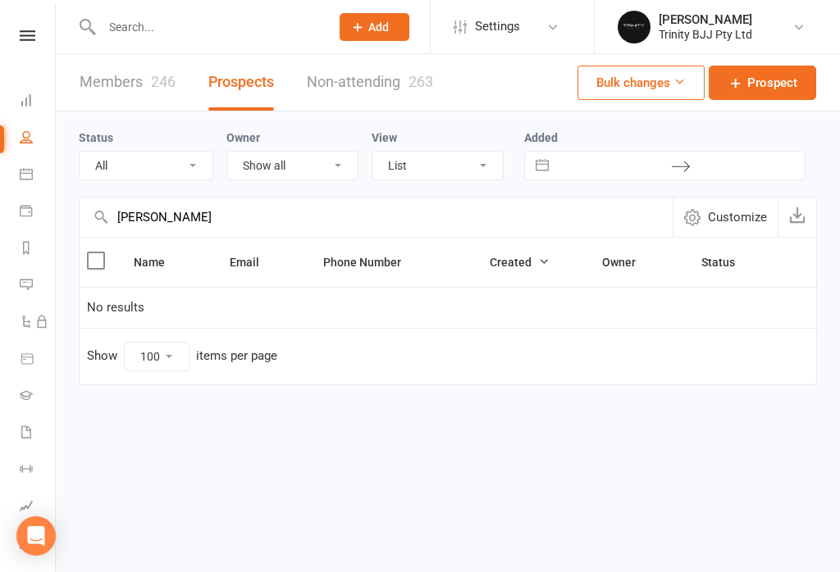
click at [203, 214] on input "Abernathy" at bounding box center [376, 217] width 593 height 39
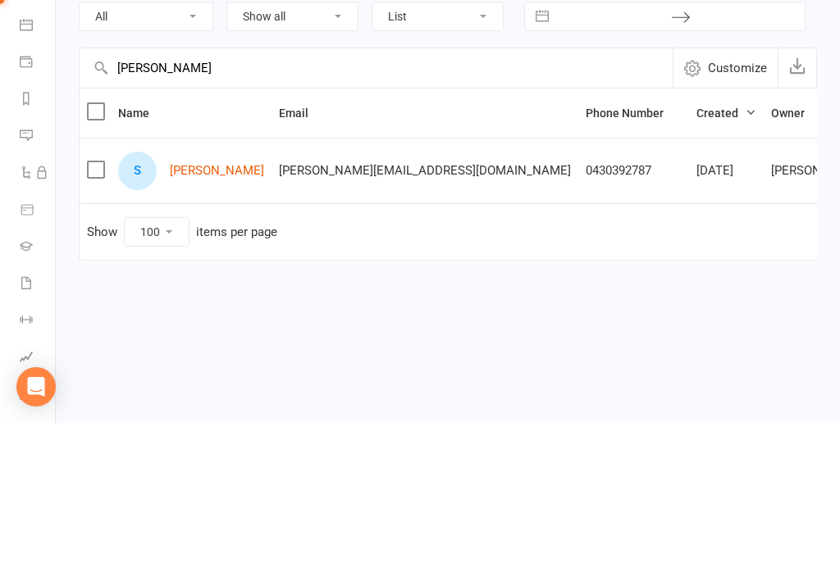
type input "Ahern"
click at [194, 313] on link "Sarah Ahern" at bounding box center [217, 320] width 94 height 14
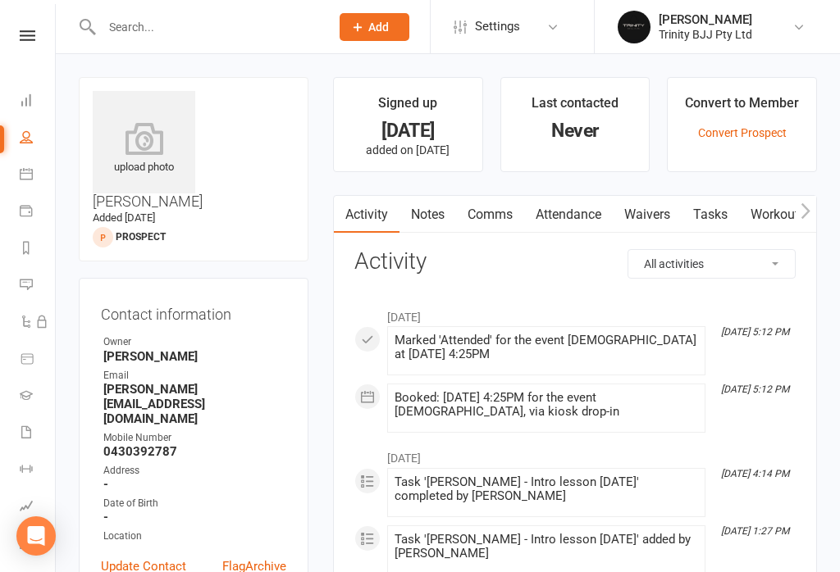
click at [642, 217] on link "Waivers" at bounding box center [647, 215] width 69 height 38
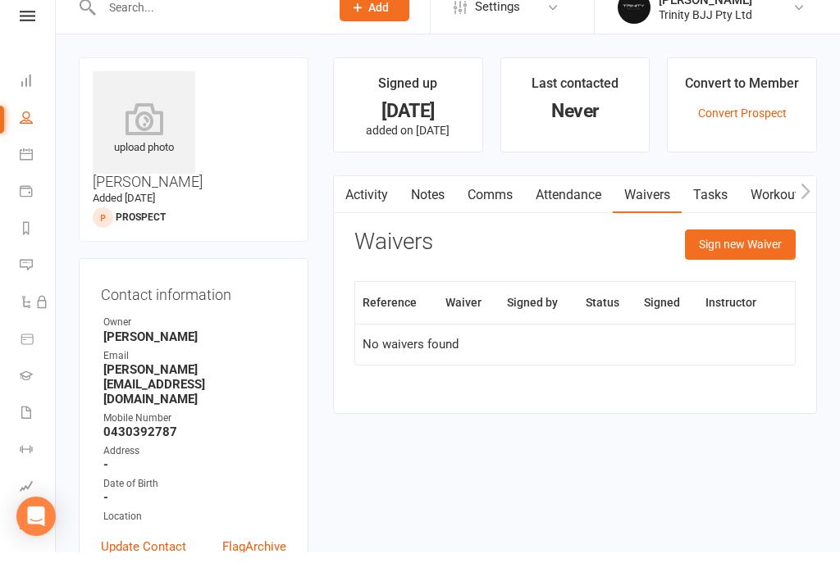
scroll to position [30, 0]
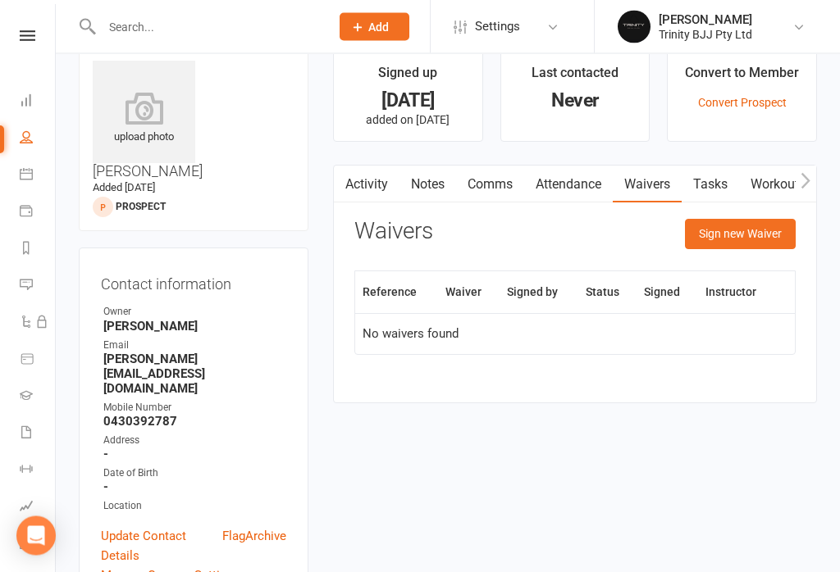
click at [130, 27] on input "text" at bounding box center [207, 27] width 221 height 23
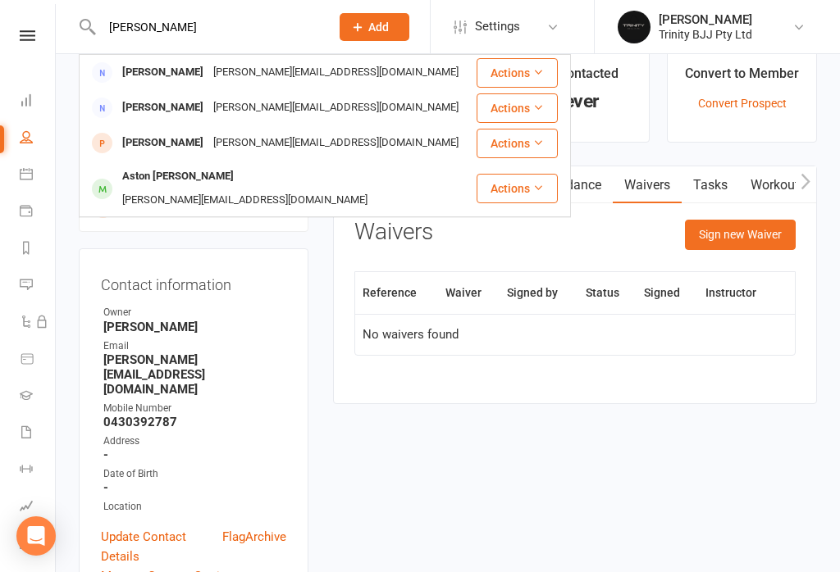
type input "Ahern"
click at [151, 71] on div "Sarah Ahern" at bounding box center [162, 73] width 91 height 24
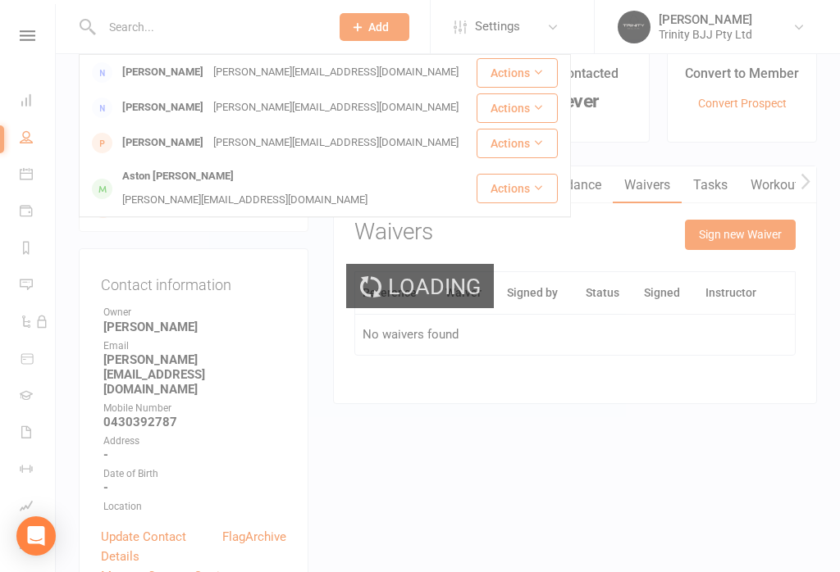
scroll to position [30, 0]
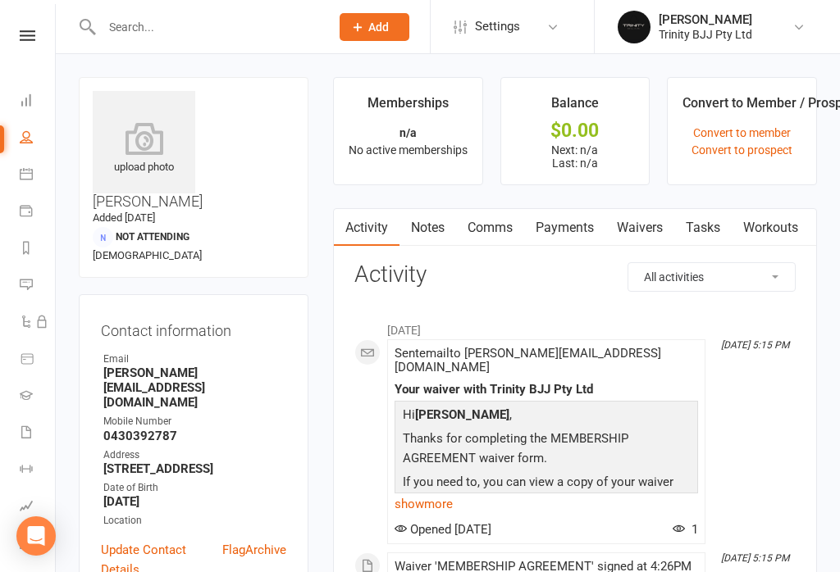
click at [638, 231] on link "Waivers" at bounding box center [639, 228] width 69 height 38
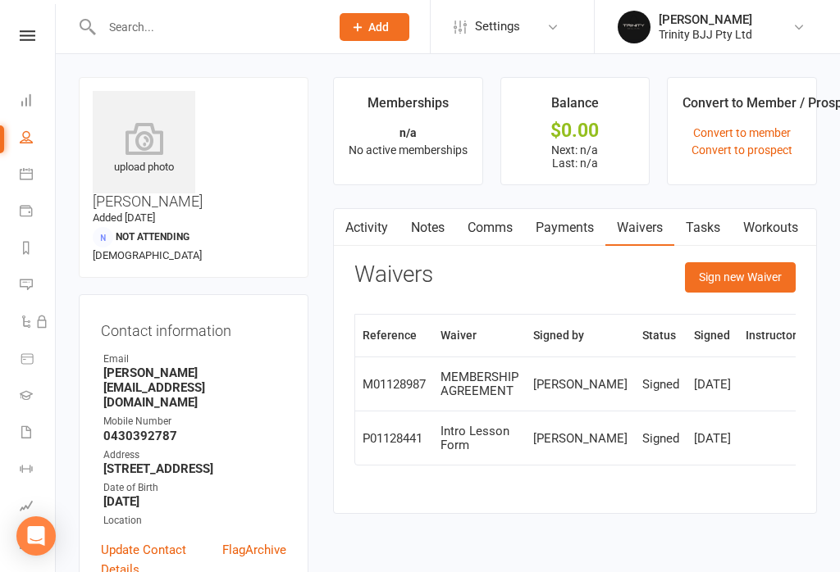
click at [748, 275] on button "Sign new Waiver" at bounding box center [740, 277] width 111 height 30
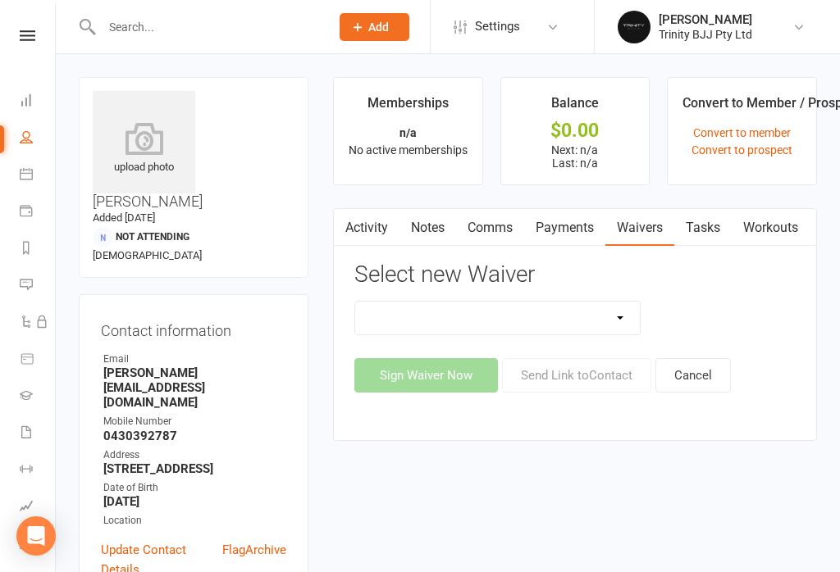
click at [582, 318] on select at bounding box center [497, 318] width 285 height 33
click at [621, 318] on select at bounding box center [497, 318] width 285 height 33
click at [642, 233] on link "Waivers" at bounding box center [639, 228] width 69 height 38
click at [647, 225] on link "Waivers" at bounding box center [639, 228] width 69 height 38
click at [648, 230] on link "Waivers" at bounding box center [639, 228] width 69 height 38
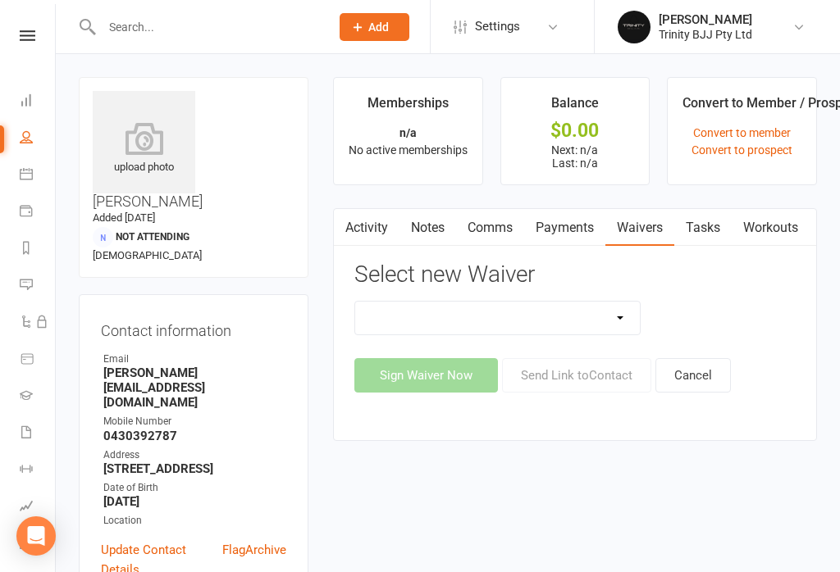
click at [657, 220] on link "Waivers" at bounding box center [639, 228] width 69 height 38
click at [717, 228] on link "Tasks" at bounding box center [702, 228] width 57 height 38
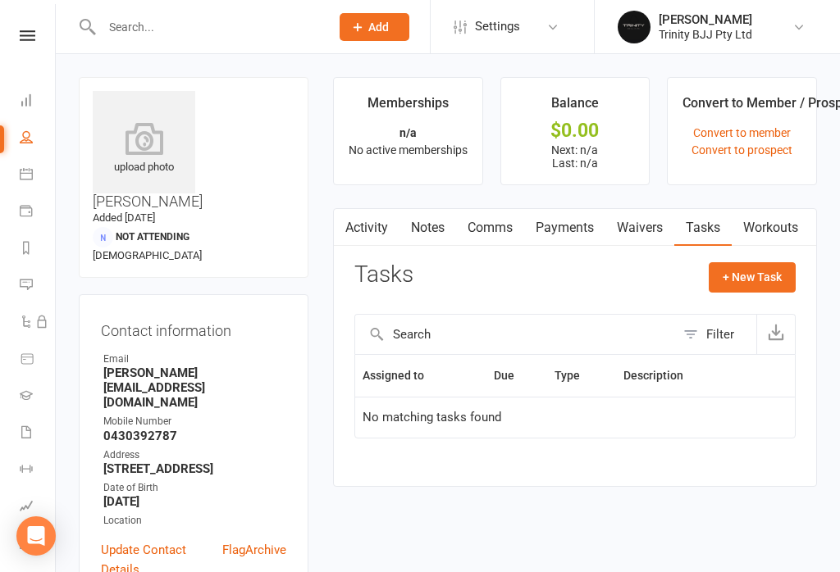
click at [636, 235] on link "Waivers" at bounding box center [639, 228] width 69 height 38
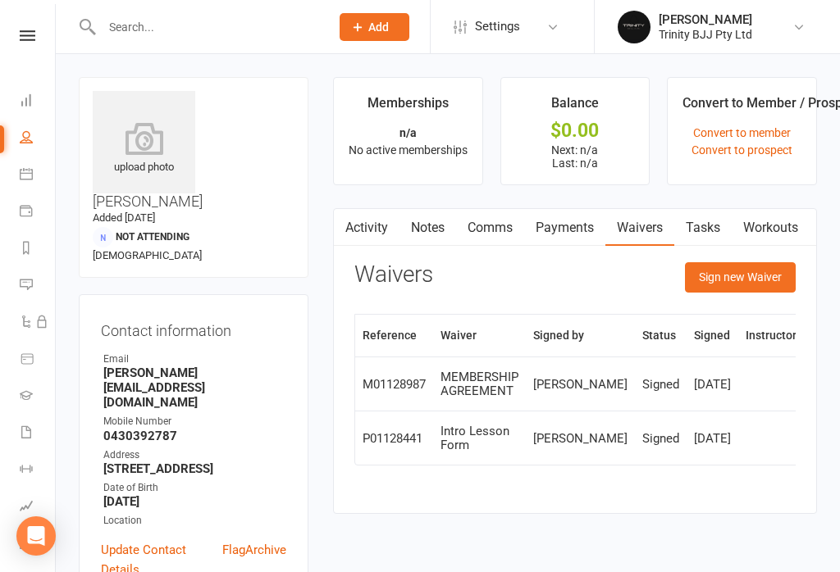
click at [745, 280] on button "Sign new Waiver" at bounding box center [740, 277] width 111 height 30
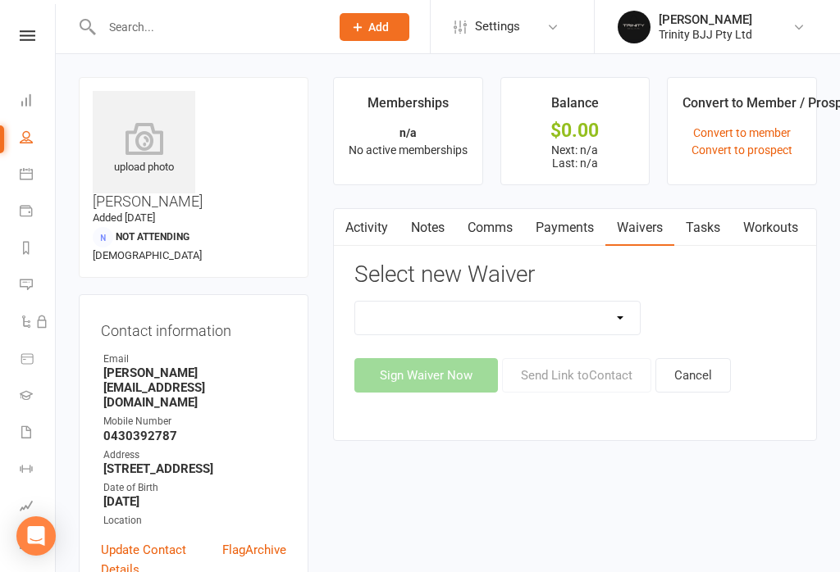
click at [616, 314] on select at bounding box center [497, 318] width 285 height 33
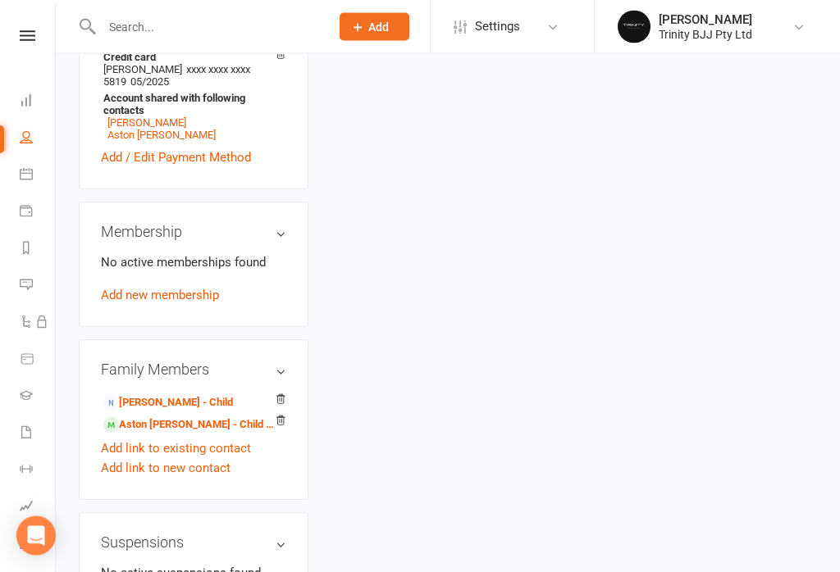
scroll to position [641, 0]
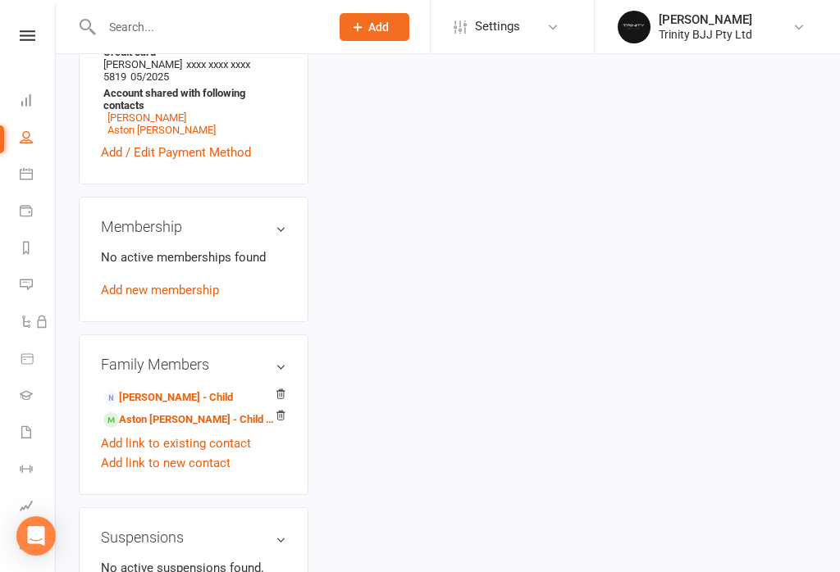
click at [188, 453] on link "Add link to new contact" at bounding box center [166, 463] width 130 height 20
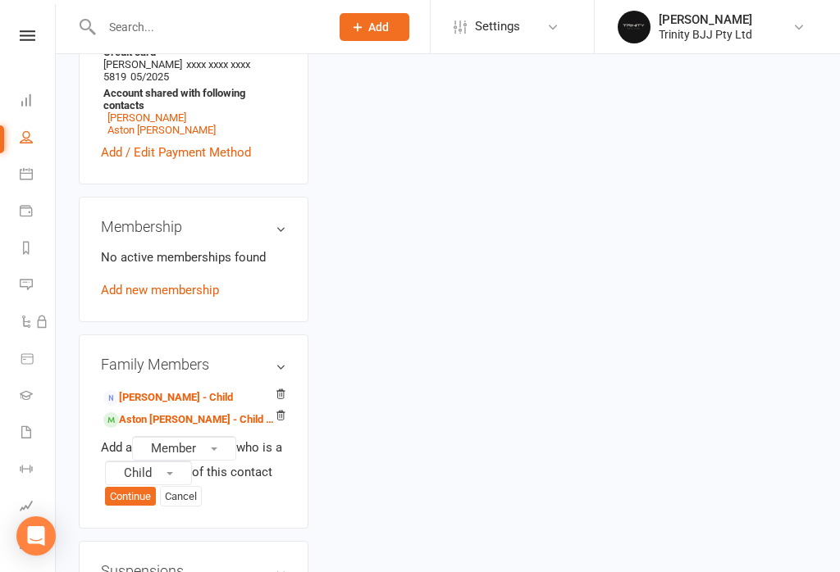
click at [215, 448] on span "button" at bounding box center [214, 449] width 7 height 3
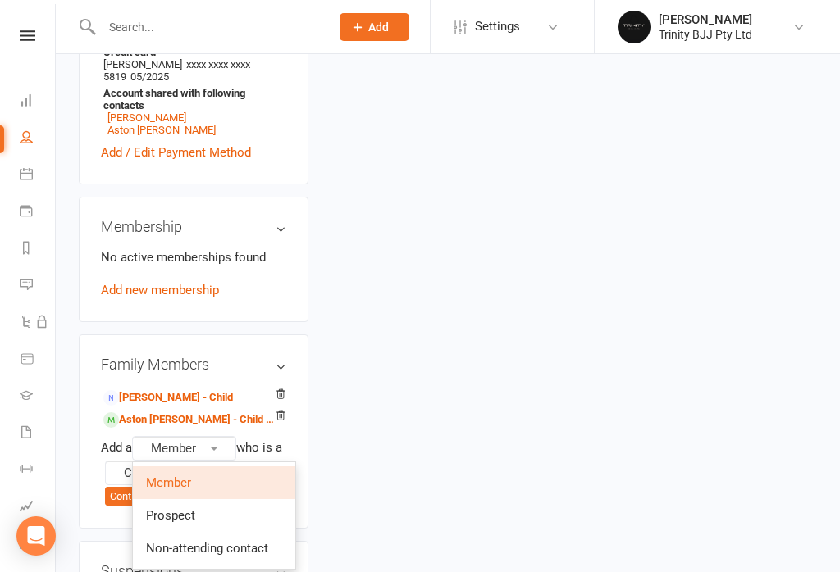
click at [378, 384] on div "upload photo Sarah Ahern Added 17 October, 2024 Not Attending 45 years old Cont…" at bounding box center [447, 134] width 763 height 1397
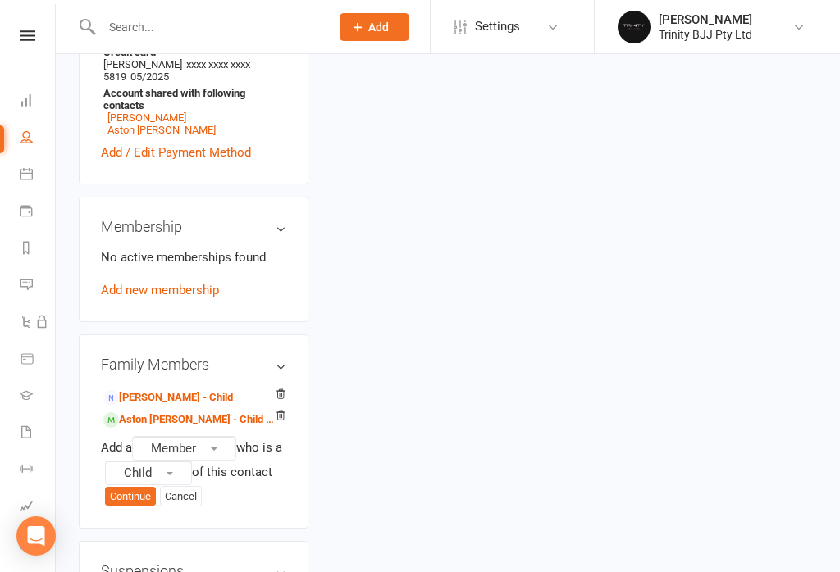
click at [132, 487] on button "Continue" at bounding box center [130, 497] width 51 height 20
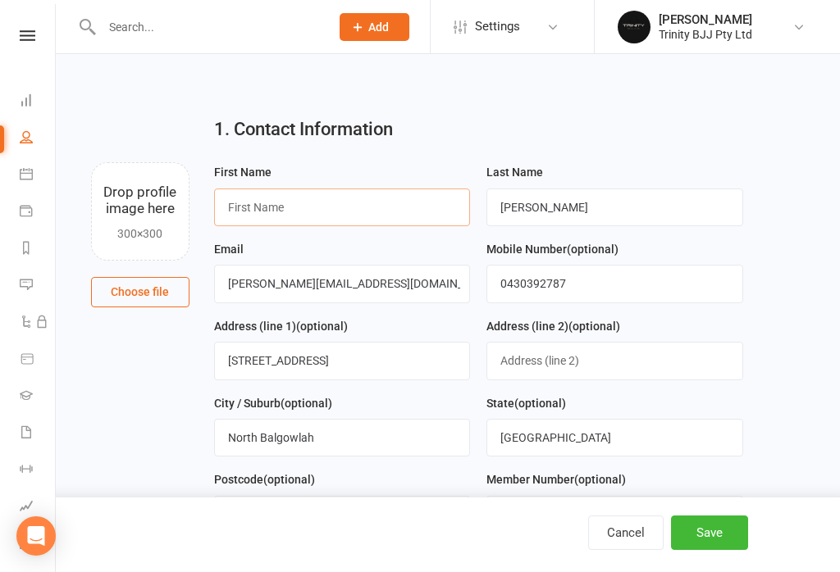
click at [312, 207] on input "text" at bounding box center [342, 208] width 257 height 38
type input "Quinn"
click at [610, 207] on input "Ahern" at bounding box center [614, 208] width 257 height 38
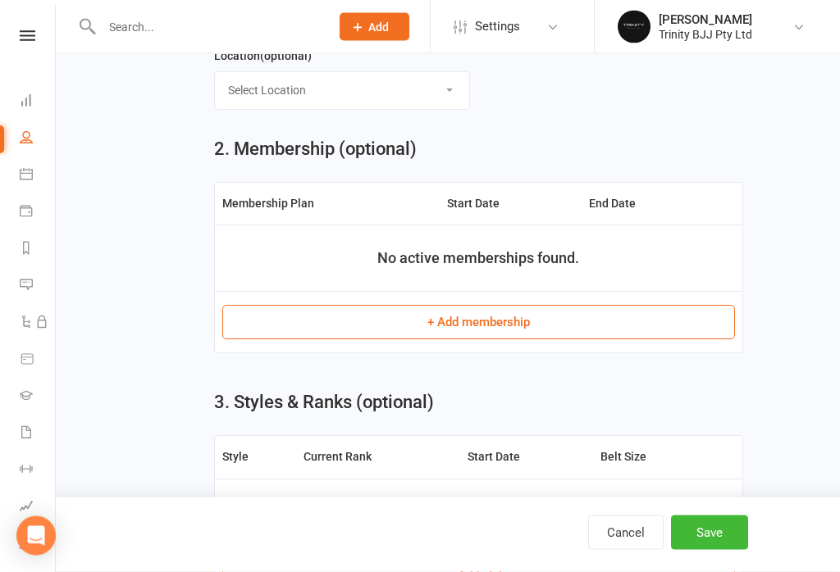
scroll to position [582, 0]
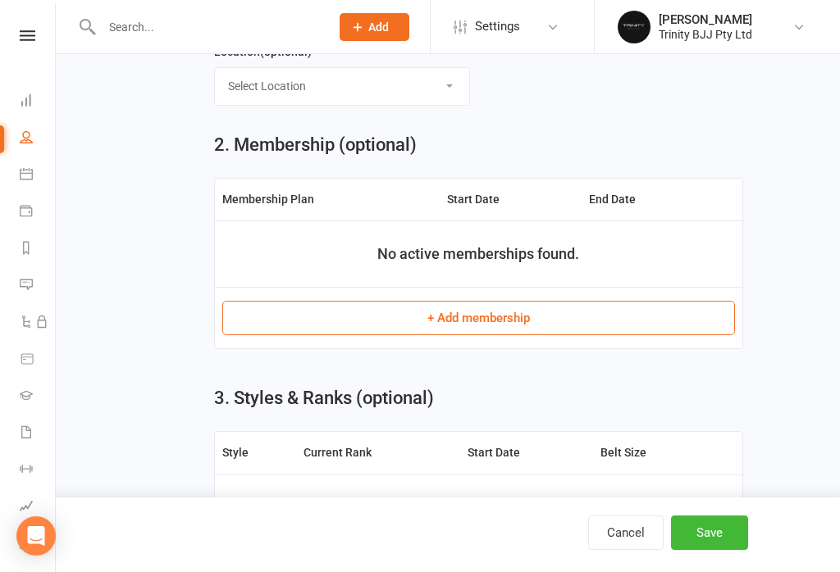
click at [508, 326] on button "+ Add membership" at bounding box center [478, 318] width 513 height 34
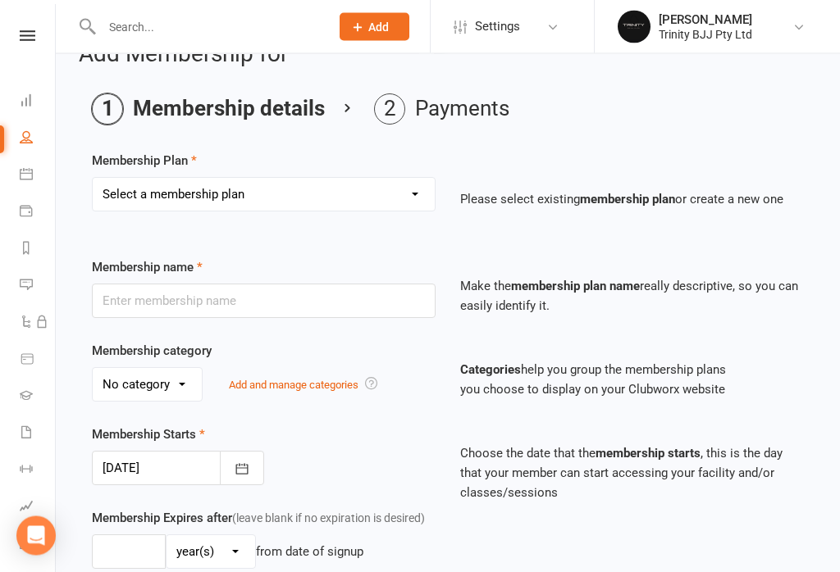
click at [391, 190] on select "Select a membership plan Create new Membership Plan Founder Adults Adults Found…" at bounding box center [264, 195] width 342 height 33
select select "4"
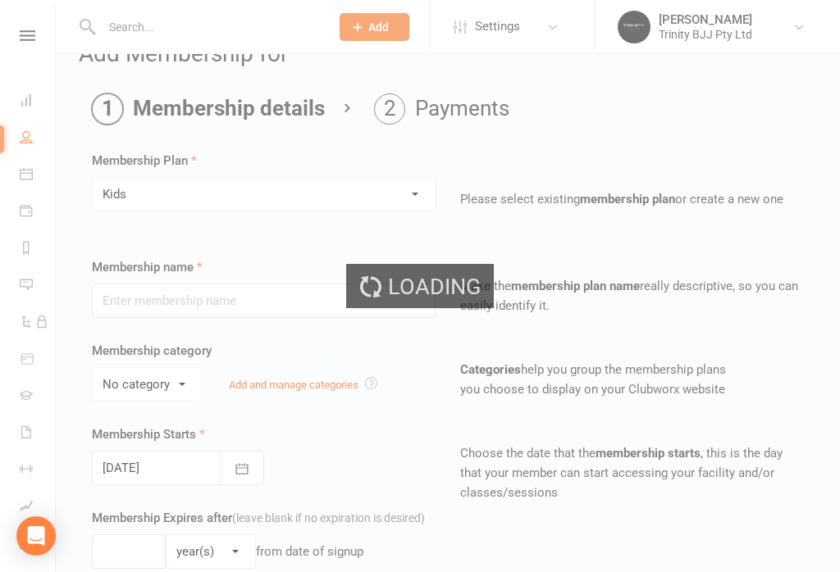
type input "Kids"
select select "0"
type input "0"
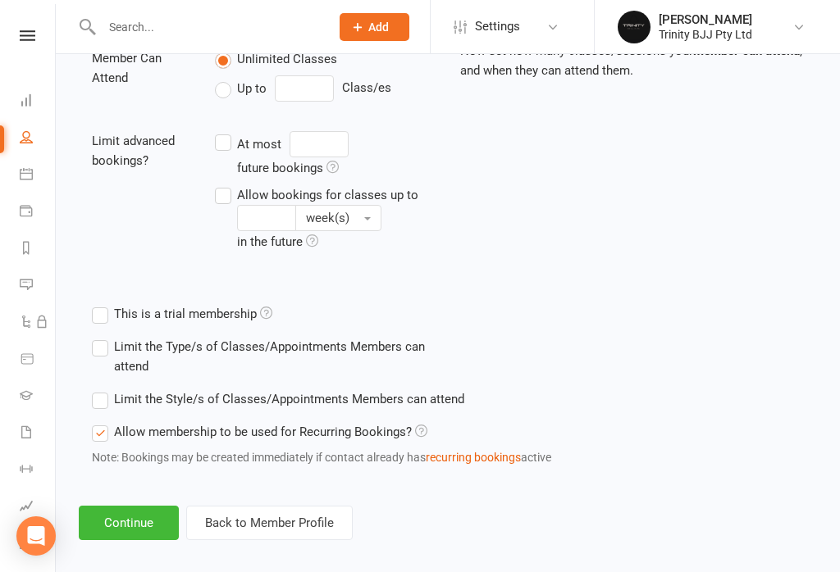
scroll to position [614, 0]
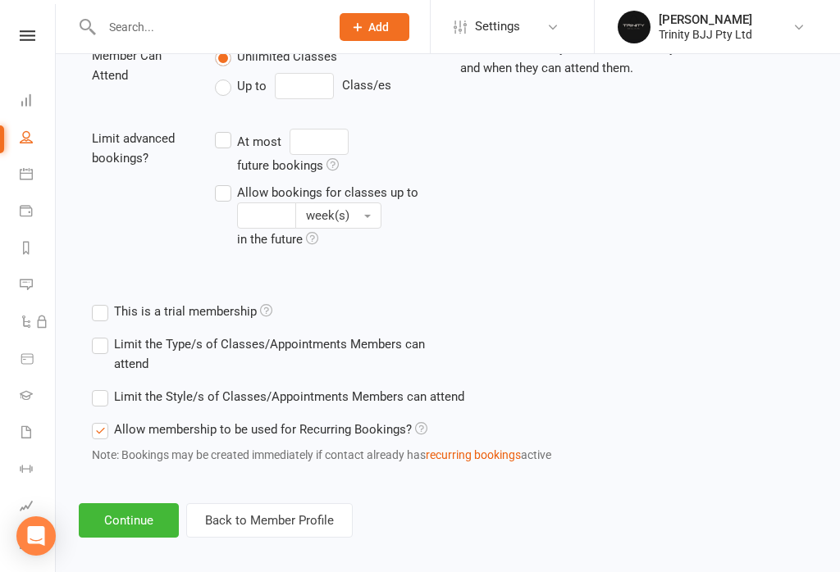
click at [119, 520] on button "Continue" at bounding box center [129, 521] width 100 height 34
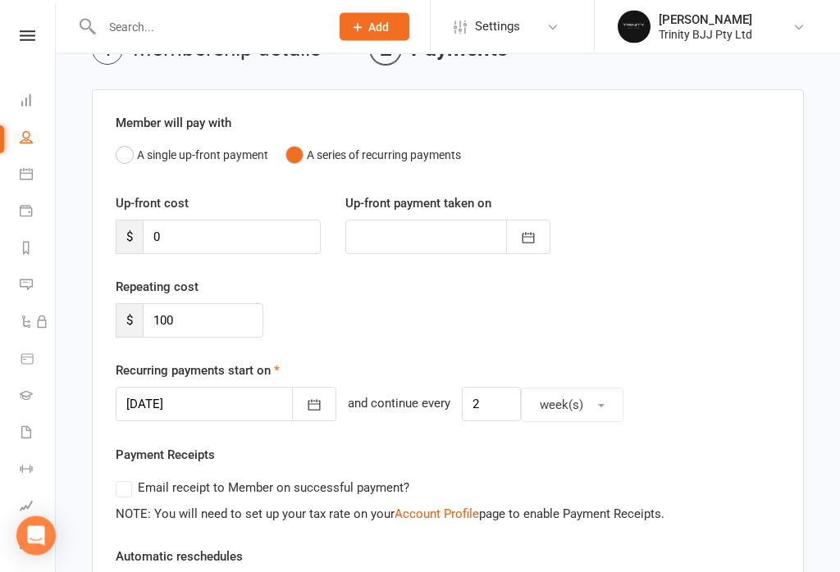
scroll to position [95, 0]
click at [203, 235] on input "0" at bounding box center [232, 237] width 178 height 34
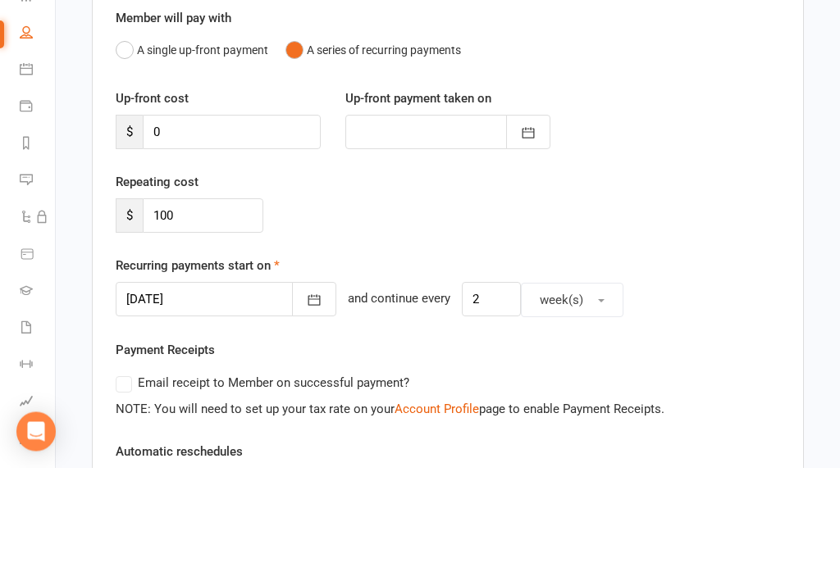
scroll to position [200, 0]
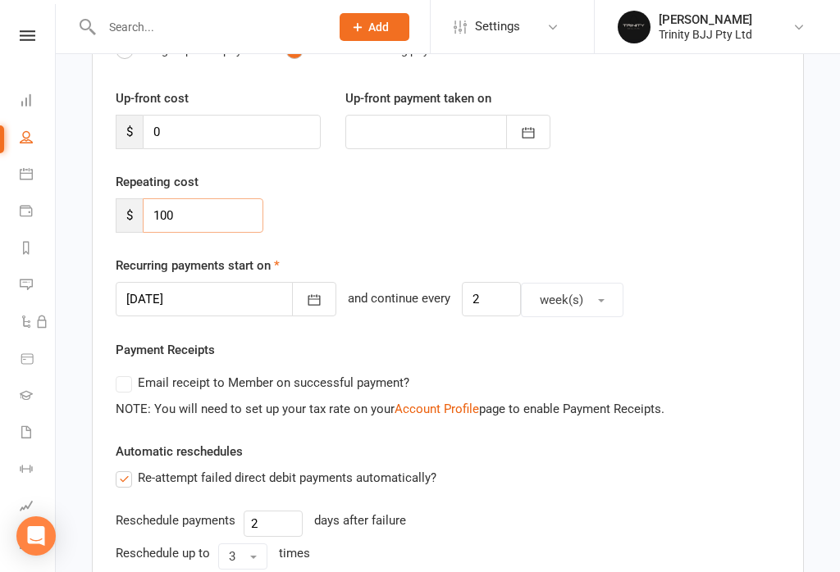
click at [207, 215] on input "100" at bounding box center [203, 215] width 121 height 34
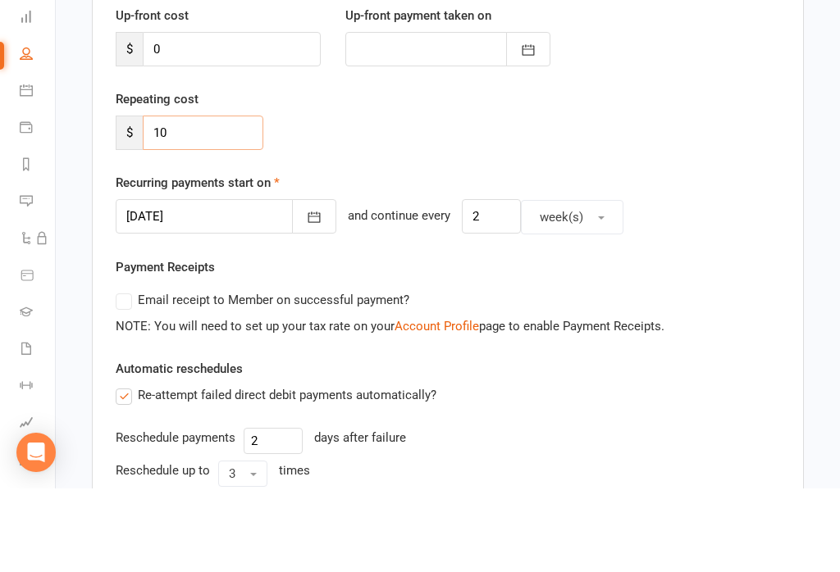
type input "1"
type input "90"
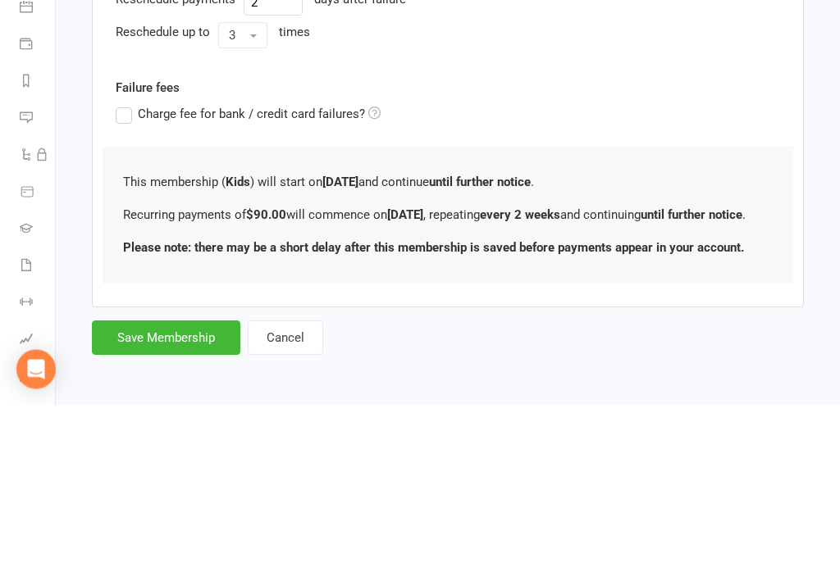
scroll to position [587, 0]
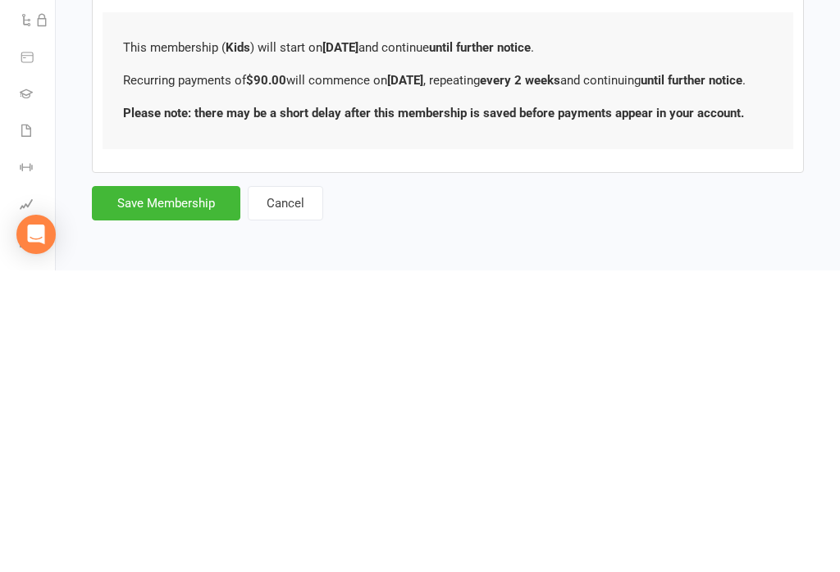
click at [184, 488] on button "Save Membership" at bounding box center [166, 505] width 148 height 34
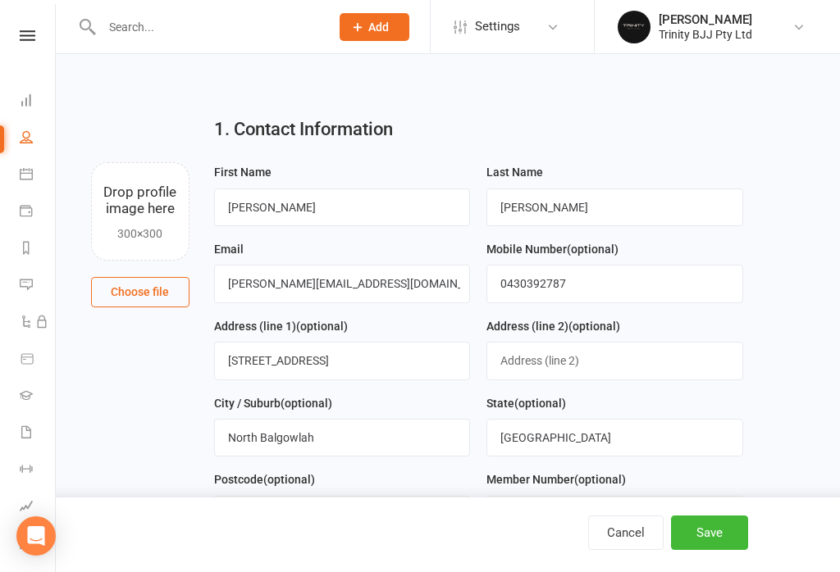
click at [725, 533] on button "Save" at bounding box center [709, 533] width 77 height 34
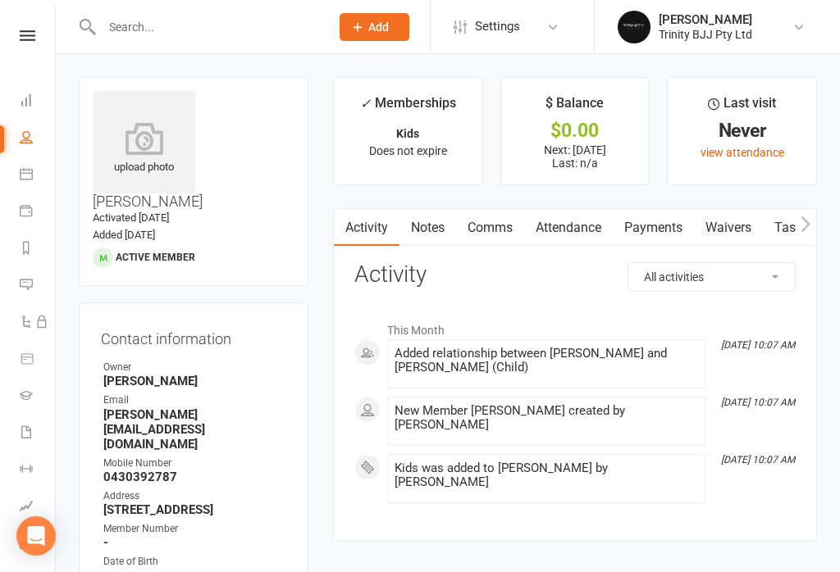
click at [36, 171] on link "Calendar" at bounding box center [38, 175] width 37 height 37
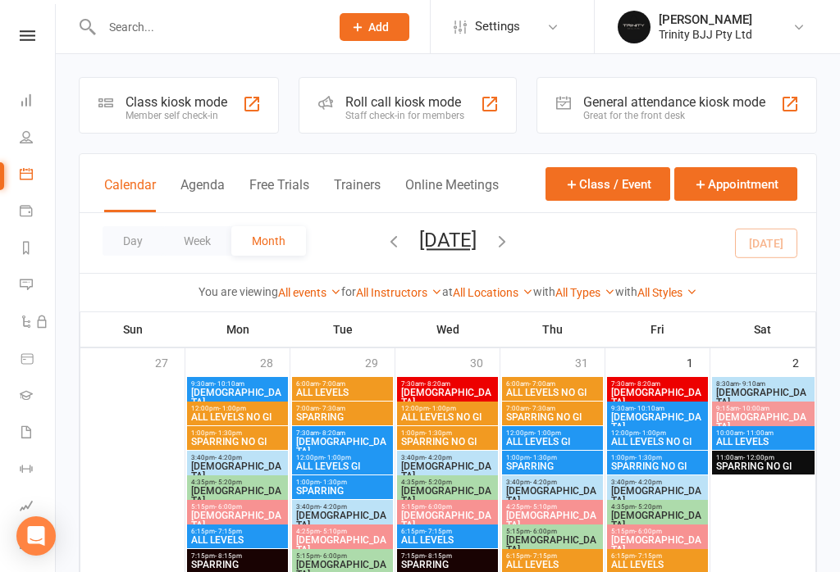
click at [41, 142] on link "People" at bounding box center [38, 139] width 37 height 37
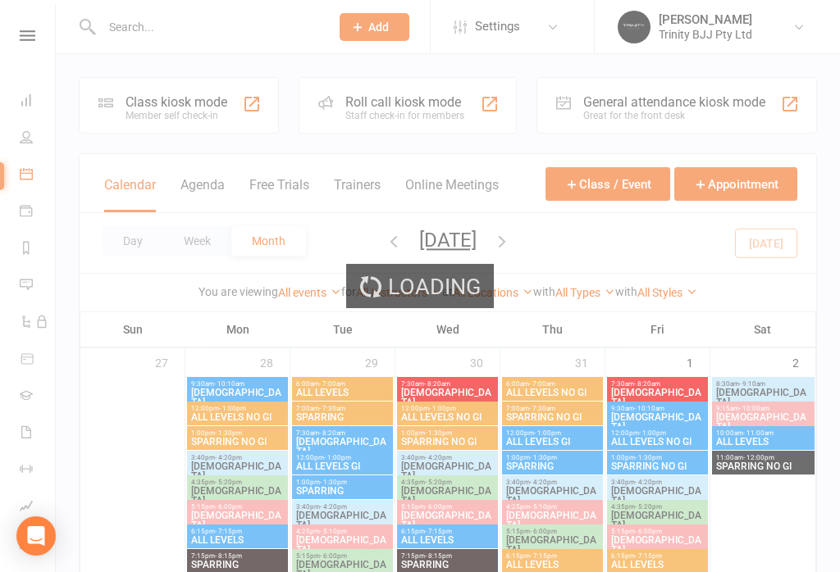
select select "100"
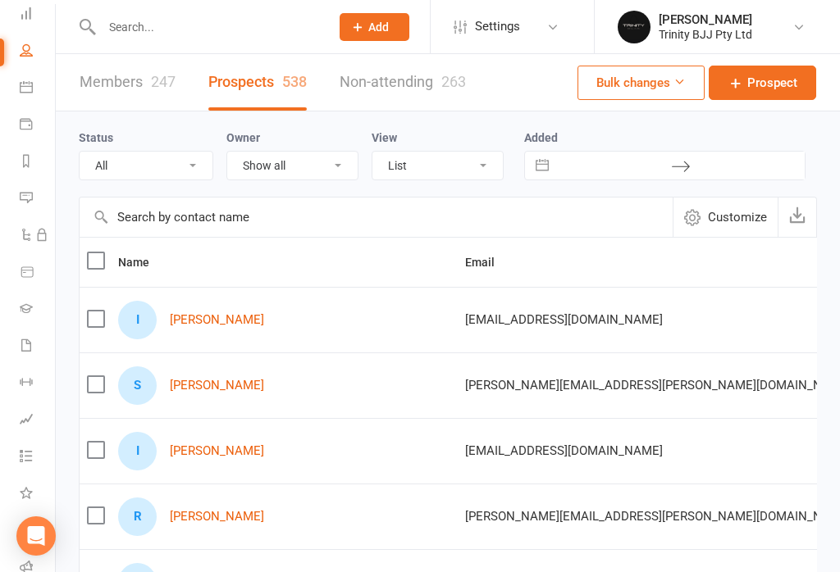
scroll to position [88, 0]
click at [35, 84] on link "Calendar" at bounding box center [38, 88] width 37 height 37
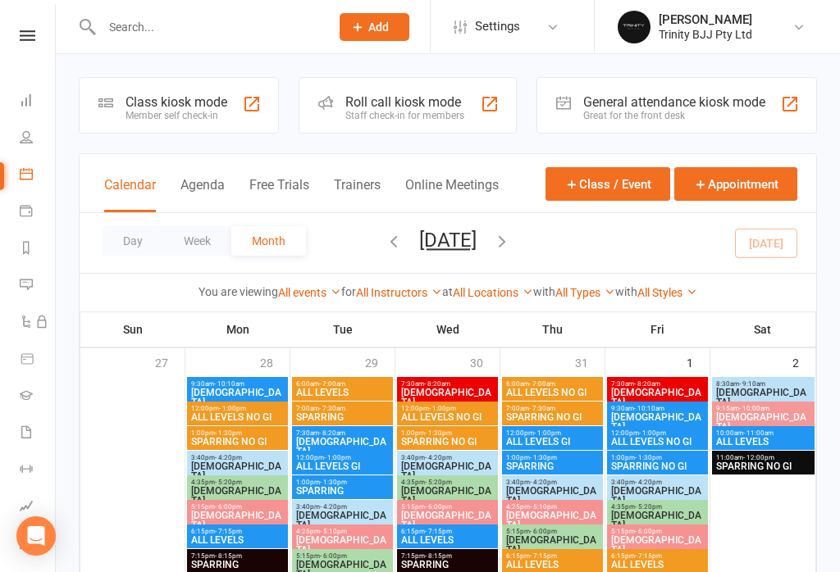
click at [184, 98] on div "Class kiosk mode" at bounding box center [176, 102] width 102 height 16
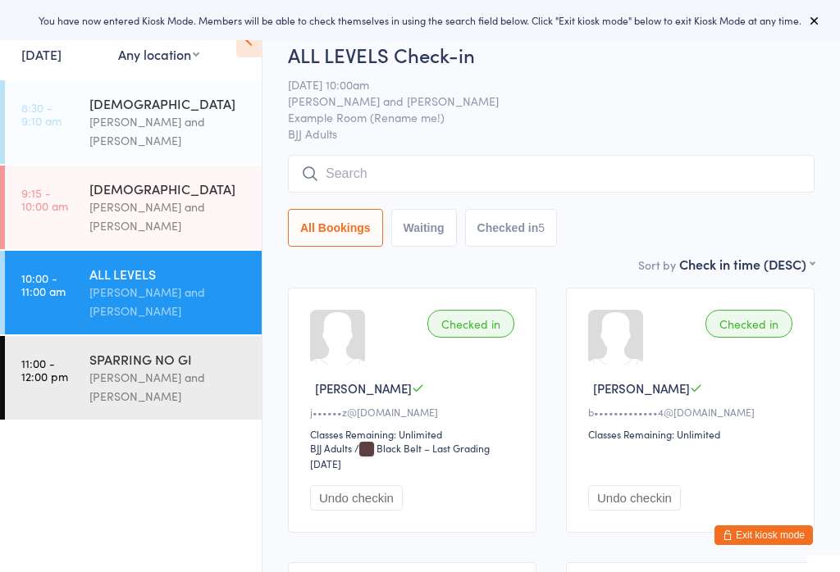
click at [431, 174] on input "search" at bounding box center [551, 174] width 526 height 38
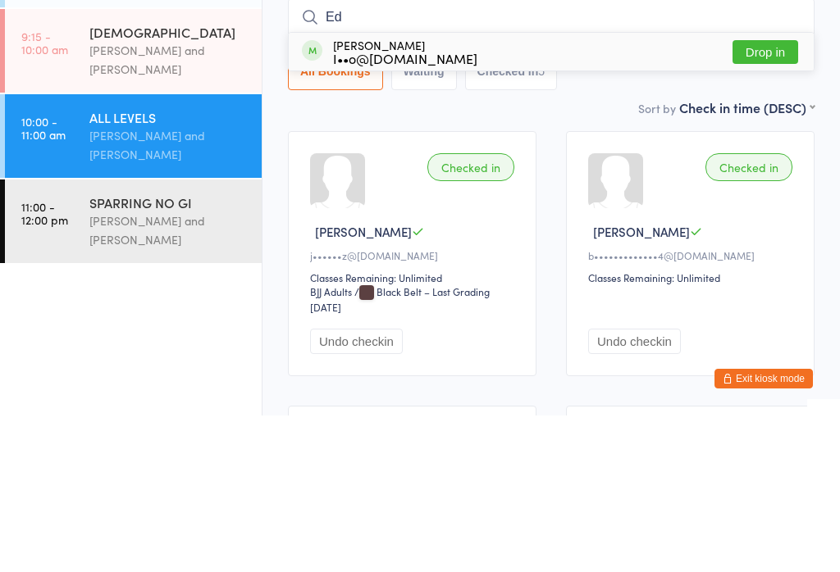
type input "Ed"
click at [759, 197] on button "Drop in" at bounding box center [765, 209] width 66 height 24
